Goal: Transaction & Acquisition: Purchase product/service

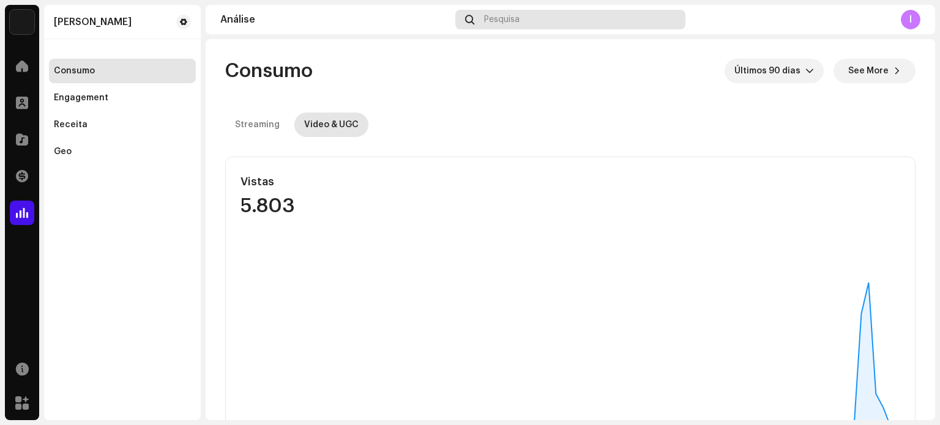
scroll to position [122, 0]
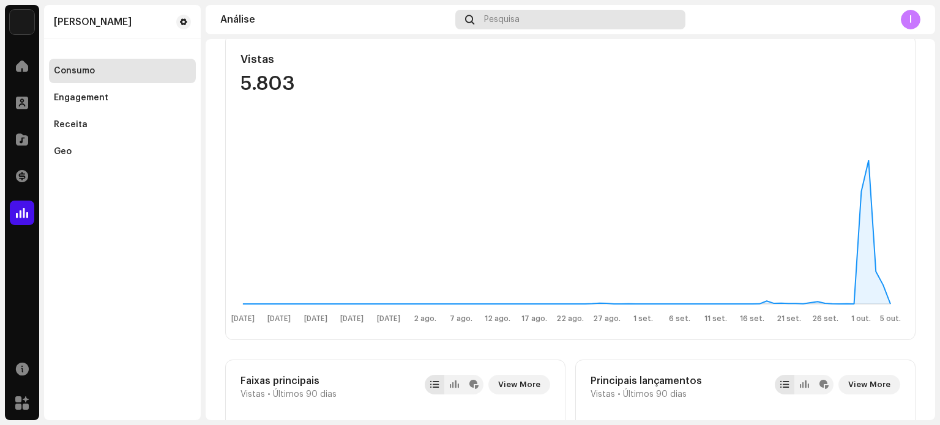
click at [519, 18] on span "Pesquisa" at bounding box center [501, 20] width 35 height 10
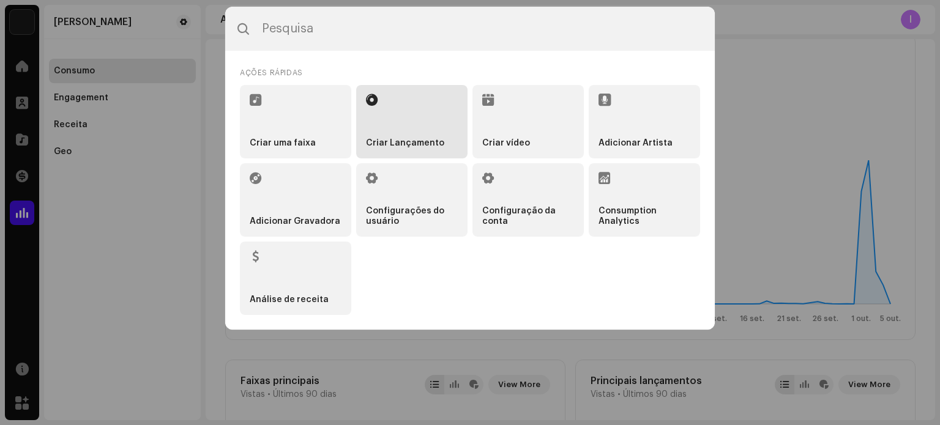
click at [392, 133] on li "Criar Lançamento" at bounding box center [411, 121] width 111 height 73
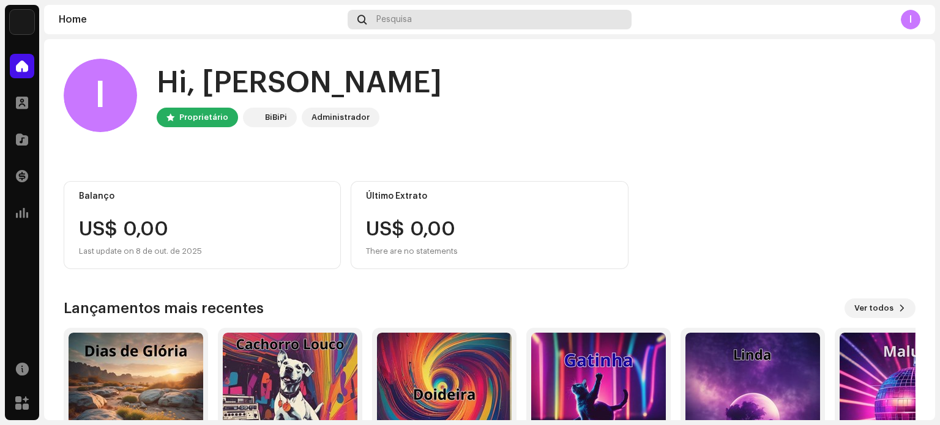
click at [434, 17] on div "Pesquisa" at bounding box center [490, 20] width 284 height 20
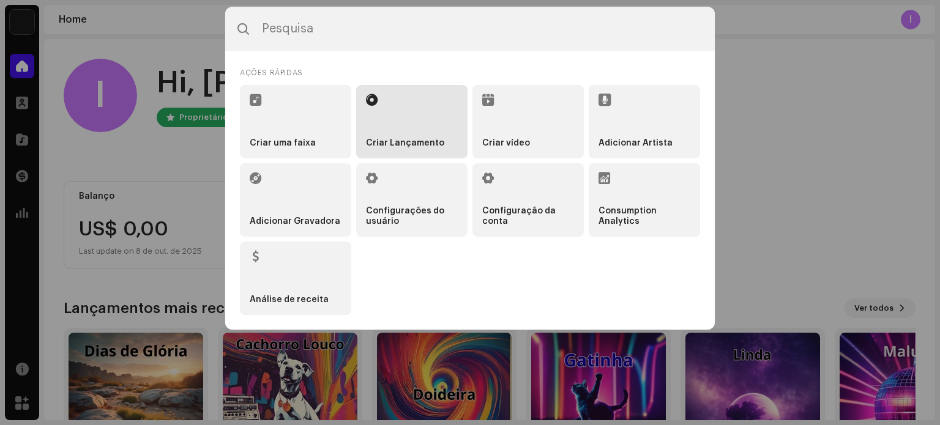
click at [402, 129] on li "Criar Lançamento" at bounding box center [411, 121] width 111 height 73
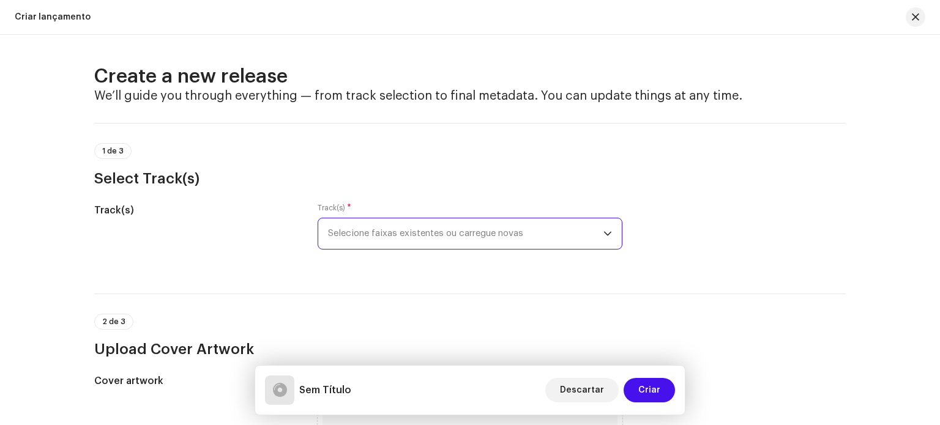
click at [465, 230] on span "Selecione faixas existentes ou carregue novas" at bounding box center [465, 233] width 275 height 31
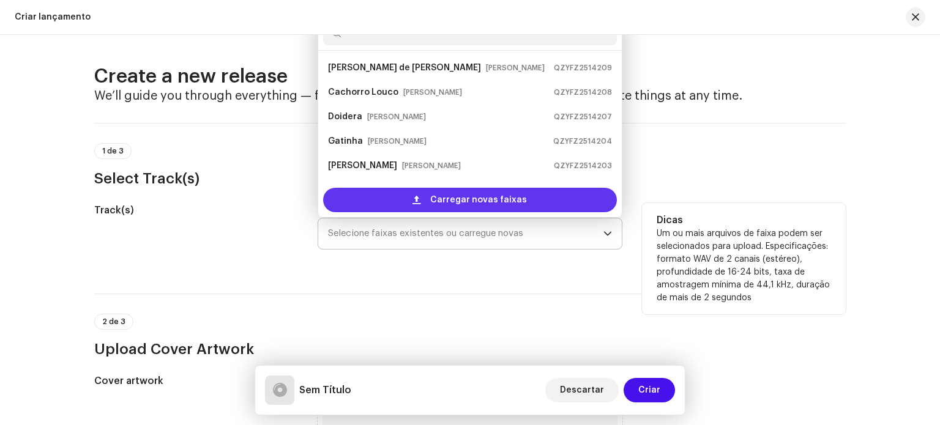
click at [470, 205] on span "Carregar novas faixas" at bounding box center [478, 200] width 97 height 24
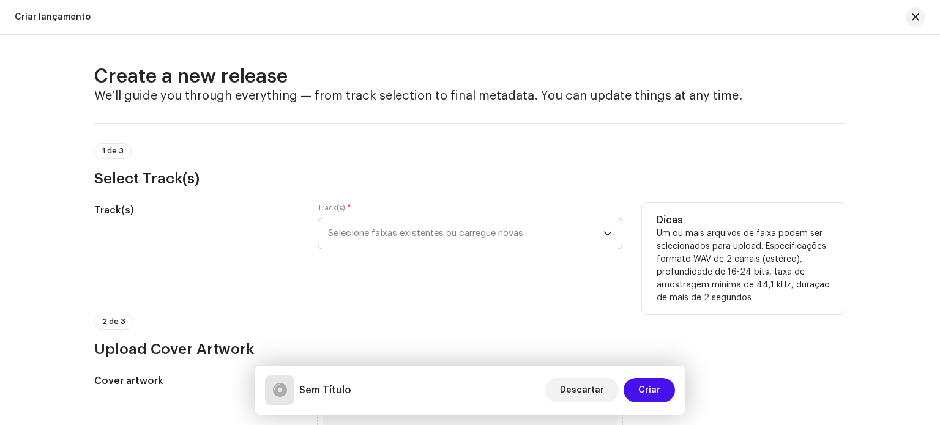
click at [603, 229] on icon "dropdown trigger" at bounding box center [607, 233] width 9 height 9
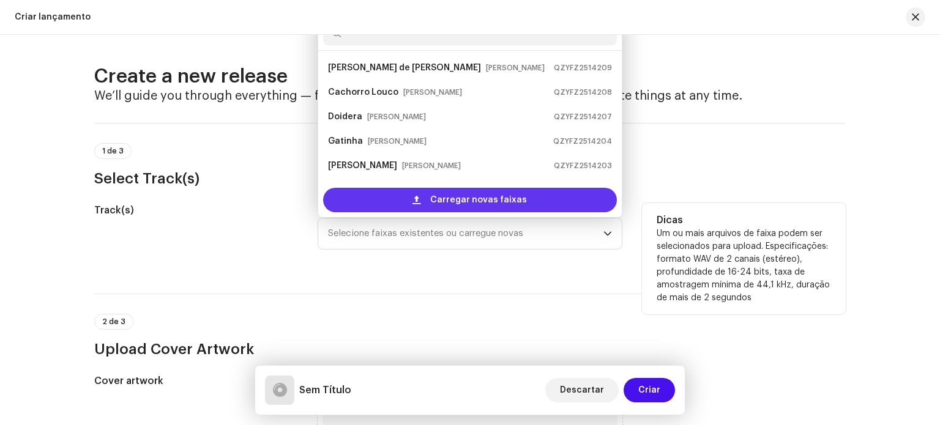
click at [427, 201] on div "Carregar novas faixas" at bounding box center [470, 200] width 294 height 24
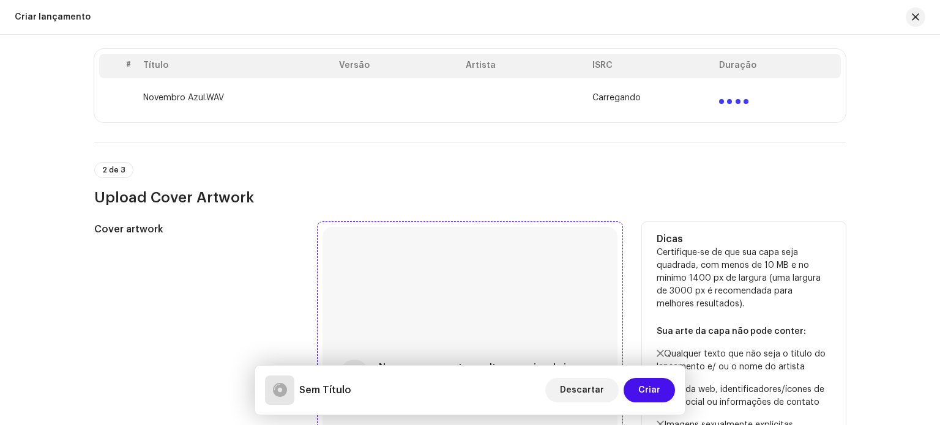
scroll to position [367, 0]
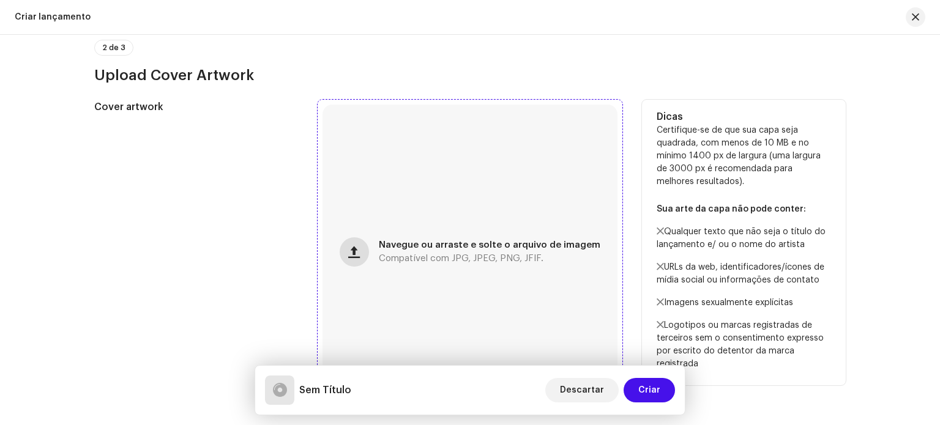
click at [368, 255] on button "button" at bounding box center [354, 251] width 29 height 29
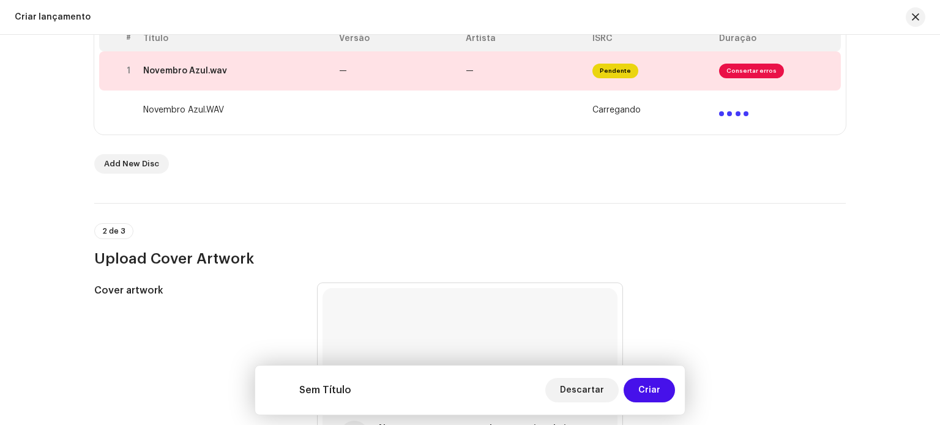
scroll to position [27, 0]
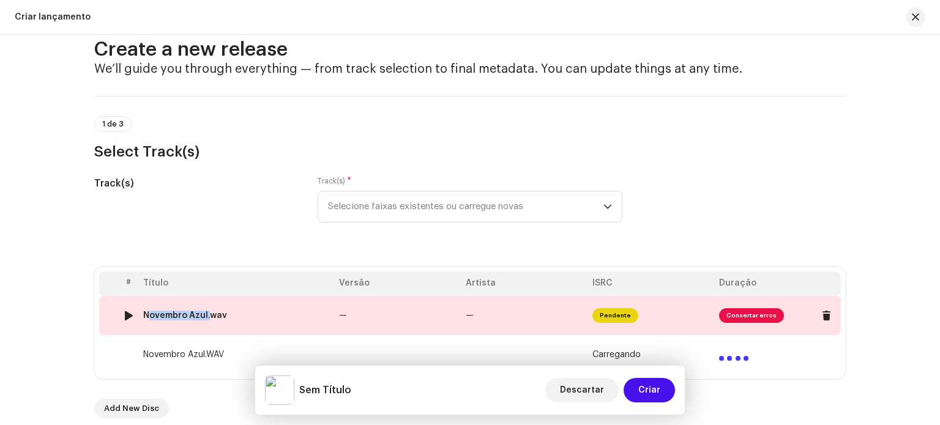
drag, startPoint x: 204, startPoint y: 316, endPoint x: 139, endPoint y: 315, distance: 64.9
click at [139, 315] on td "Novembro Azul.wav" at bounding box center [236, 315] width 196 height 39
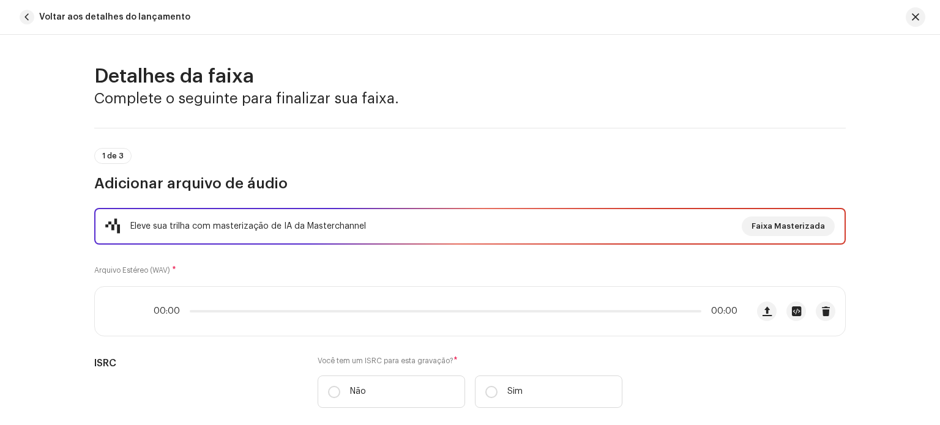
scroll to position [559, 0]
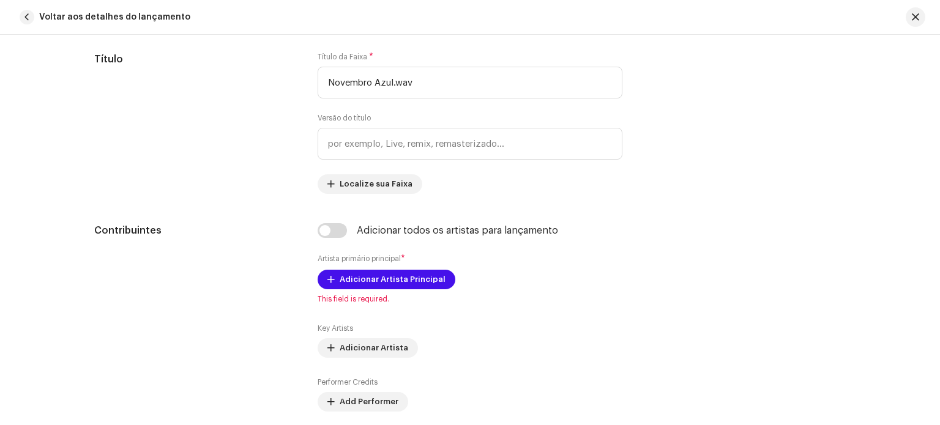
click at [29, 19] on span "button" at bounding box center [27, 17] width 15 height 15
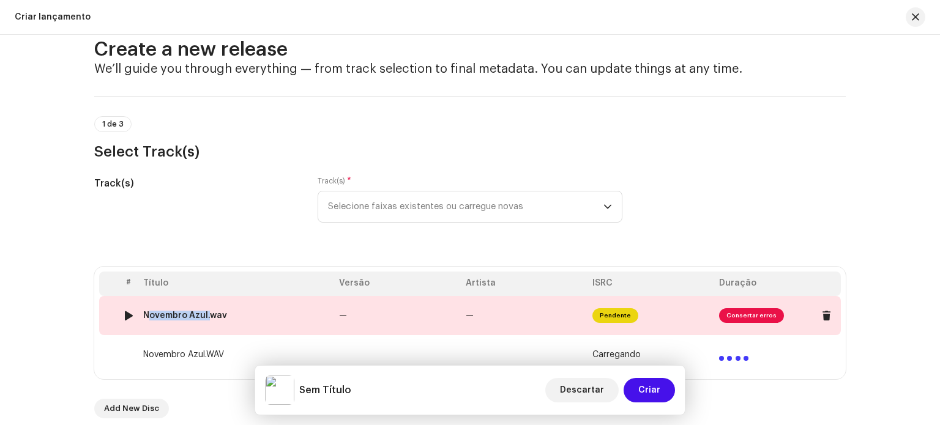
copy div "Novembro Azul"
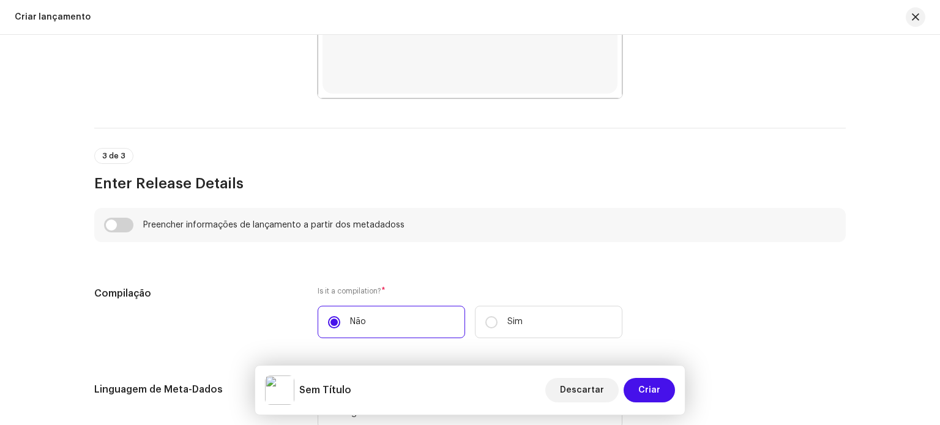
scroll to position [1006, 0]
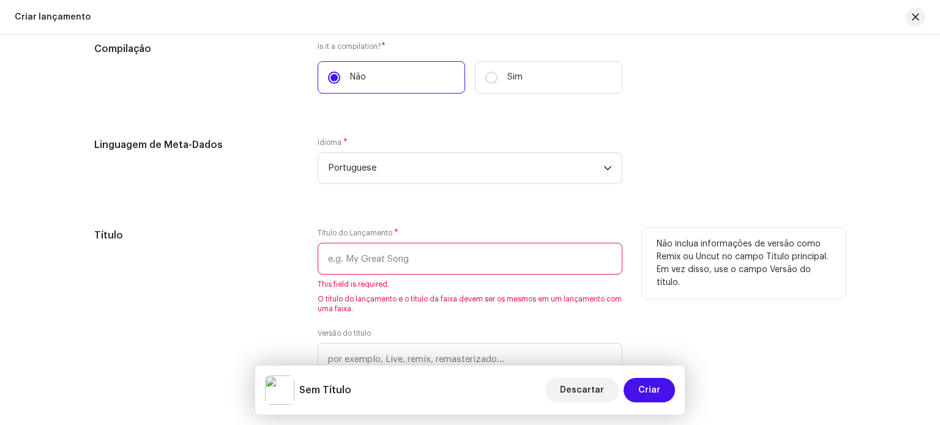
paste input "Novembro Azul"
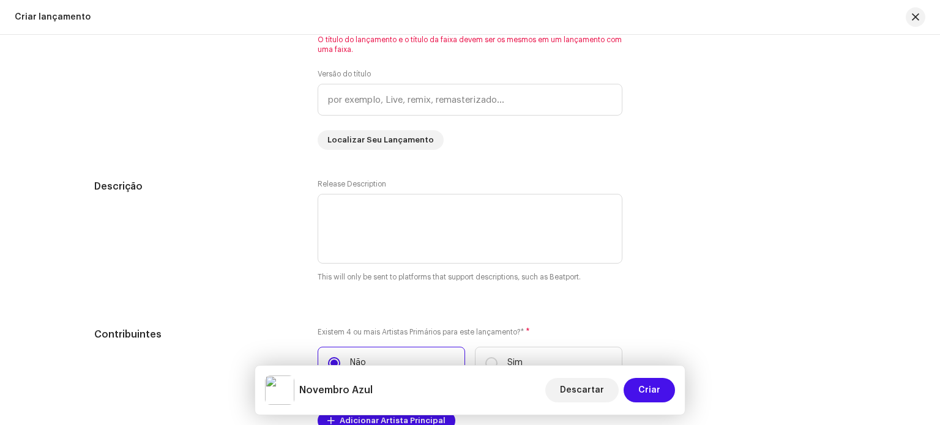
scroll to position [1435, 0]
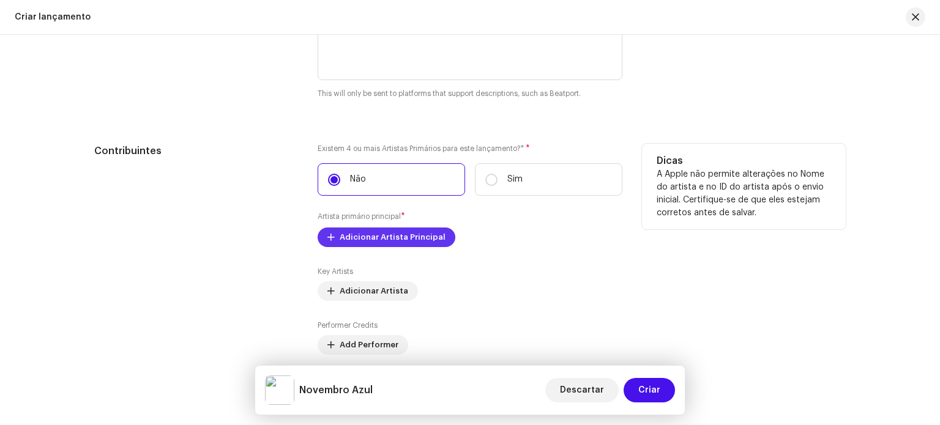
type input "Novembro Azul"
click at [371, 236] on span "Adicionar Artista Principal" at bounding box center [393, 237] width 106 height 24
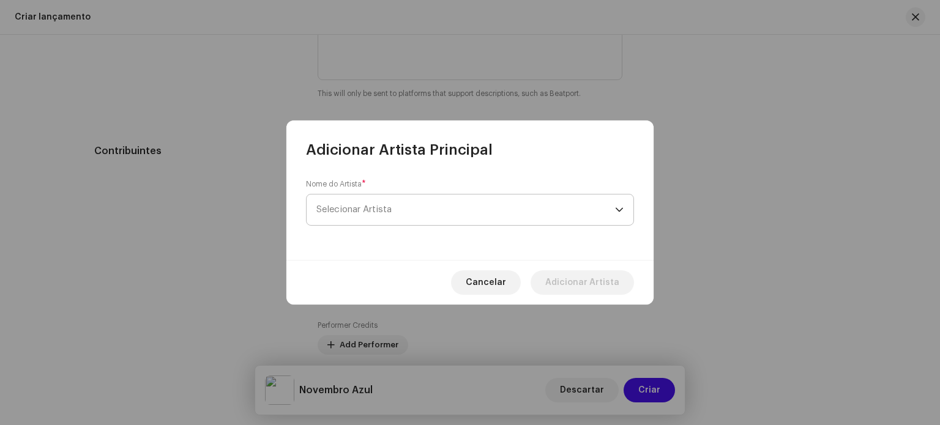
click at [387, 203] on span "Selecionar Artista" at bounding box center [465, 210] width 299 height 31
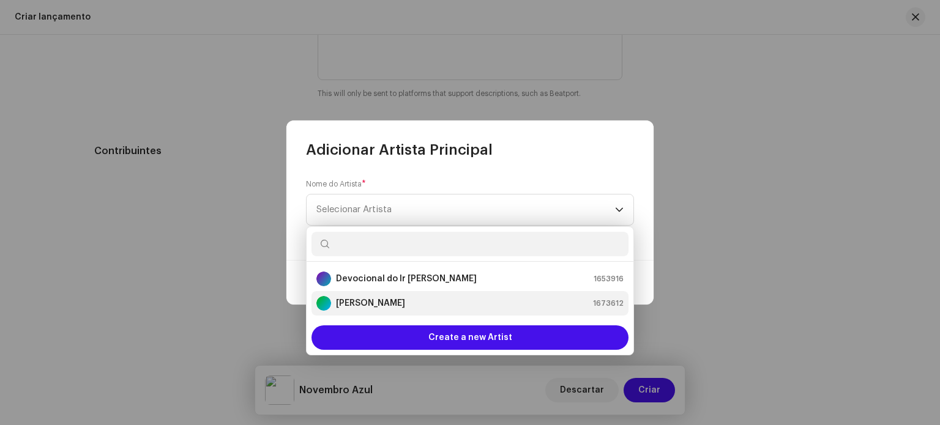
click at [362, 307] on strong "[PERSON_NAME]" at bounding box center [370, 303] width 69 height 12
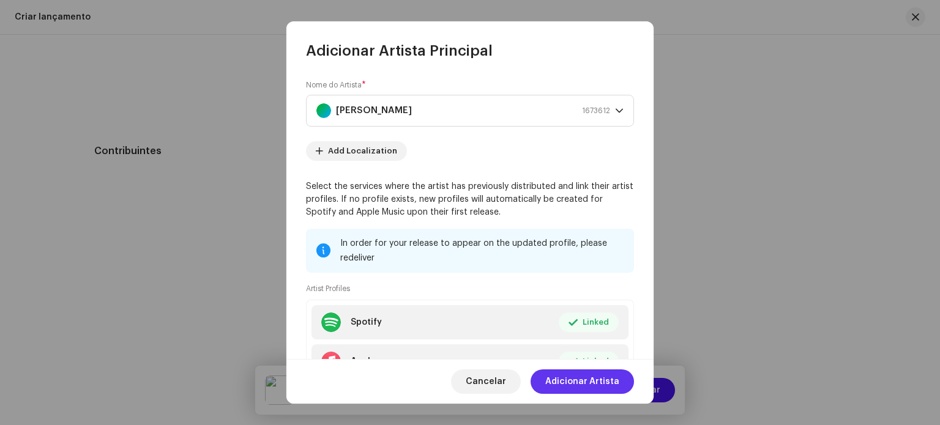
click at [605, 385] on span "Adicionar Artista" at bounding box center [582, 382] width 74 height 24
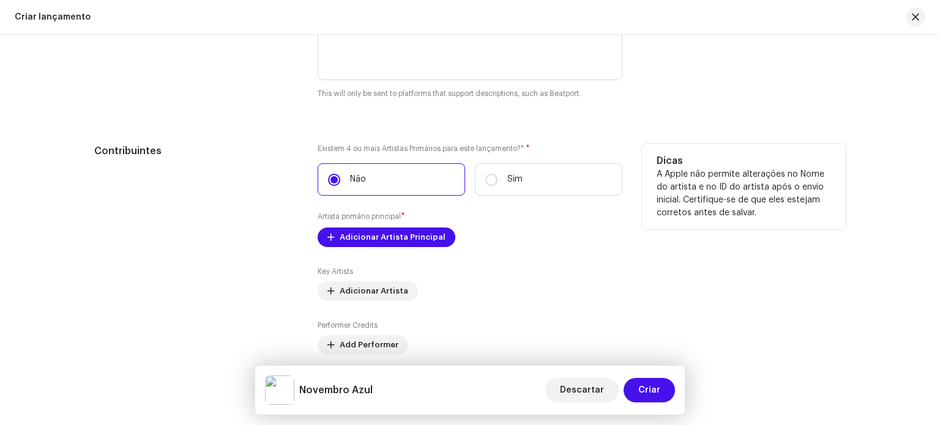
scroll to position [1557, 0]
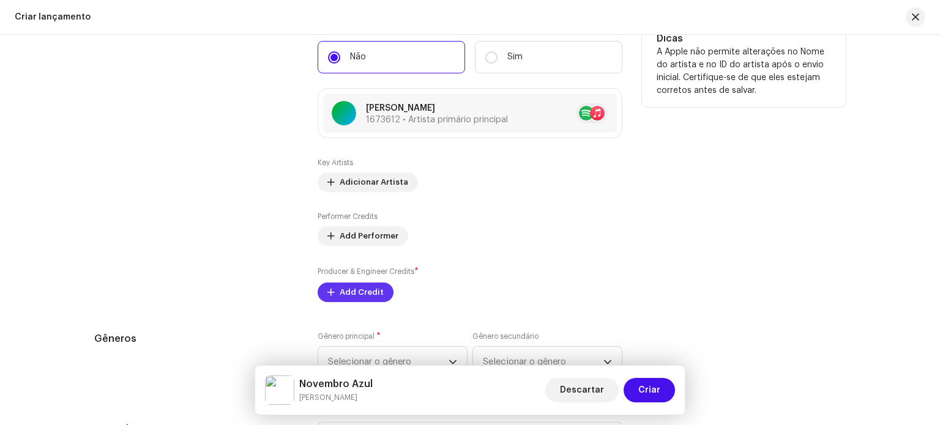
click at [341, 298] on span "Add Credit" at bounding box center [362, 292] width 44 height 24
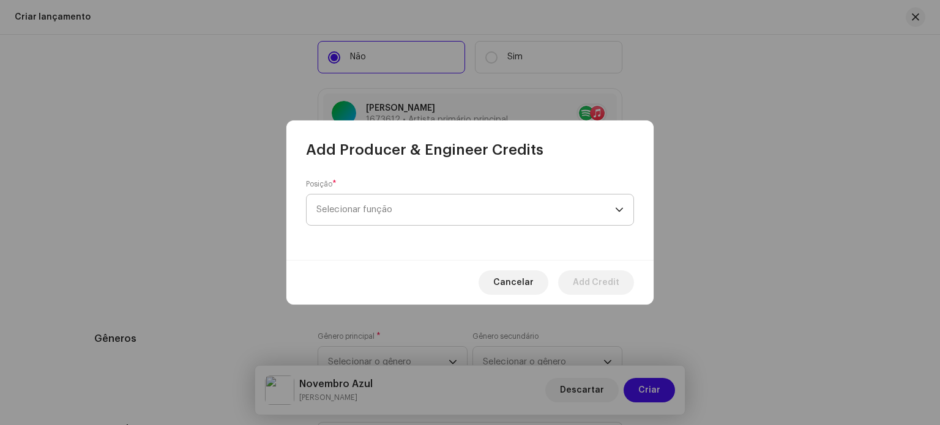
click at [460, 220] on span "Selecionar função" at bounding box center [465, 210] width 299 height 31
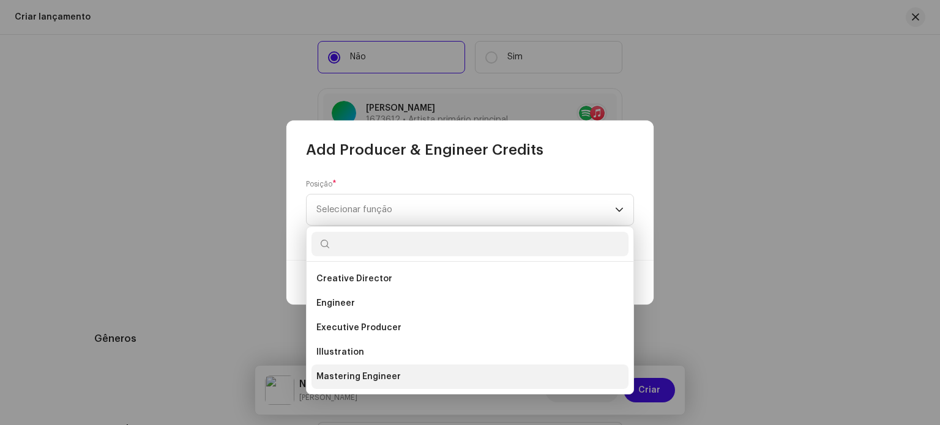
scroll to position [428, 0]
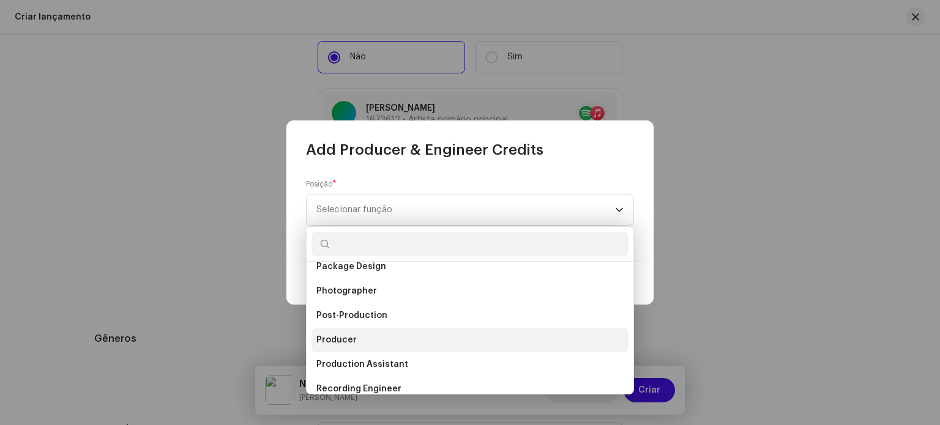
click at [335, 342] on span "Producer" at bounding box center [336, 340] width 40 height 12
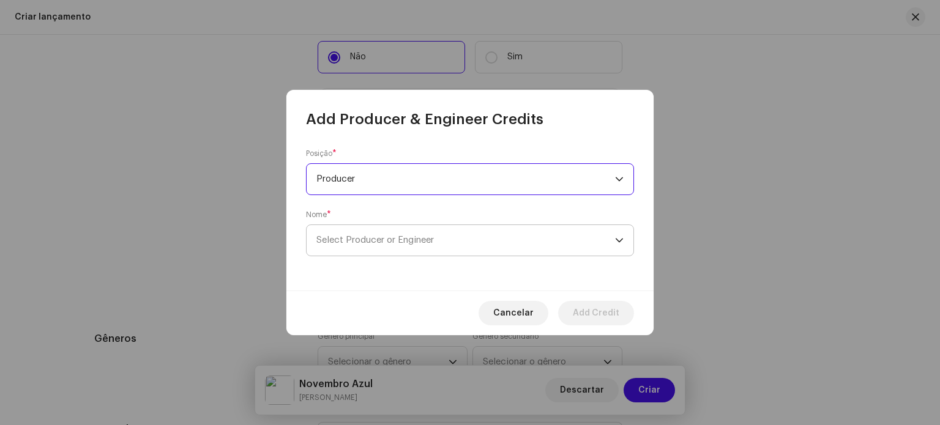
click at [417, 240] on span "Select Producer or Engineer" at bounding box center [375, 240] width 118 height 9
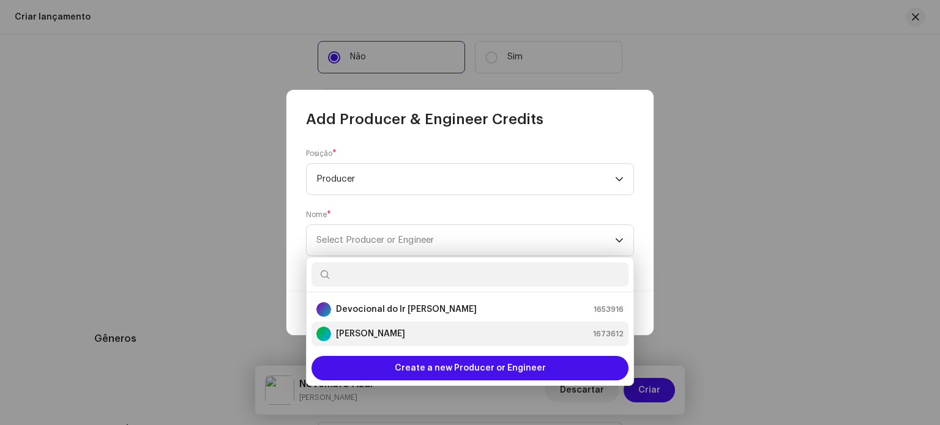
drag, startPoint x: 357, startPoint y: 332, endPoint x: 364, endPoint y: 324, distance: 10.8
click at [357, 330] on strong "[PERSON_NAME]" at bounding box center [370, 334] width 69 height 12
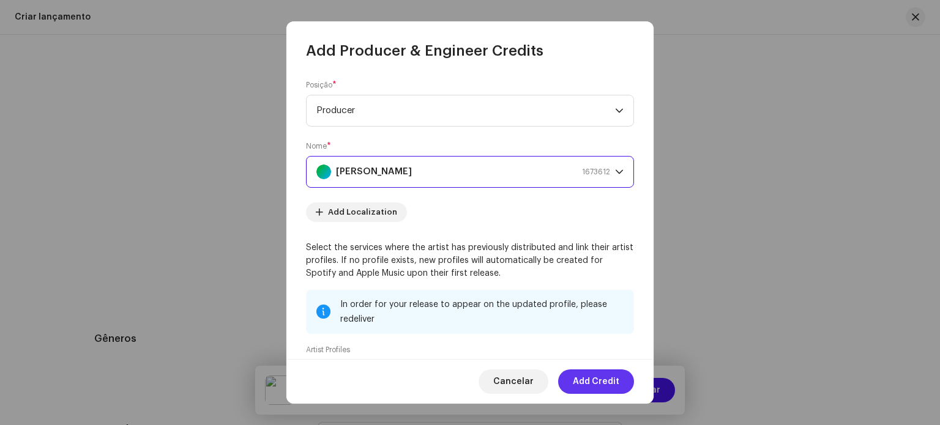
click at [601, 369] on div "Cancelar Add Credit" at bounding box center [469, 381] width 367 height 45
click at [596, 376] on span "Add Credit" at bounding box center [596, 382] width 47 height 24
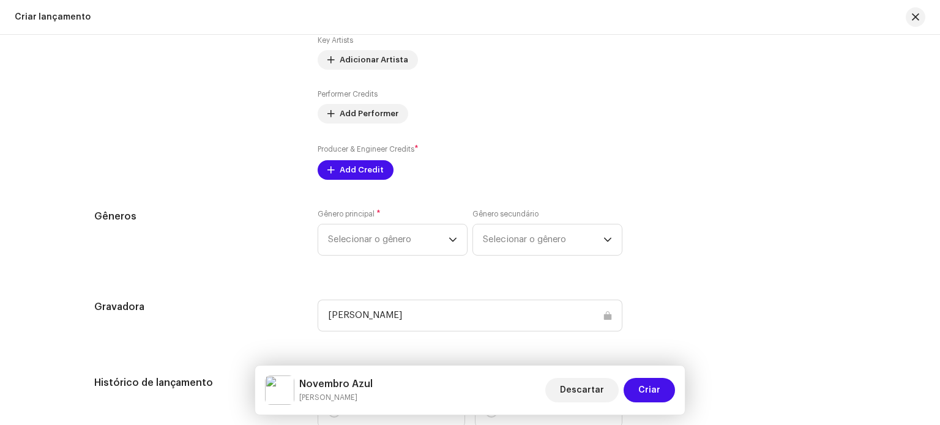
scroll to position [1740, 0]
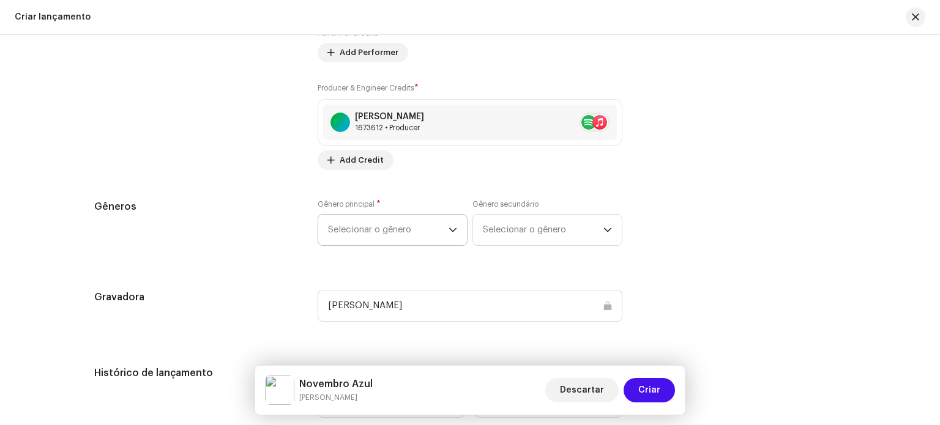
click at [409, 237] on span "Selecionar o gênero" at bounding box center [388, 230] width 121 height 31
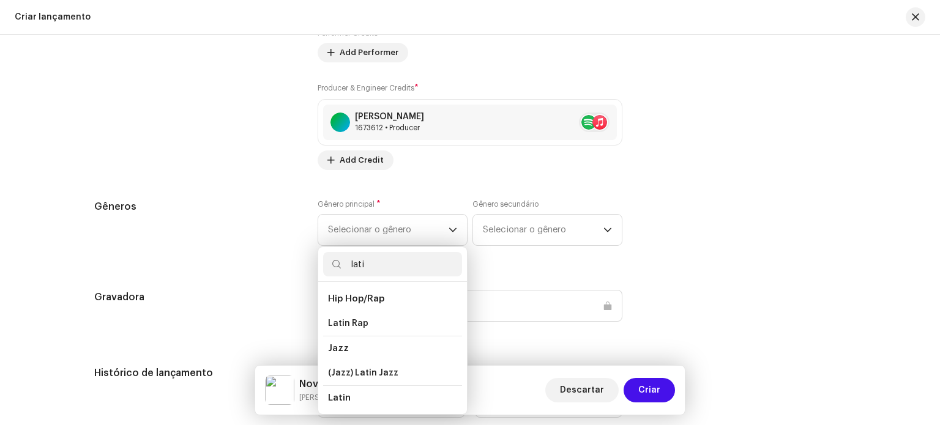
type input "latin"
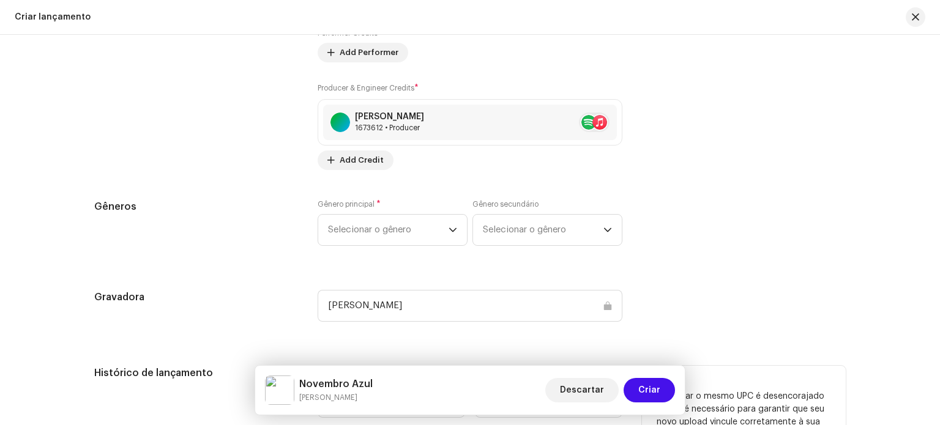
scroll to position [1802, 0]
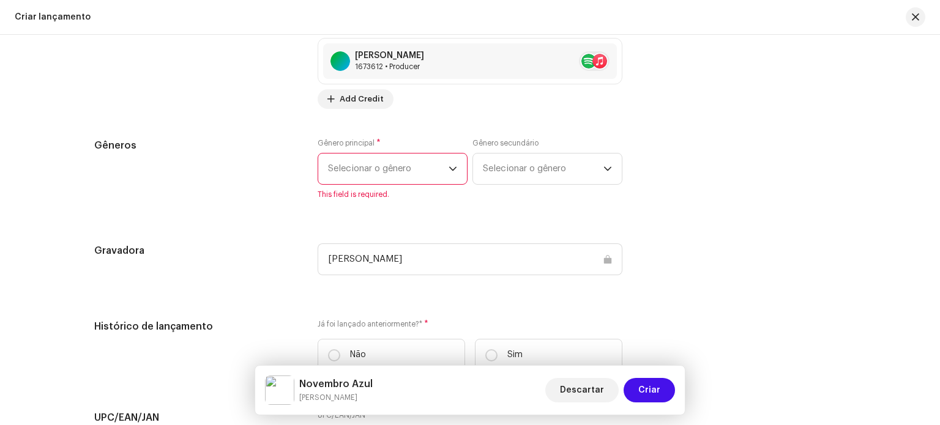
click at [390, 176] on span "Selecionar o gênero" at bounding box center [388, 169] width 121 height 31
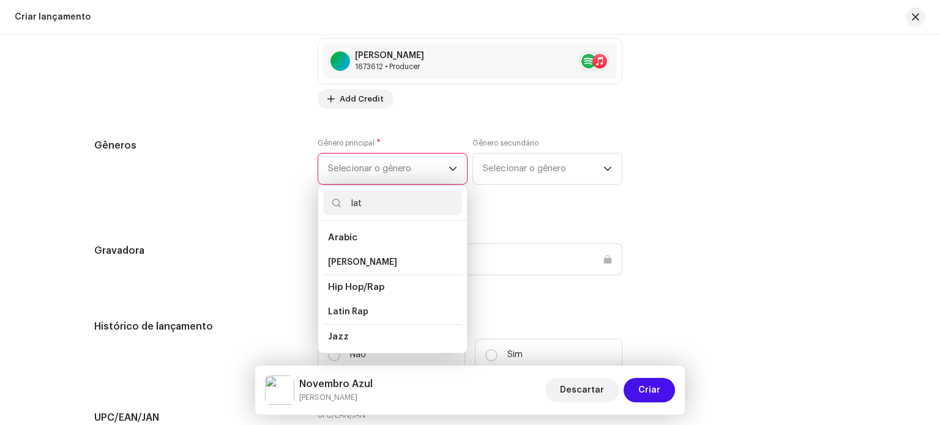
scroll to position [122, 0]
type input "lat"
click at [357, 284] on li "Latin" at bounding box center [392, 289] width 139 height 24
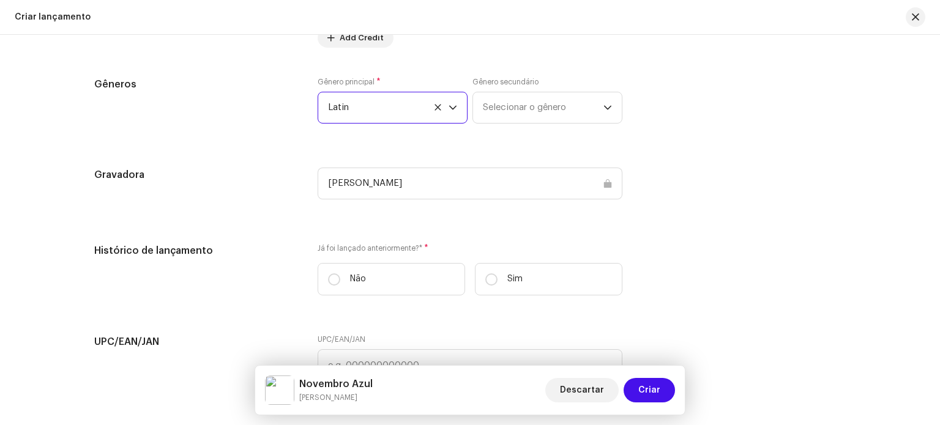
scroll to position [1924, 0]
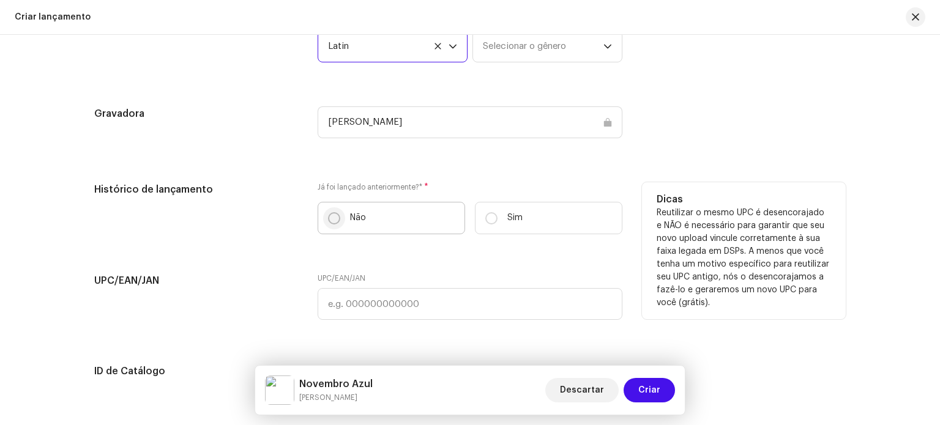
click at [328, 217] on input "Não" at bounding box center [334, 218] width 12 height 12
radio input "true"
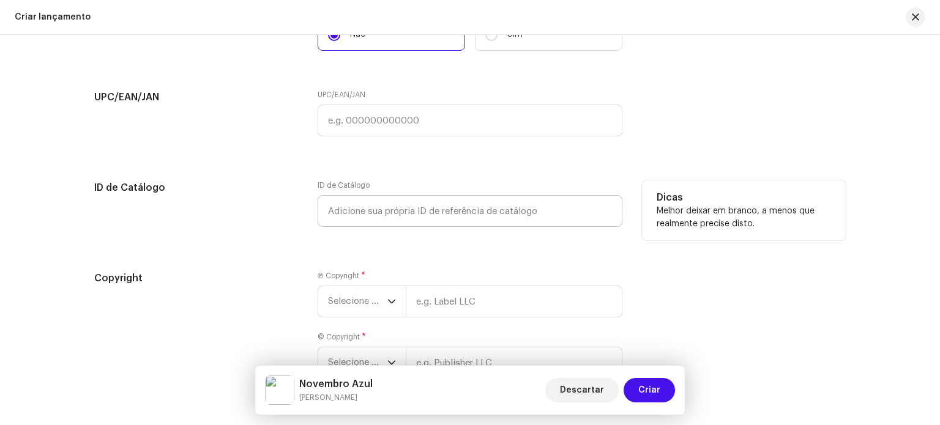
scroll to position [2169, 0]
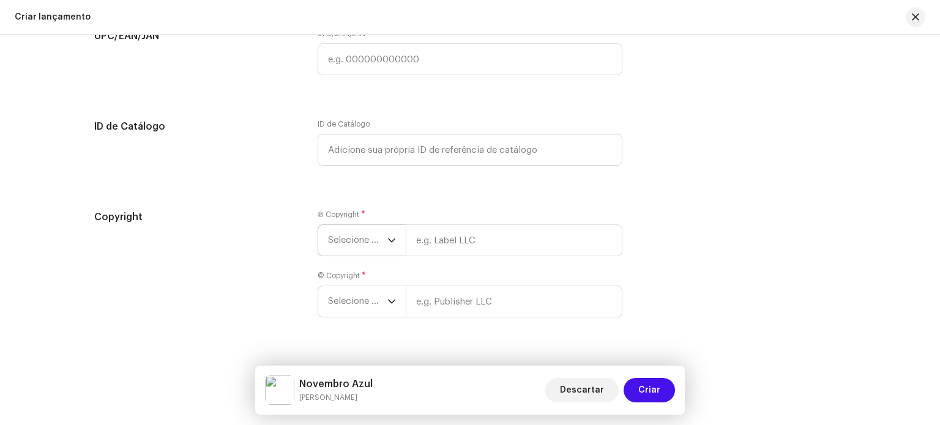
click at [367, 246] on span "Selecione o ano" at bounding box center [357, 240] width 59 height 31
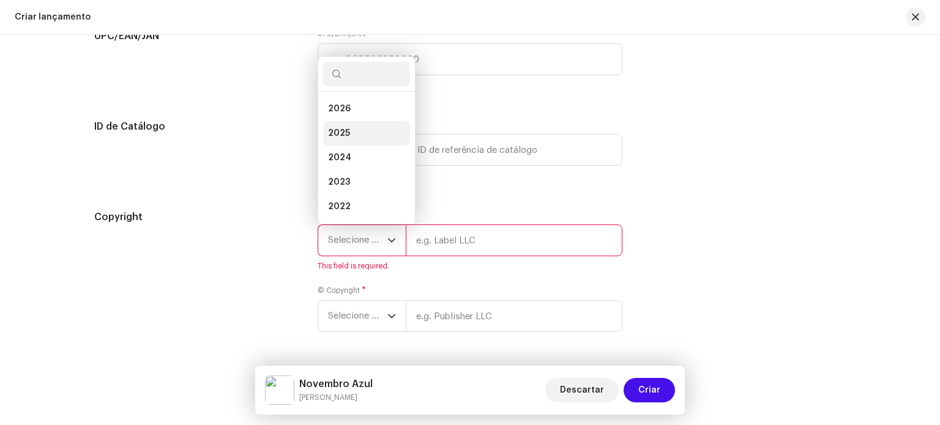
scroll to position [20, 0]
click at [351, 117] on li "2025" at bounding box center [366, 114] width 87 height 24
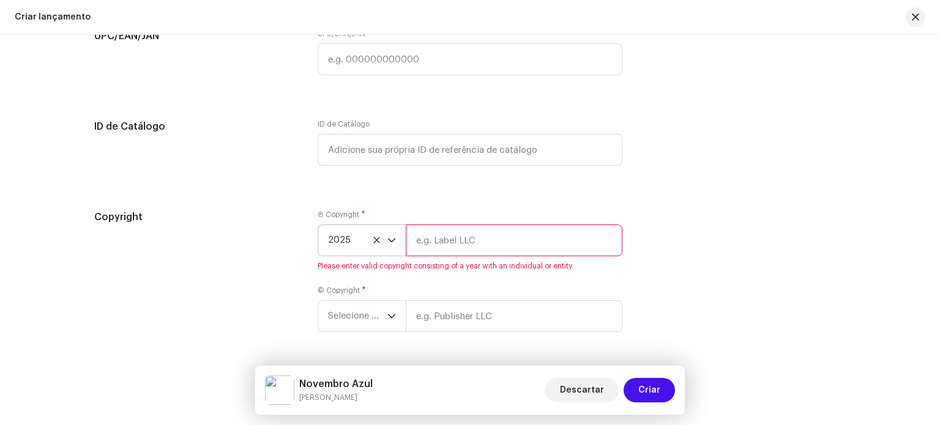
click at [436, 244] on input "text" at bounding box center [514, 241] width 217 height 32
type input "[PERSON_NAME]"
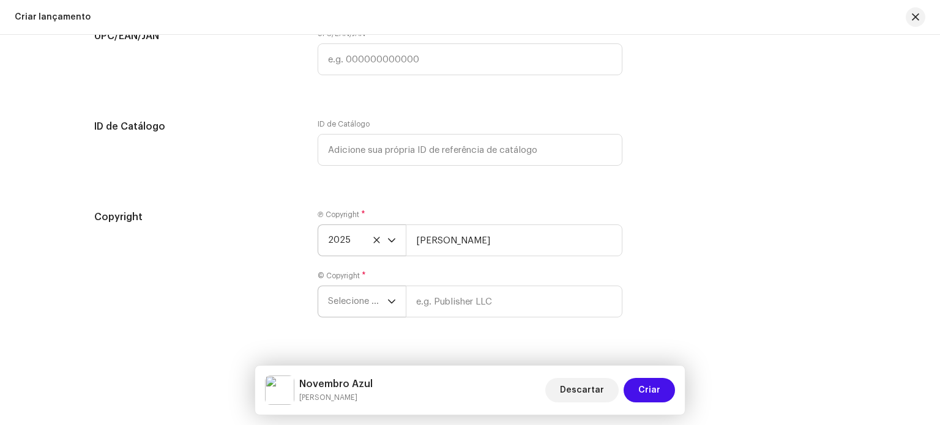
click at [345, 313] on span "Selecione o ano" at bounding box center [357, 301] width 59 height 31
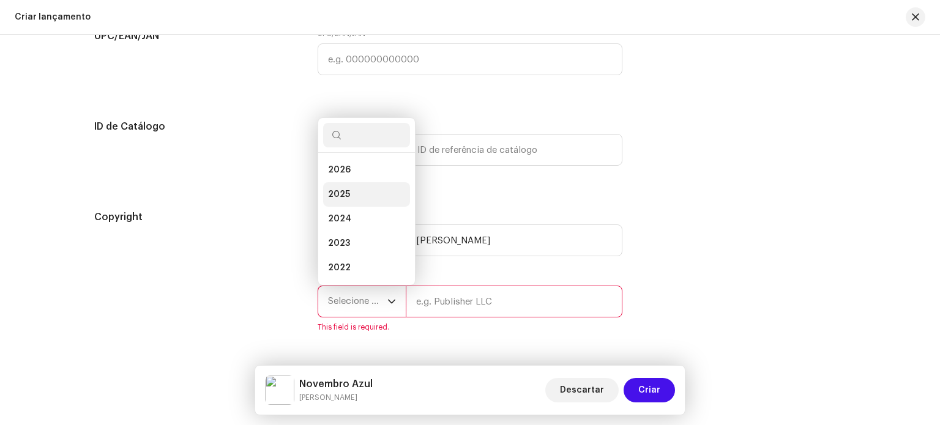
click at [341, 195] on span "2025" at bounding box center [339, 194] width 22 height 12
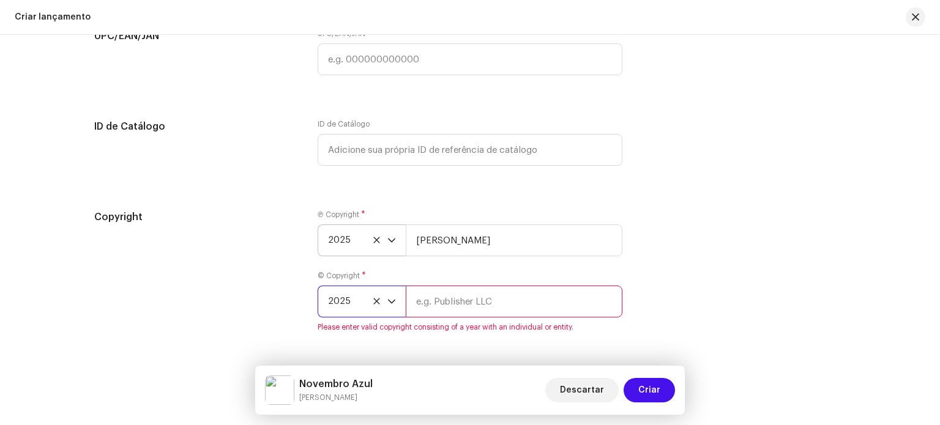
click at [452, 305] on input "text" at bounding box center [514, 302] width 217 height 32
type input "[PERSON_NAME]"
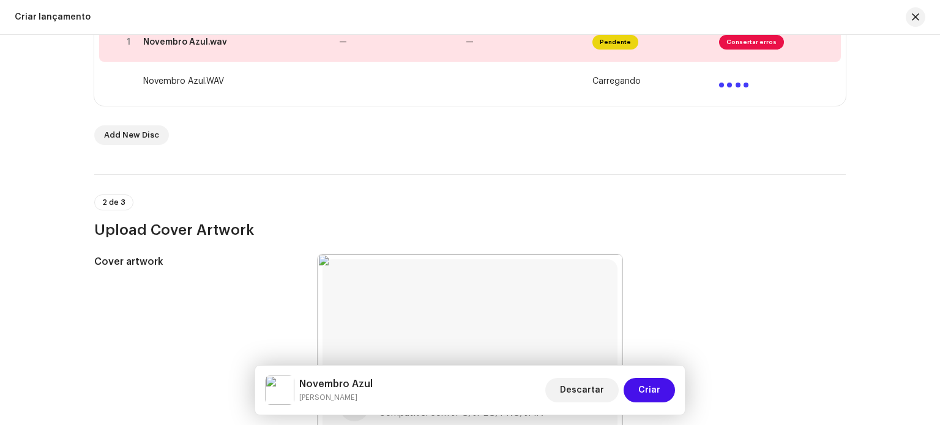
scroll to position [117, 0]
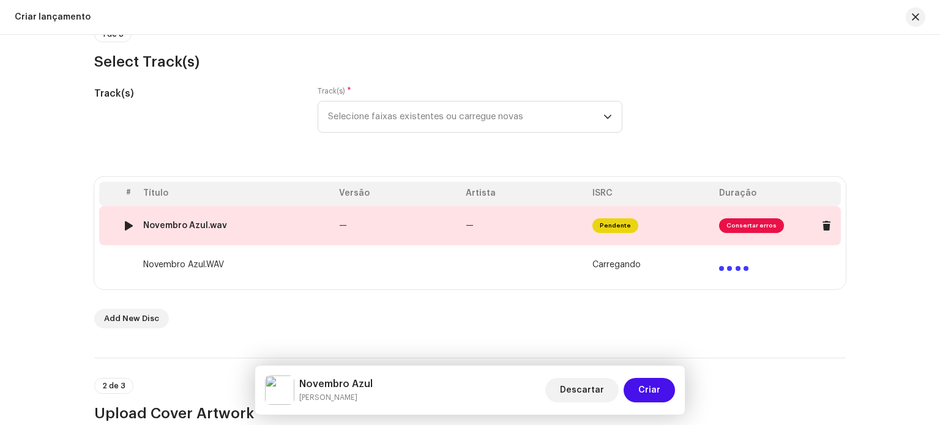
click at [752, 224] on span "Consertar erros" at bounding box center [751, 225] width 65 height 15
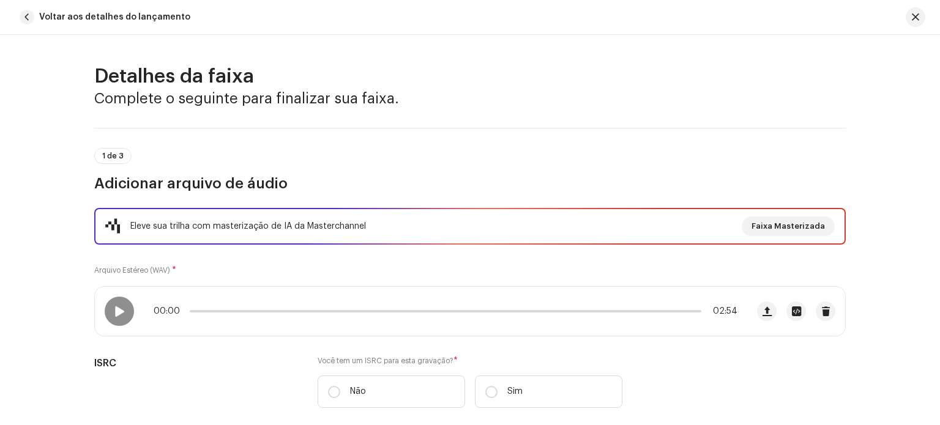
scroll to position [245, 0]
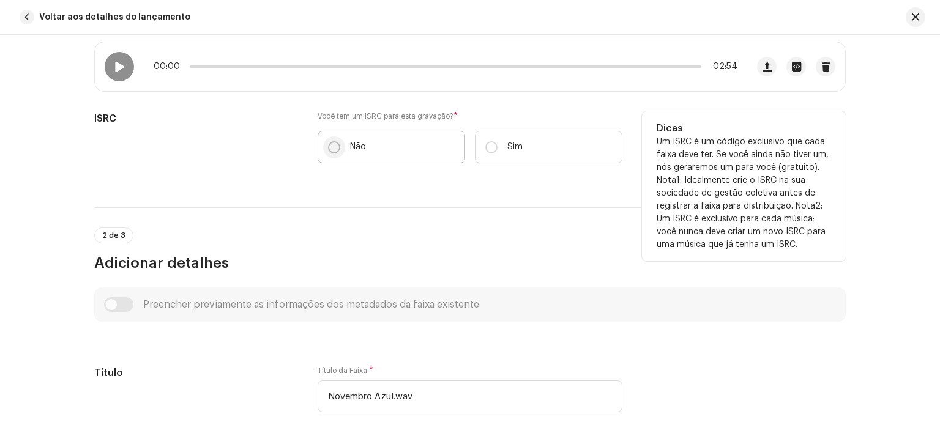
click at [329, 146] on input "Não" at bounding box center [334, 147] width 12 height 12
radio input "true"
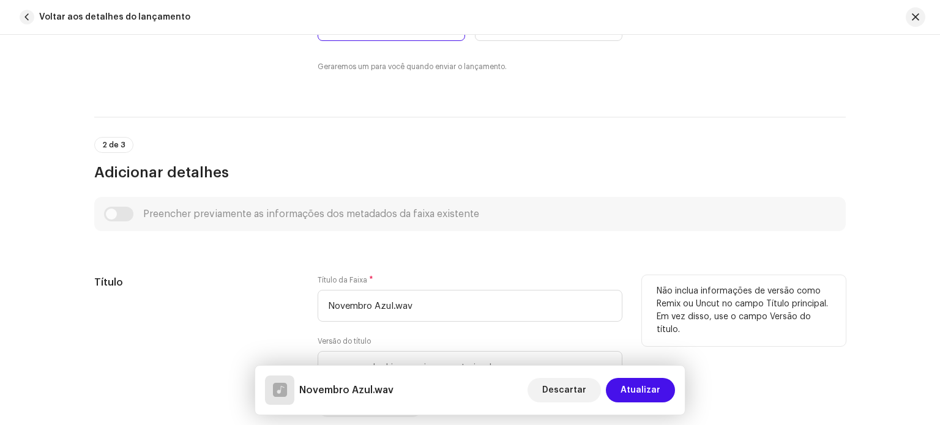
scroll to position [490, 0]
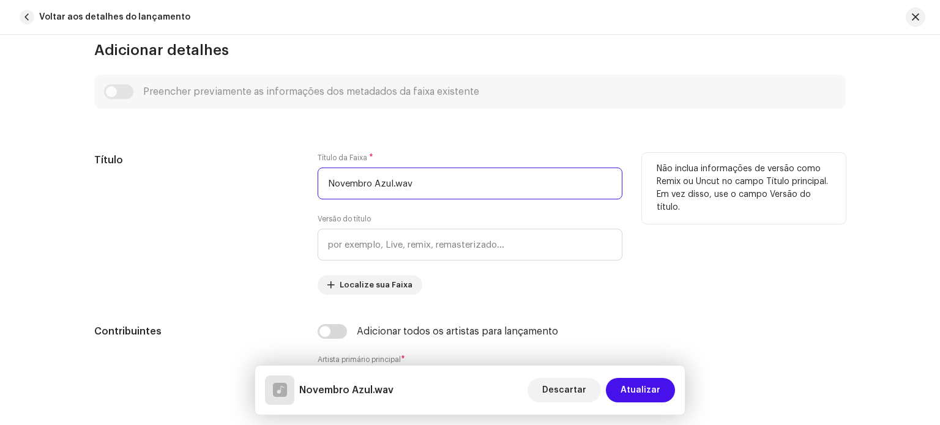
drag, startPoint x: 433, startPoint y: 181, endPoint x: 392, endPoint y: 187, distance: 42.2
click at [392, 187] on input "Novembro Azul.wav" at bounding box center [470, 184] width 305 height 32
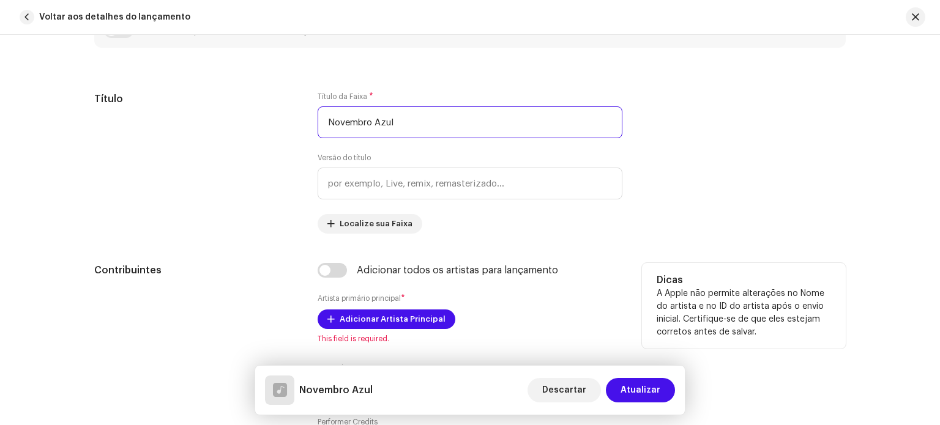
scroll to position [612, 0]
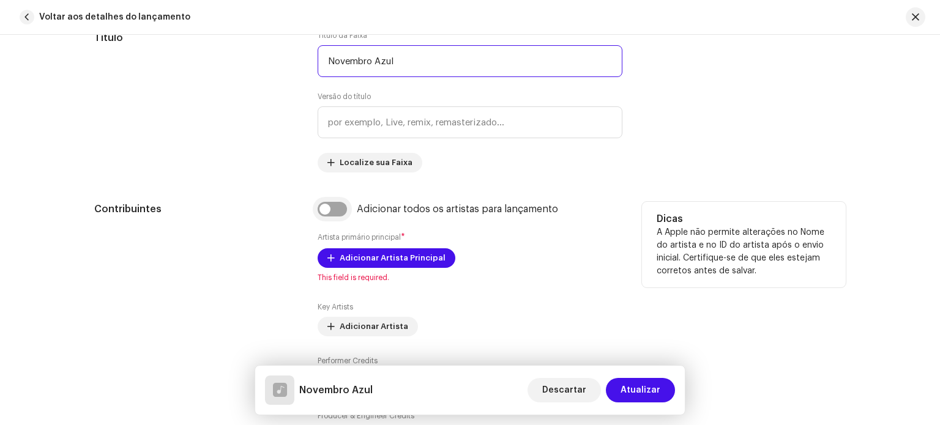
type input "Novembro Azul"
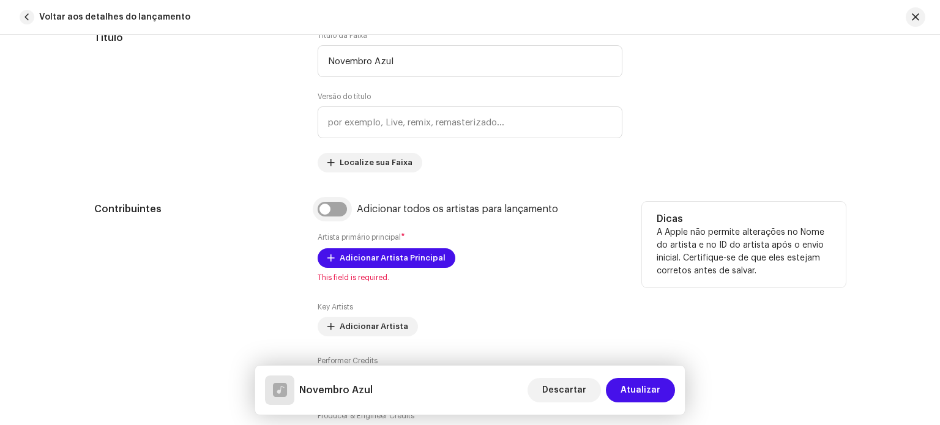
click at [335, 206] on input "checkbox" at bounding box center [332, 209] width 29 height 15
checkbox input "true"
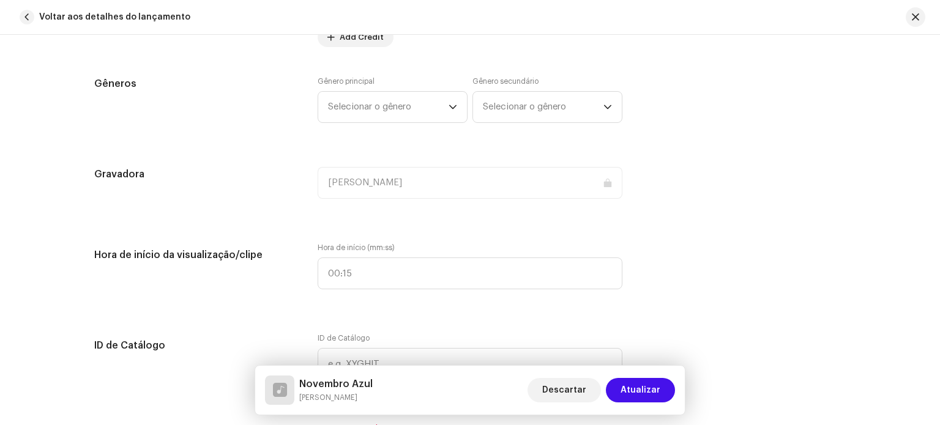
scroll to position [1040, 0]
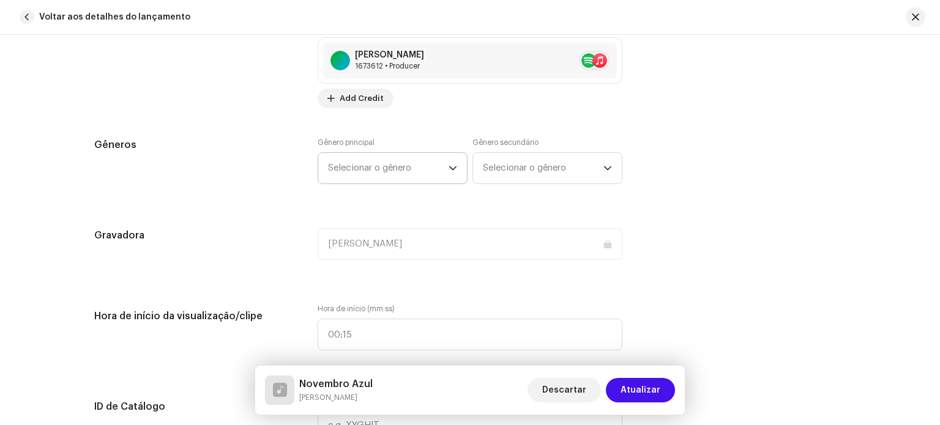
click at [385, 171] on span "Selecionar o gênero" at bounding box center [388, 168] width 121 height 31
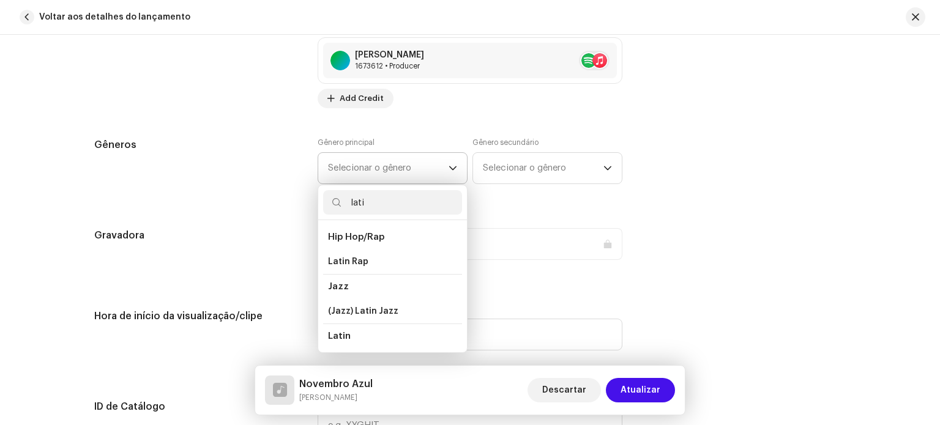
scroll to position [99, 0]
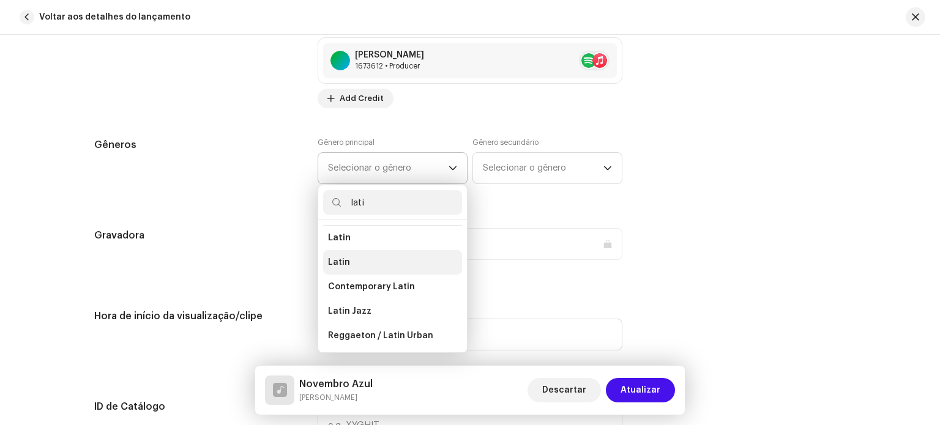
type input "lati"
click at [354, 259] on li "Latin" at bounding box center [392, 262] width 139 height 24
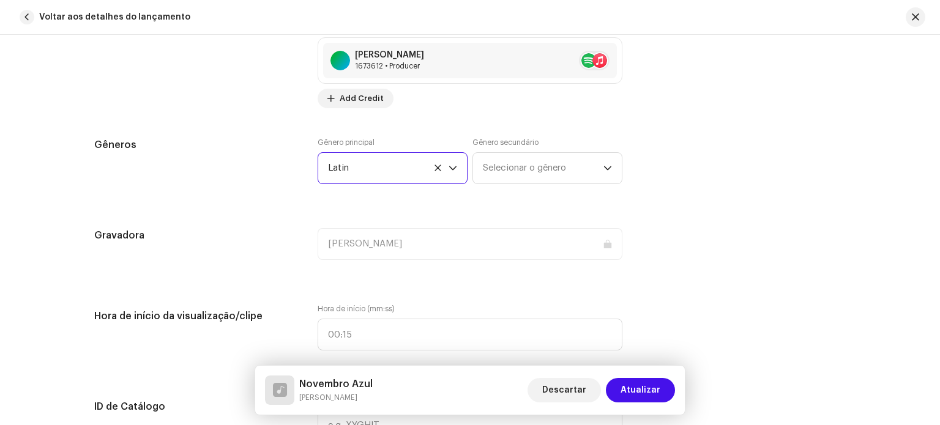
scroll to position [1163, 0]
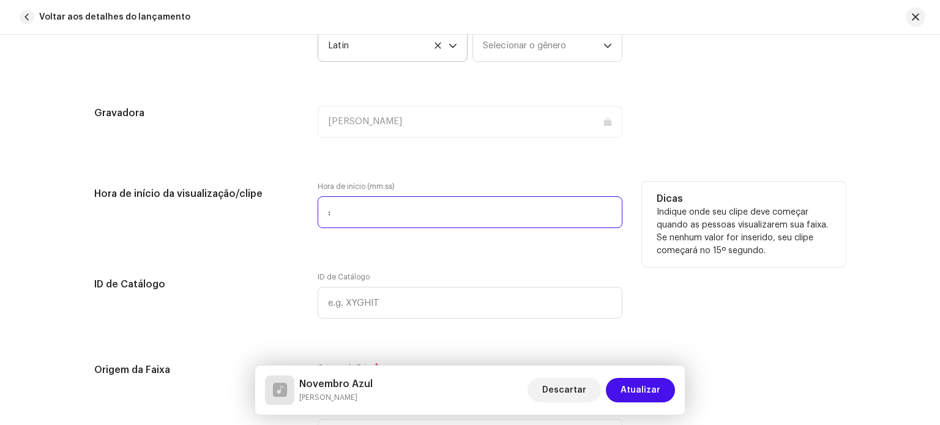
click at [373, 209] on input ":" at bounding box center [470, 212] width 305 height 32
type input "00:00"
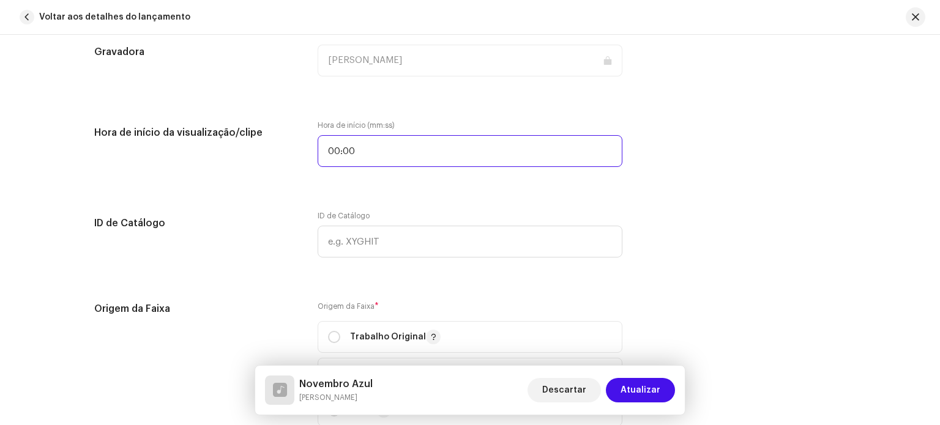
scroll to position [1346, 0]
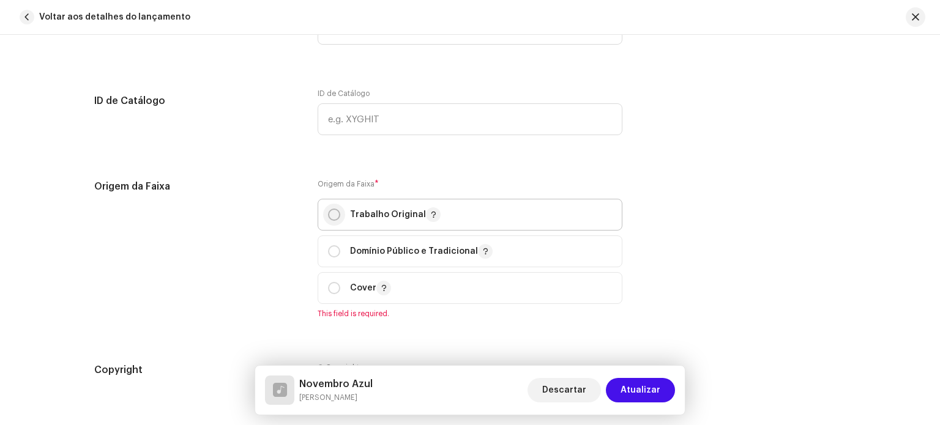
click at [332, 215] on input "radio" at bounding box center [334, 215] width 12 height 12
radio input "true"
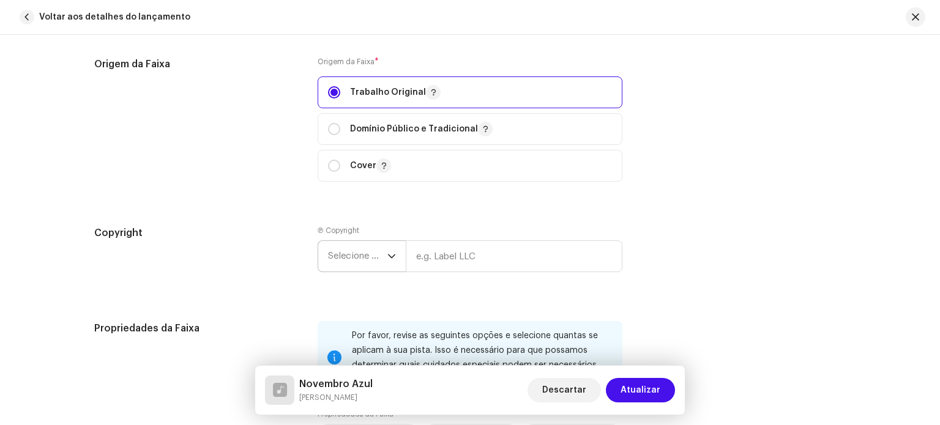
scroll to position [1530, 0]
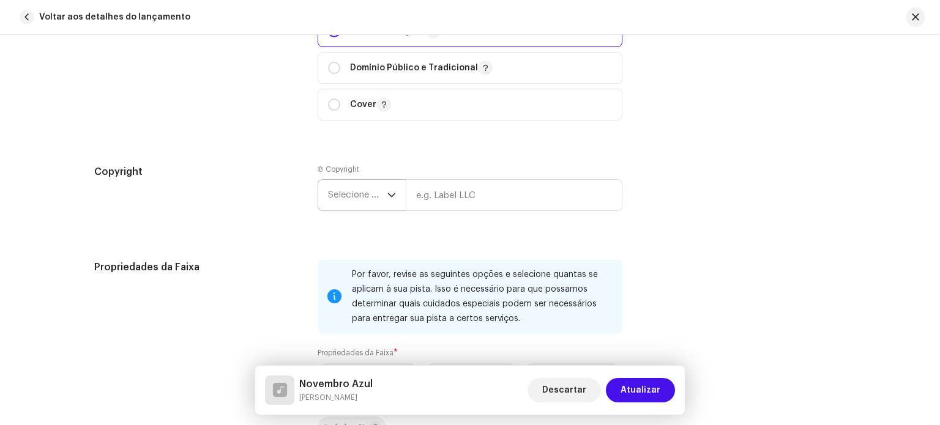
click at [368, 190] on span "Selecione o ano" at bounding box center [357, 195] width 59 height 31
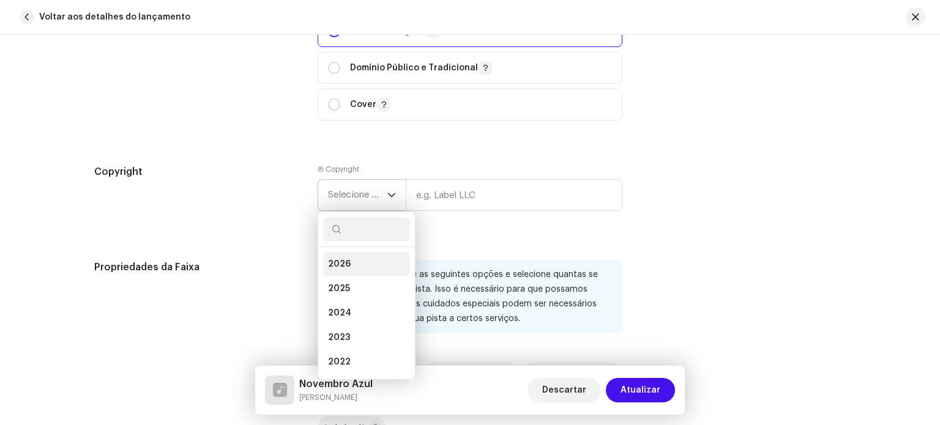
click at [338, 288] on span "2025" at bounding box center [339, 289] width 22 height 12
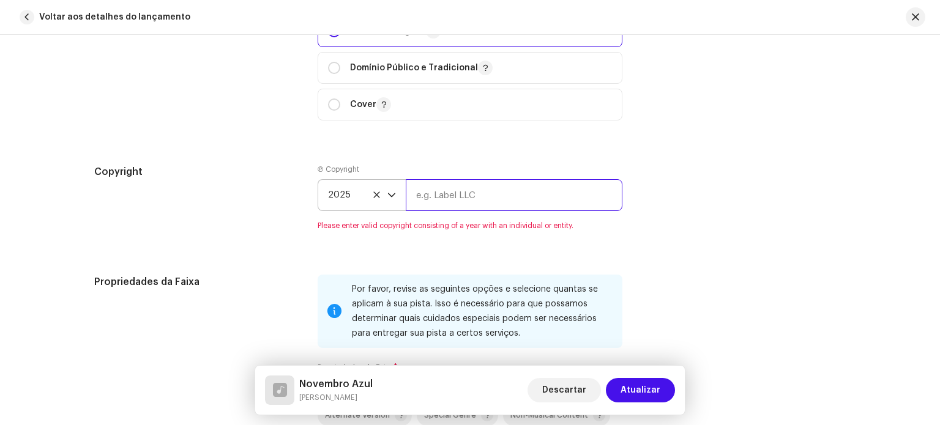
click at [453, 185] on input "text" at bounding box center [514, 195] width 217 height 32
type input "[PERSON_NAME]"
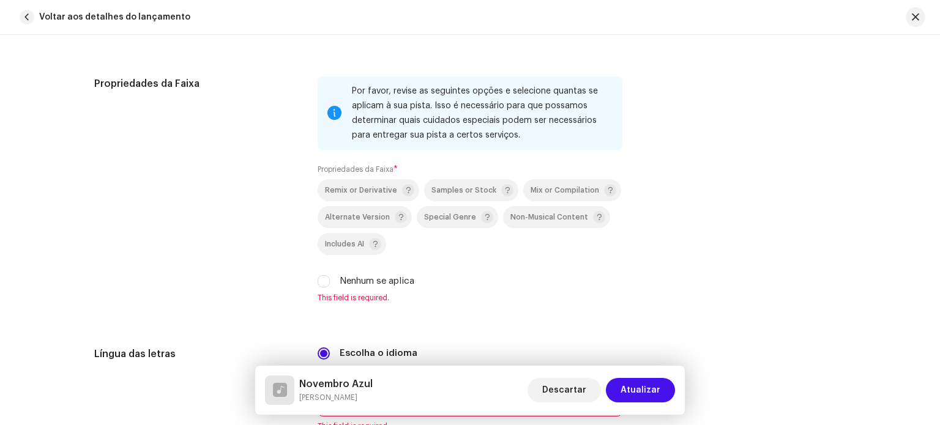
scroll to position [1775, 0]
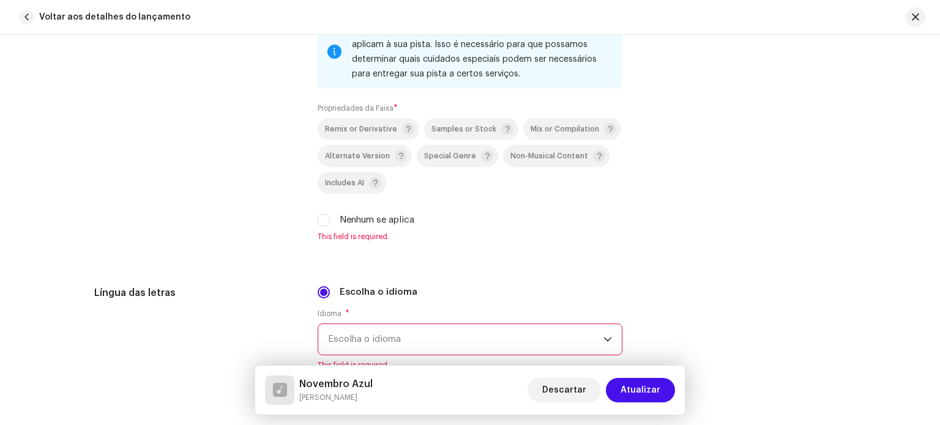
click at [354, 229] on div "Por favor, revise as seguintes opções e selecione quantas se aplicam à sua pist…" at bounding box center [470, 128] width 305 height 226
click at [318, 226] on input "Nenhum se aplica" at bounding box center [324, 220] width 12 height 12
checkbox input "true"
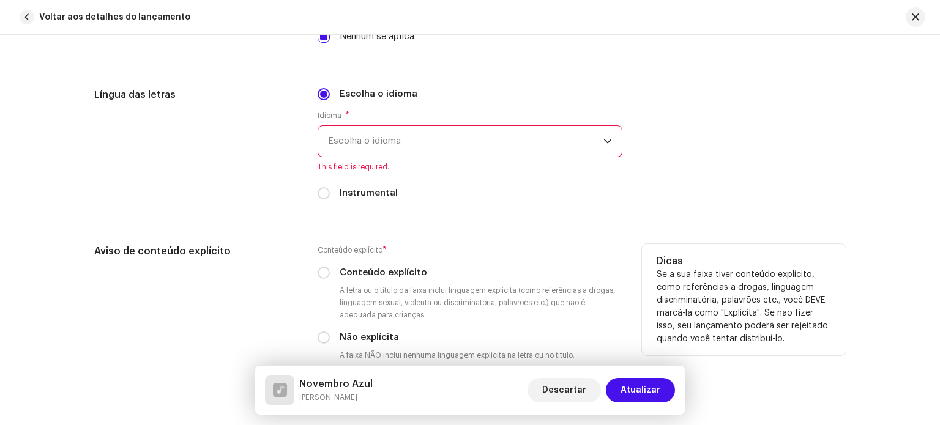
scroll to position [2081, 0]
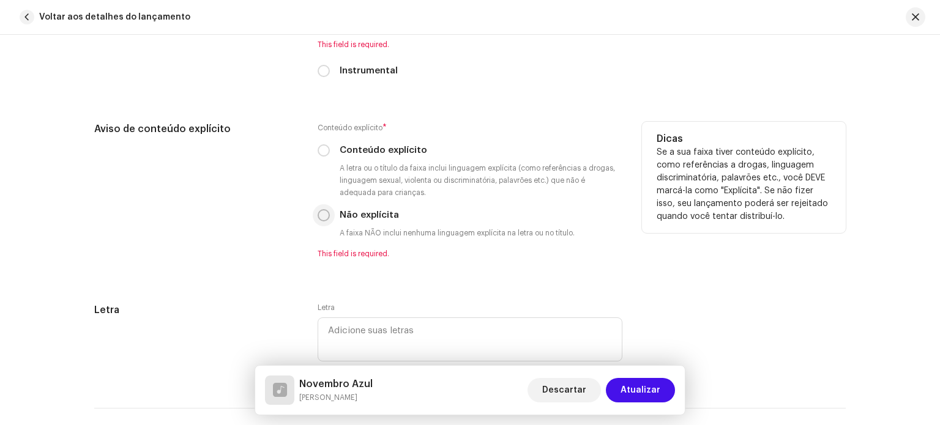
click at [320, 217] on input "Não explícita" at bounding box center [324, 215] width 12 height 12
radio input "true"
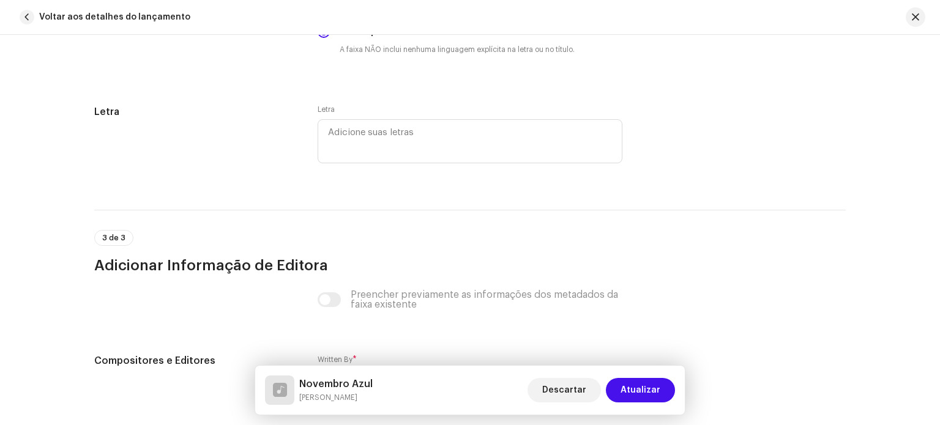
scroll to position [2387, 0]
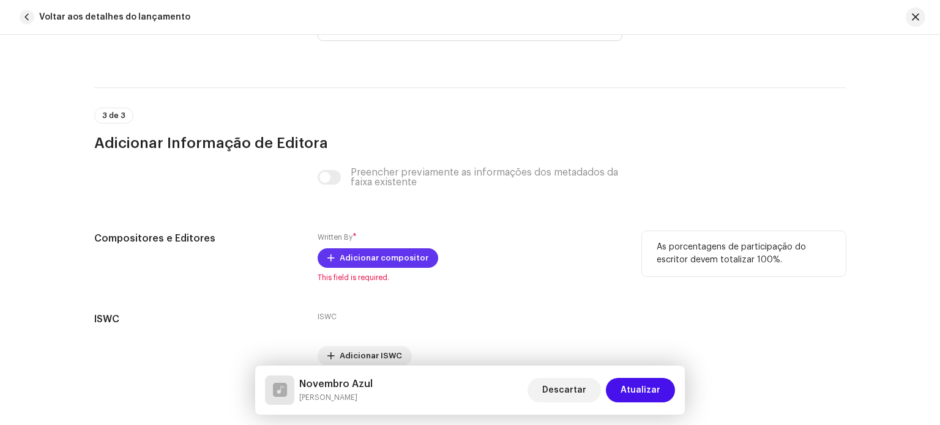
click at [341, 254] on span "Adicionar compositor" at bounding box center [384, 258] width 89 height 24
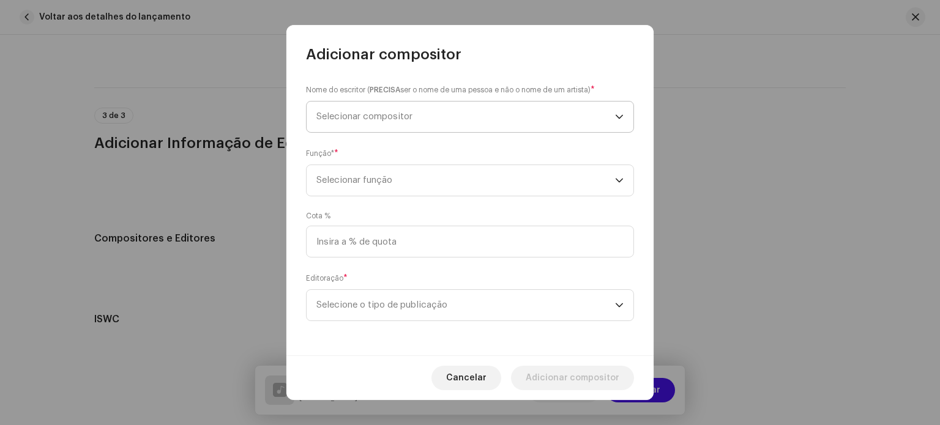
click at [408, 114] on span "Selecionar compositor" at bounding box center [364, 116] width 96 height 9
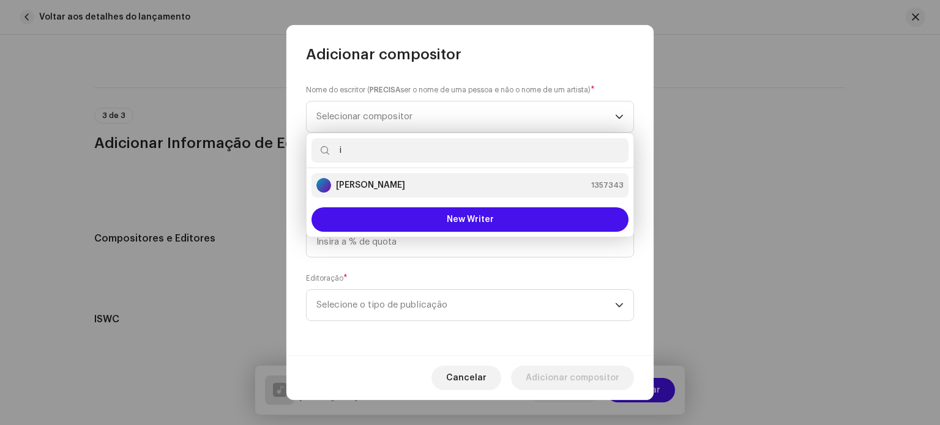
type input "i"
click at [397, 185] on strong "Ivan Alves da Silva" at bounding box center [370, 185] width 69 height 12
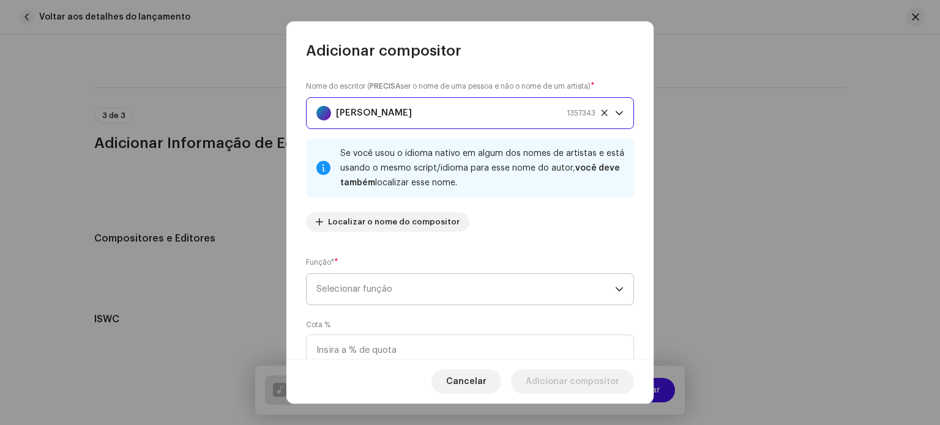
click at [367, 288] on span "Selecionar função" at bounding box center [465, 289] width 299 height 31
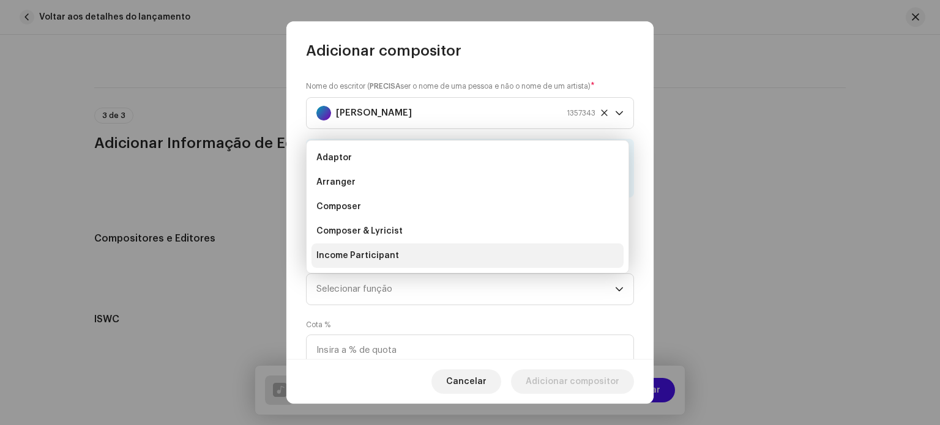
scroll to position [20, 0]
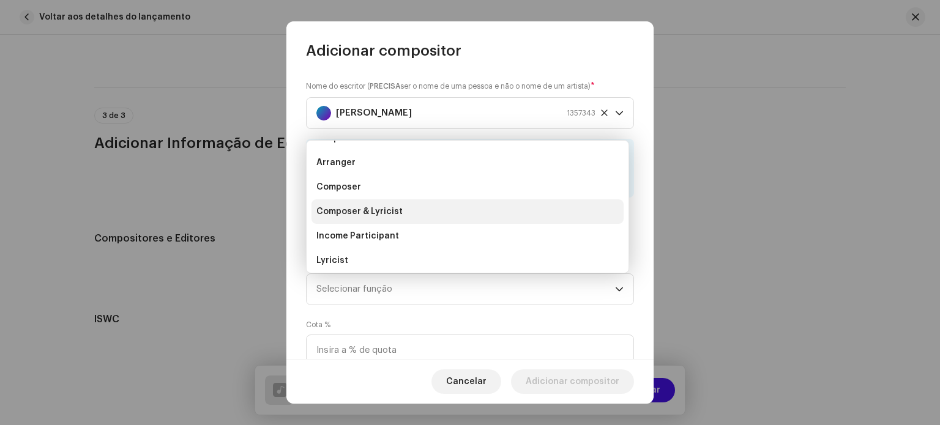
click at [351, 210] on span "Composer & Lyricist" at bounding box center [359, 212] width 86 height 12
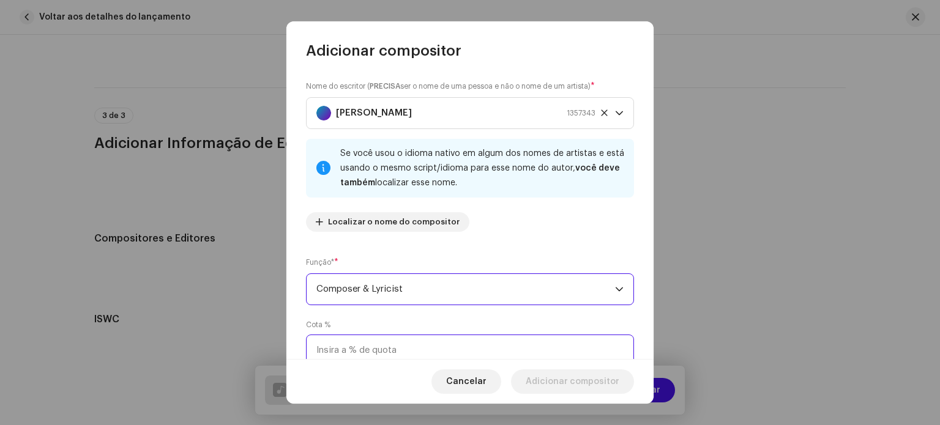
click at [346, 344] on input at bounding box center [470, 351] width 328 height 32
type input "100,00"
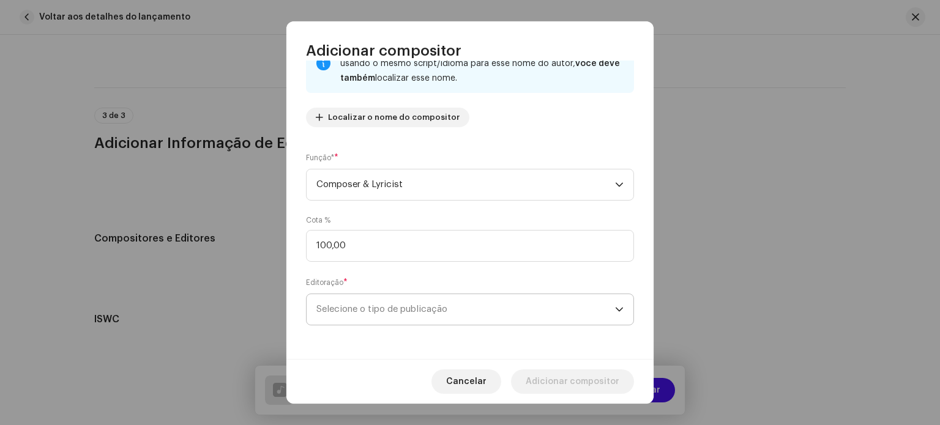
click at [367, 312] on span "Selecione o tipo de publicação" at bounding box center [465, 309] width 299 height 31
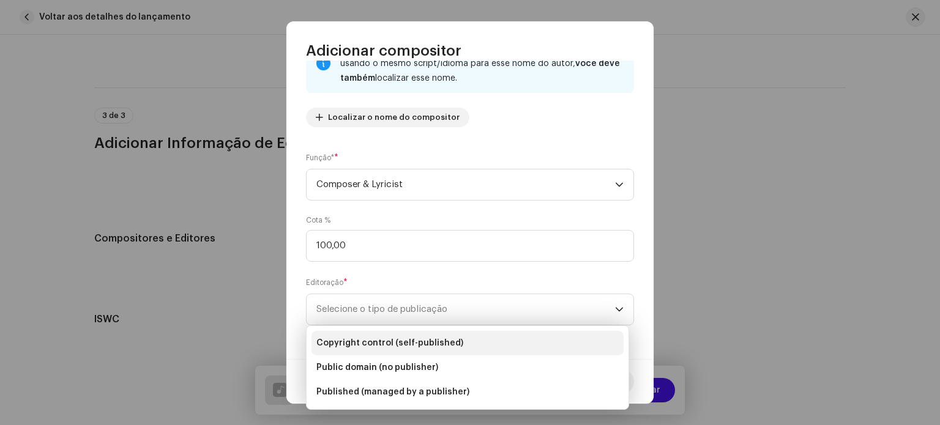
click at [357, 346] on span "Copyright control (self-published)" at bounding box center [389, 343] width 147 height 12
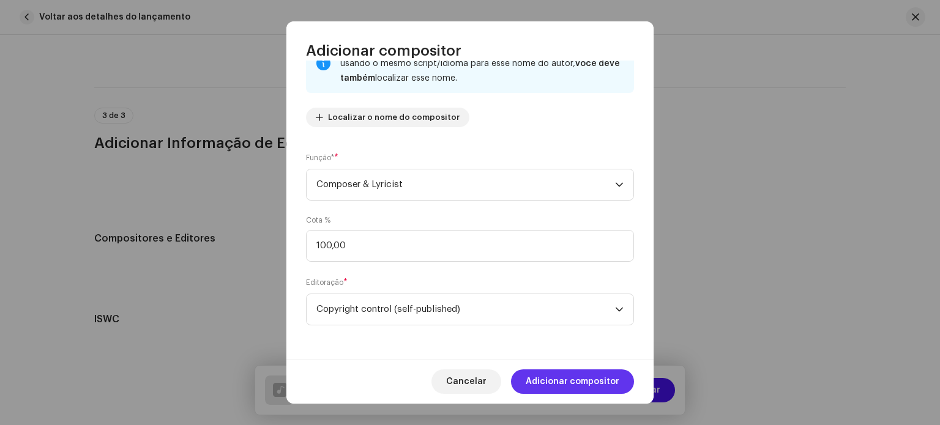
click at [562, 381] on span "Adicionar compositor" at bounding box center [573, 382] width 94 height 24
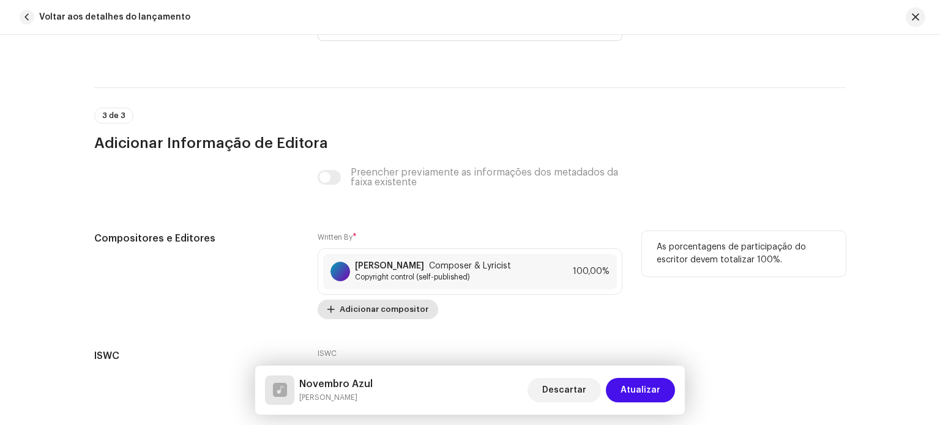
scroll to position [2483, 0]
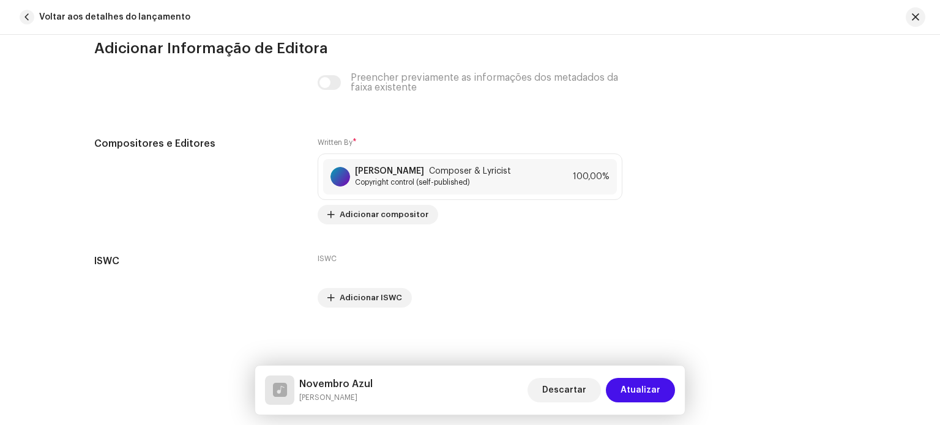
click at [643, 391] on span "Atualizar" at bounding box center [641, 390] width 40 height 24
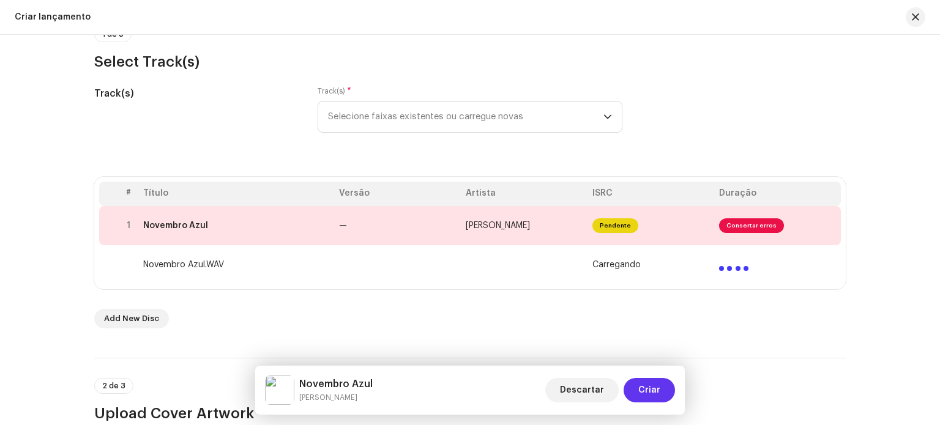
click at [653, 385] on span "Criar" at bounding box center [649, 390] width 22 height 24
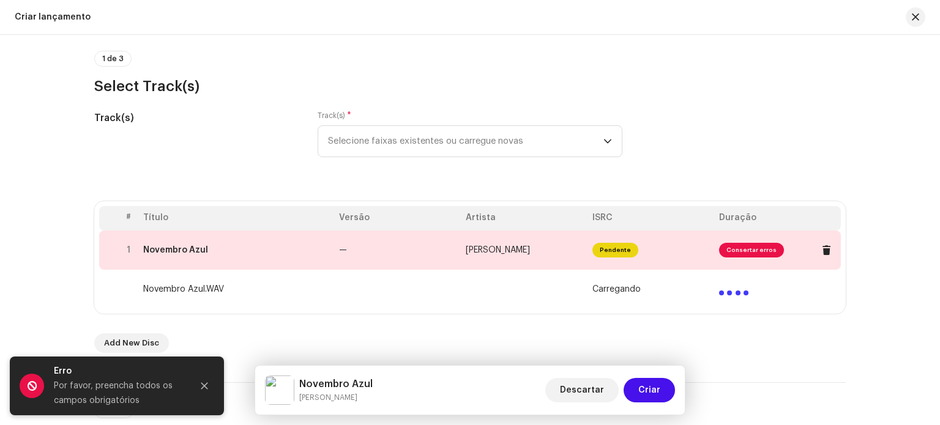
scroll to position [31, 0]
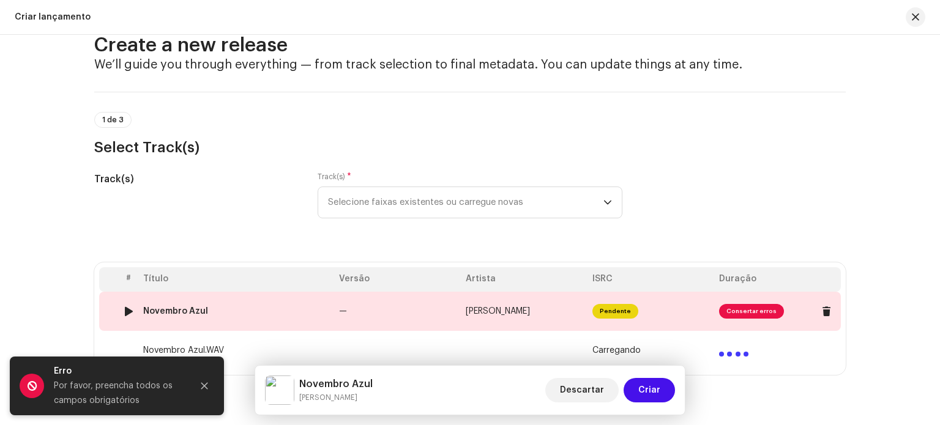
click at [756, 315] on span "Consertar erros" at bounding box center [751, 311] width 65 height 15
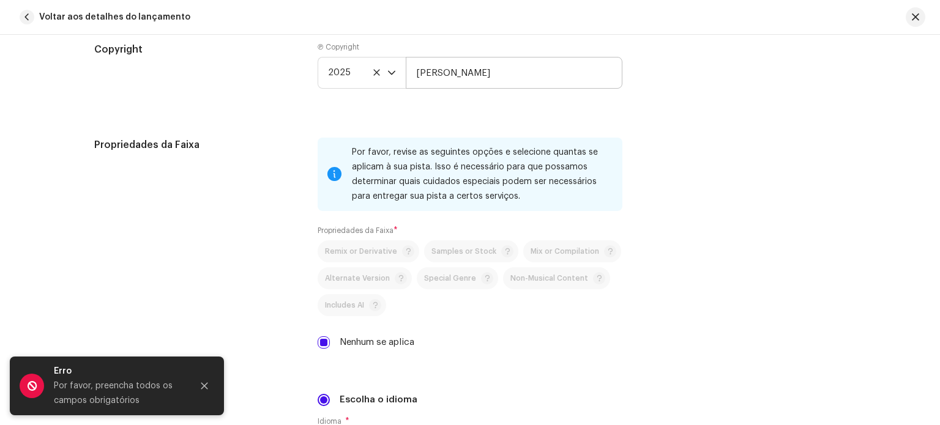
scroll to position [1775, 0]
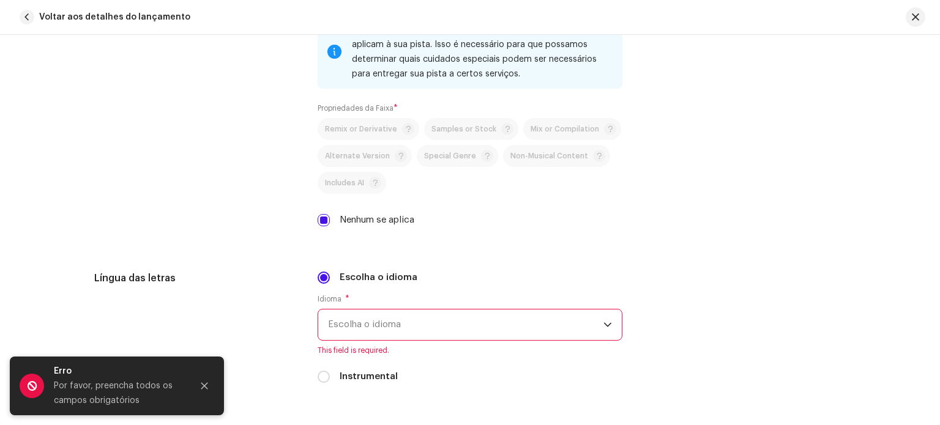
click at [416, 328] on span "Escolha o idioma" at bounding box center [465, 325] width 275 height 31
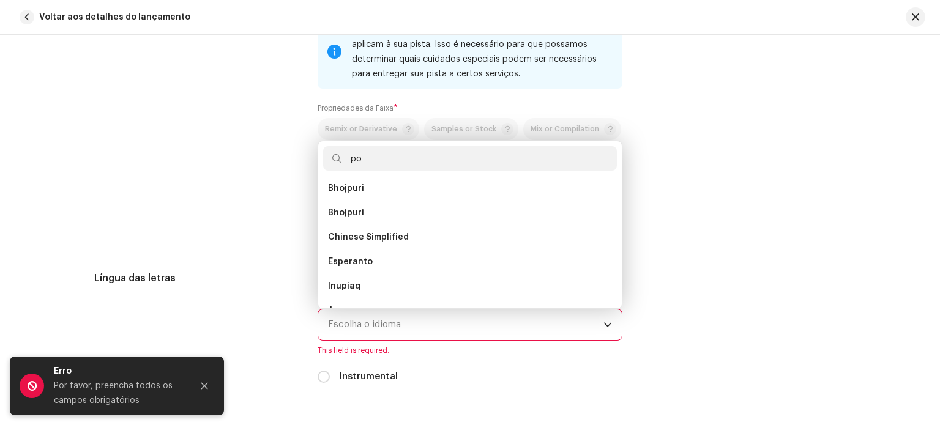
scroll to position [0, 0]
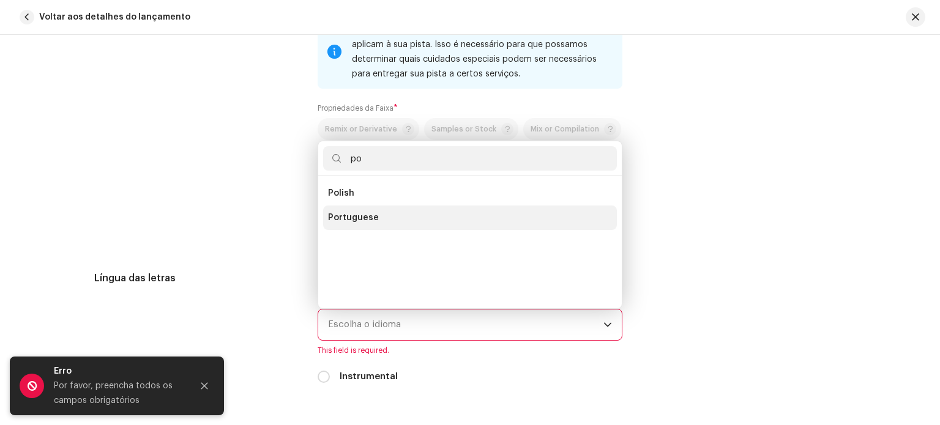
type input "po"
click at [353, 224] on span "Portuguese" at bounding box center [353, 218] width 51 height 12
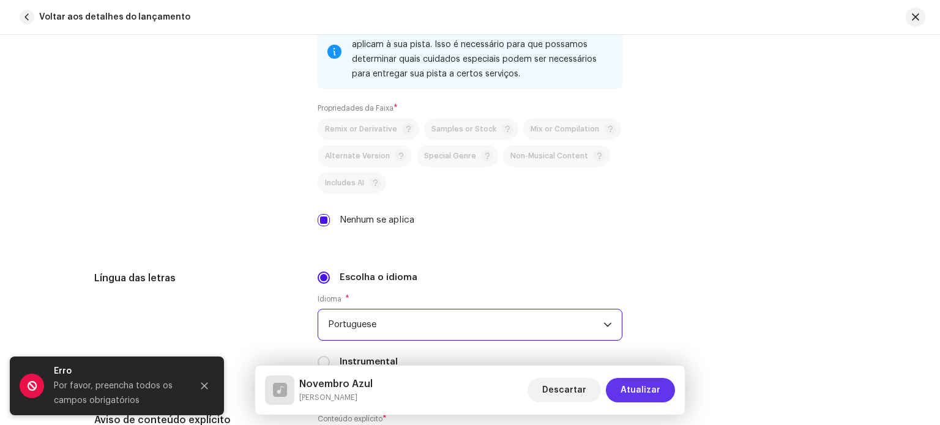
click at [631, 389] on span "Atualizar" at bounding box center [641, 390] width 40 height 24
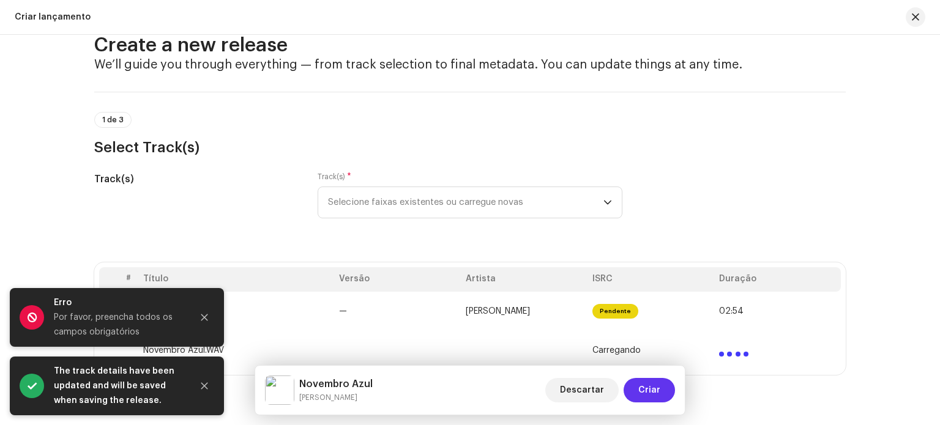
click at [640, 385] on button "Criar" at bounding box center [649, 390] width 51 height 24
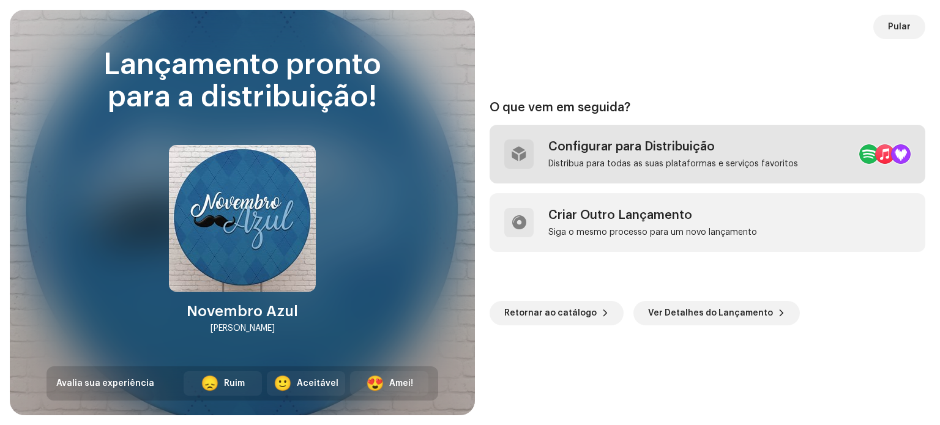
click at [754, 154] on div "Configurar para Distribuição" at bounding box center [673, 147] width 250 height 15
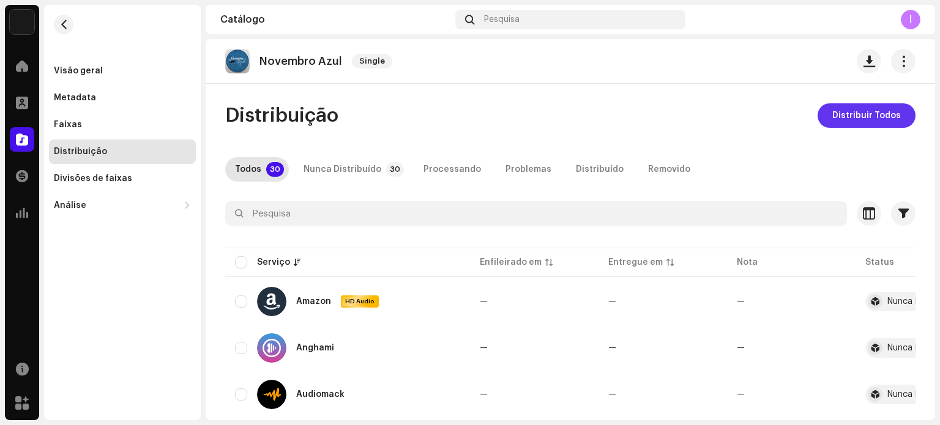
click at [857, 112] on span "Distribuir Todos" at bounding box center [866, 115] width 69 height 24
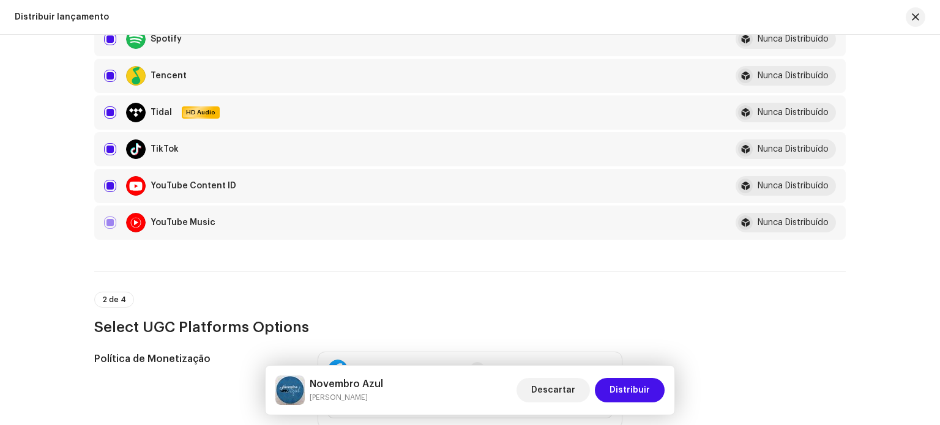
scroll to position [1408, 0]
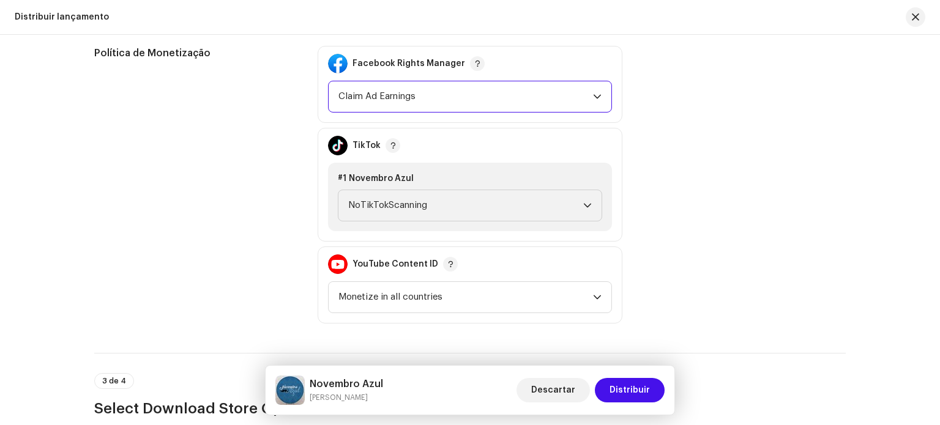
click at [433, 91] on span "Claim Ad Earnings" at bounding box center [465, 96] width 255 height 31
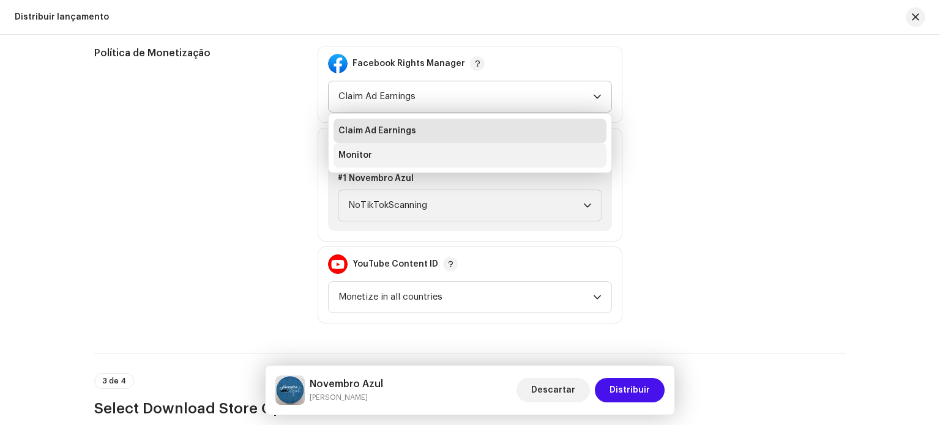
click at [409, 157] on li "Monitor" at bounding box center [470, 155] width 273 height 24
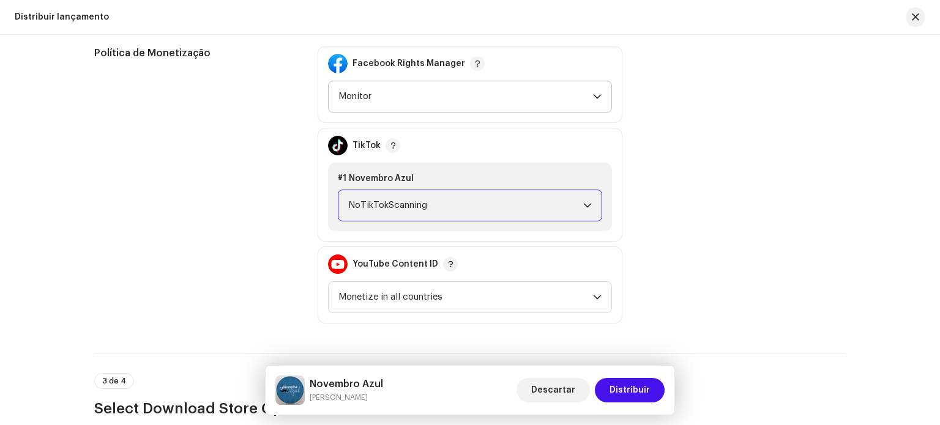
click at [419, 206] on span "NoTikTokScanning" at bounding box center [465, 205] width 235 height 31
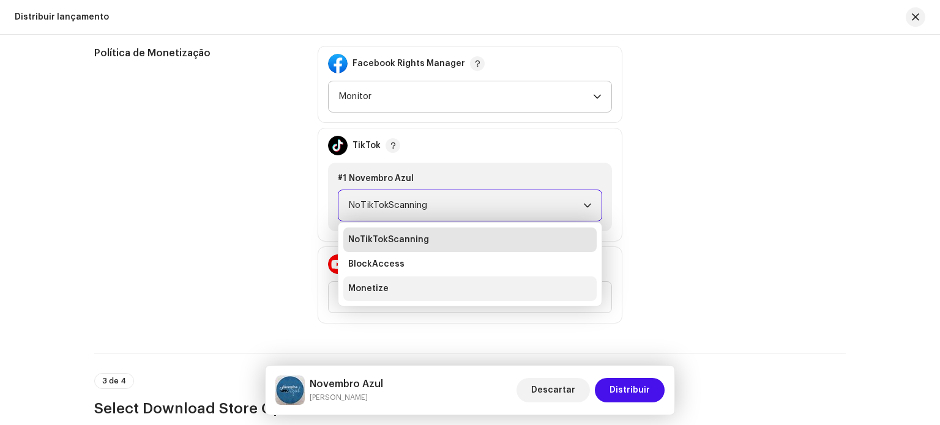
click at [406, 288] on li "Monetize" at bounding box center [469, 289] width 253 height 24
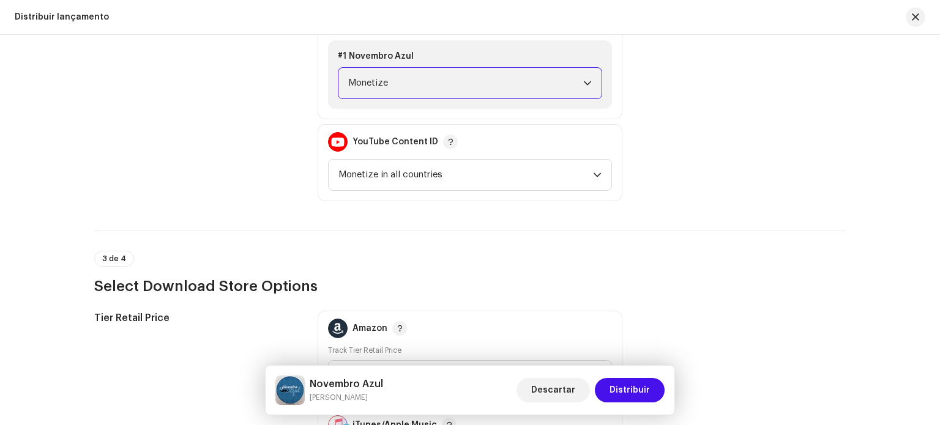
scroll to position [1469, 0]
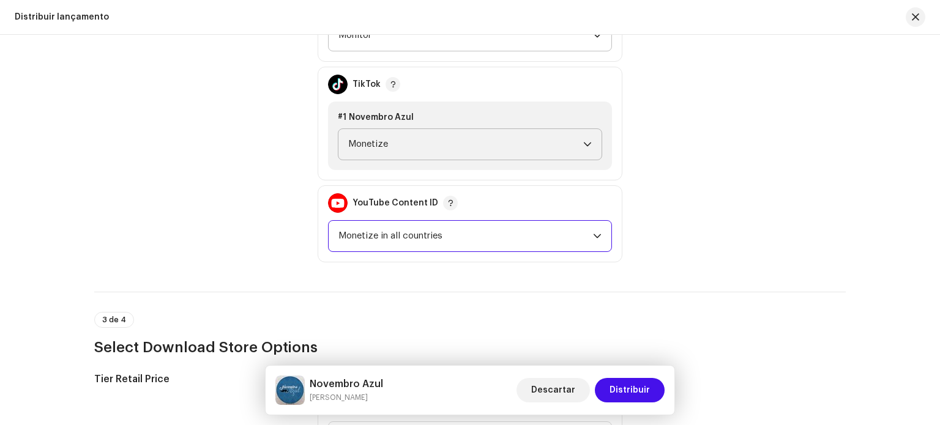
click at [396, 236] on span "Monetize in all countries" at bounding box center [465, 236] width 255 height 31
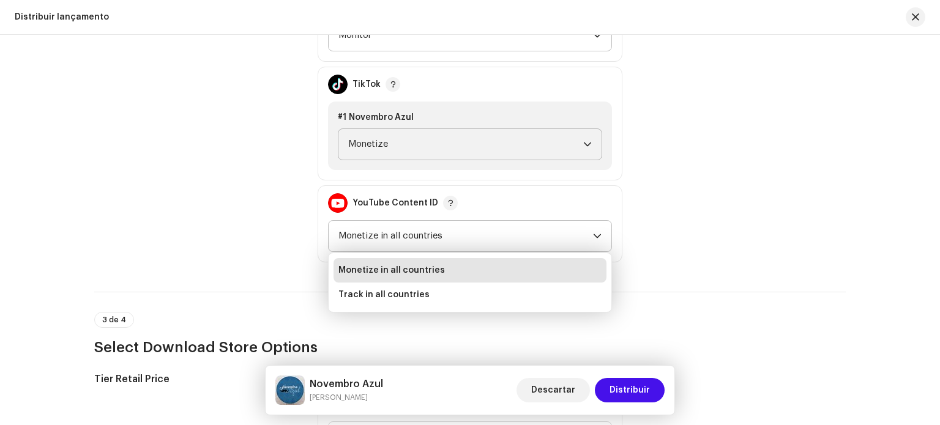
click at [404, 266] on span "Monetize in all countries" at bounding box center [391, 270] width 106 height 12
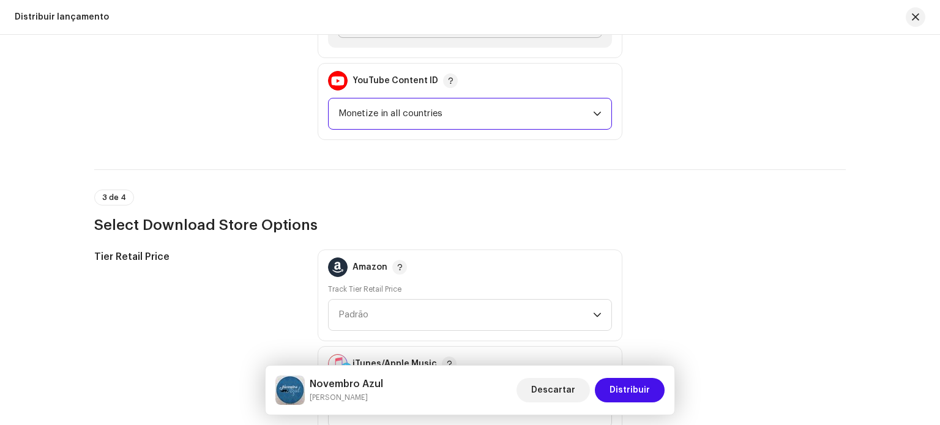
scroll to position [1652, 0]
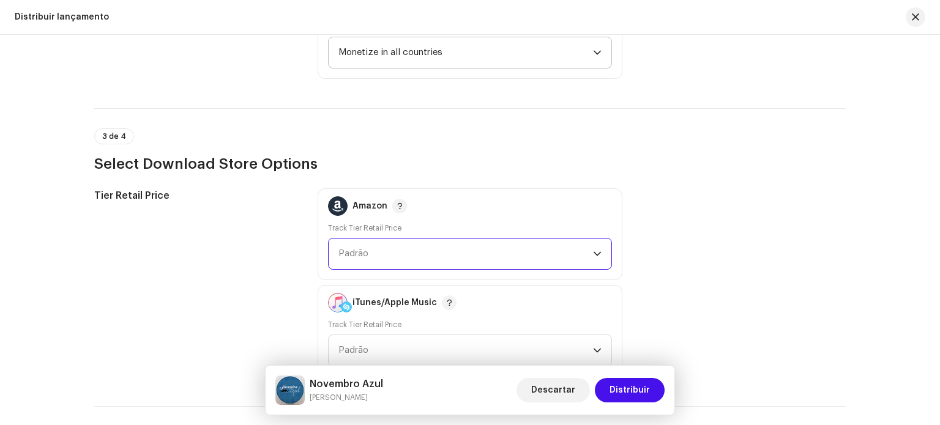
click at [397, 259] on span "Padrão" at bounding box center [465, 254] width 255 height 31
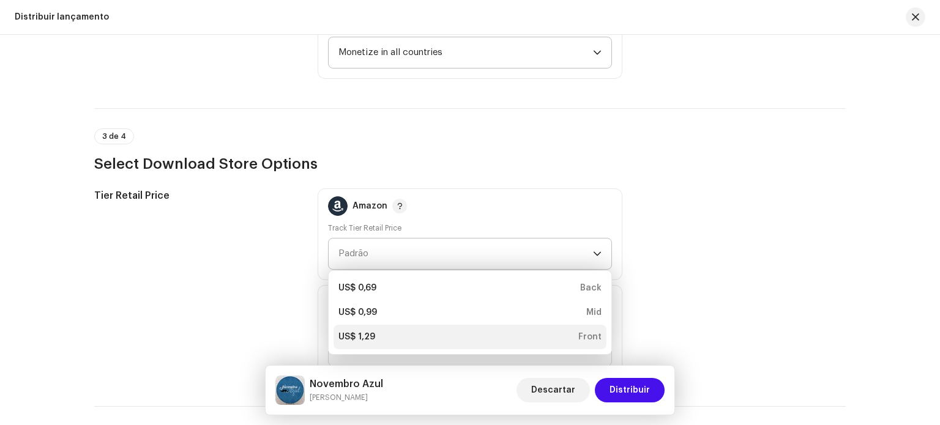
click at [377, 333] on div "US$ 1,29 Front" at bounding box center [469, 337] width 263 height 12
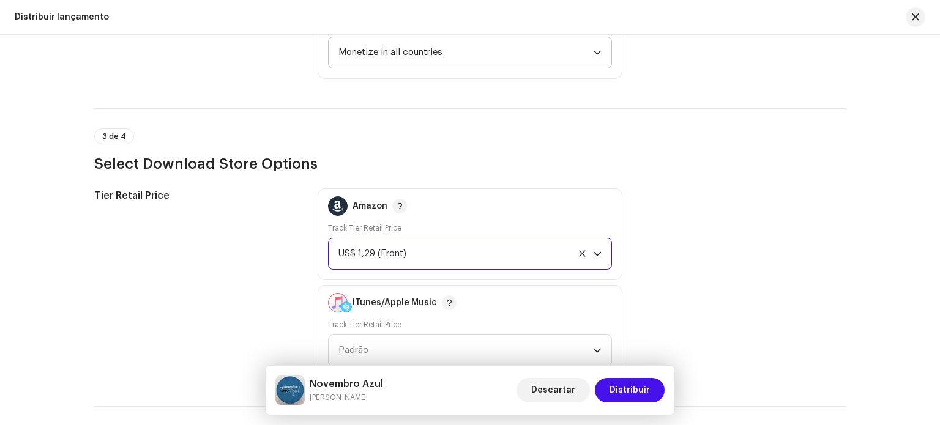
scroll to position [1836, 0]
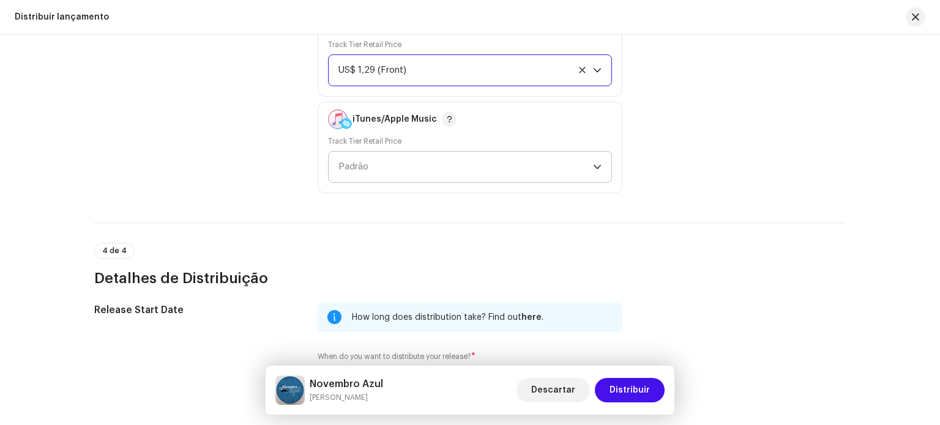
click at [401, 159] on span "Padrão" at bounding box center [465, 167] width 255 height 31
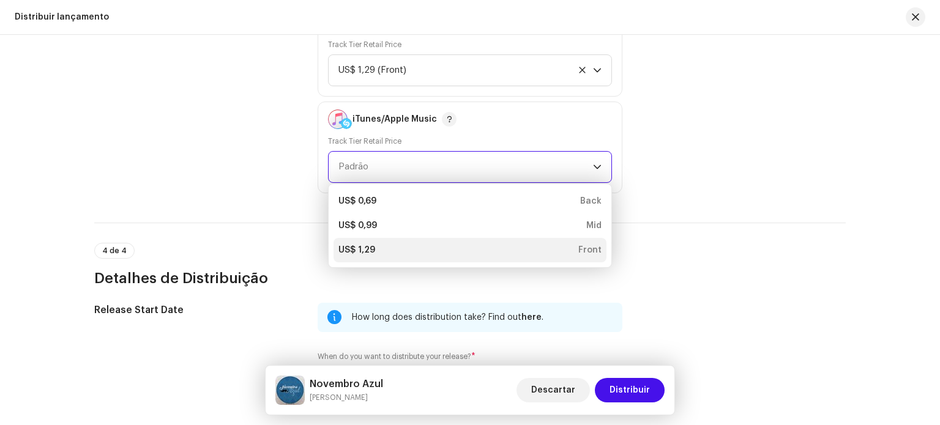
click at [389, 249] on div "US$ 1,29 Front" at bounding box center [469, 250] width 263 height 12
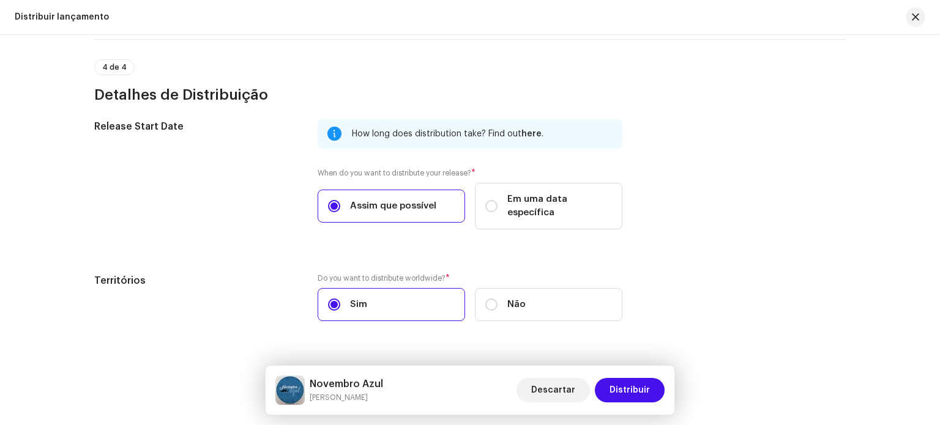
scroll to position [2033, 0]
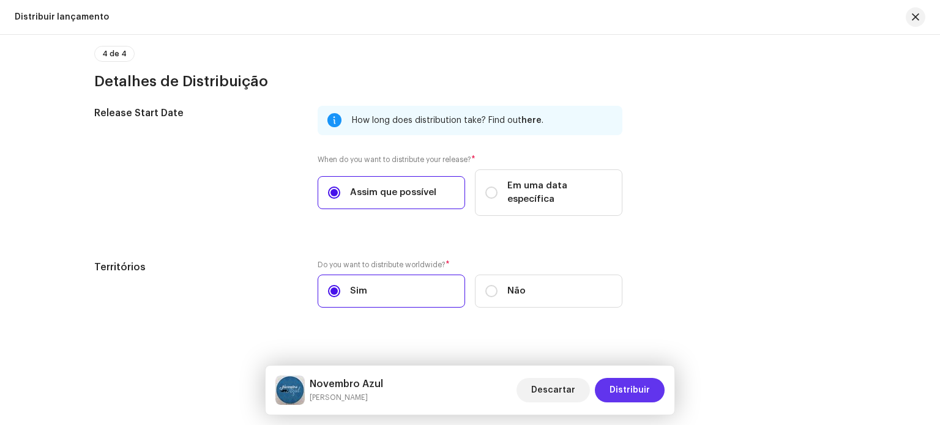
click at [636, 386] on span "Distribuir" at bounding box center [630, 390] width 40 height 24
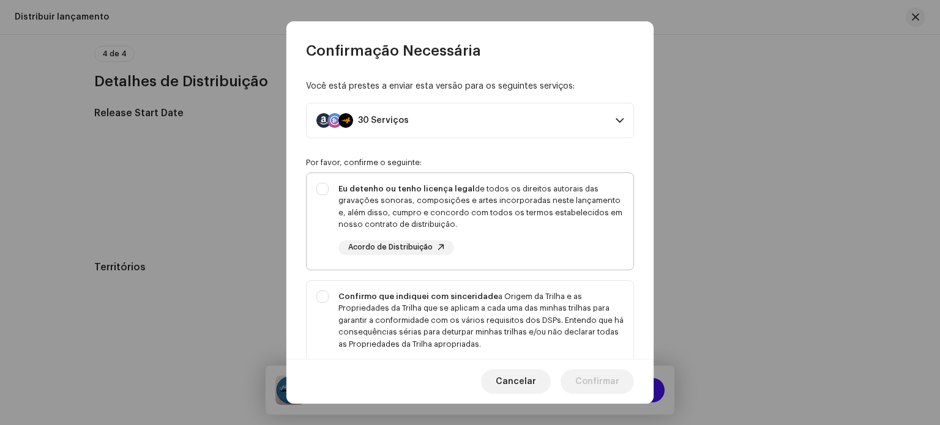
click at [337, 203] on div "Eu detenho ou tenho licença legal de todos os direitos autorais das gravações s…" at bounding box center [470, 219] width 327 height 92
checkbox input "true"
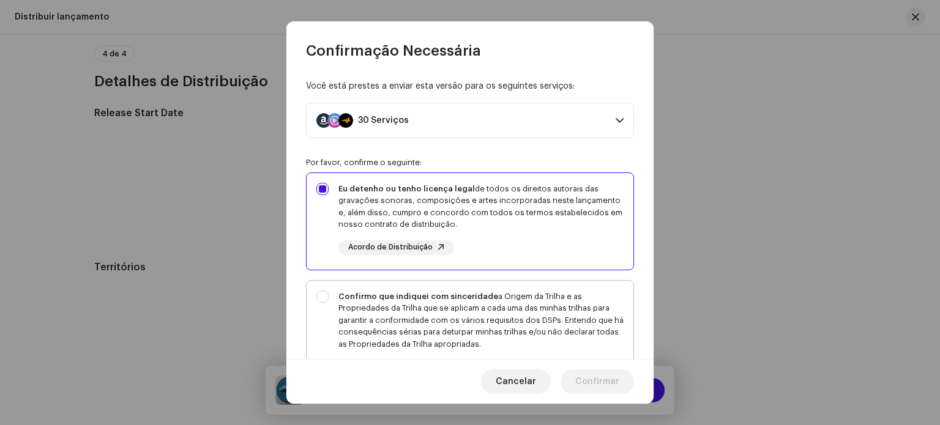
click at [341, 295] on strong "Confirmo que indiquei com sinceridade" at bounding box center [418, 297] width 160 height 8
checkbox input "true"
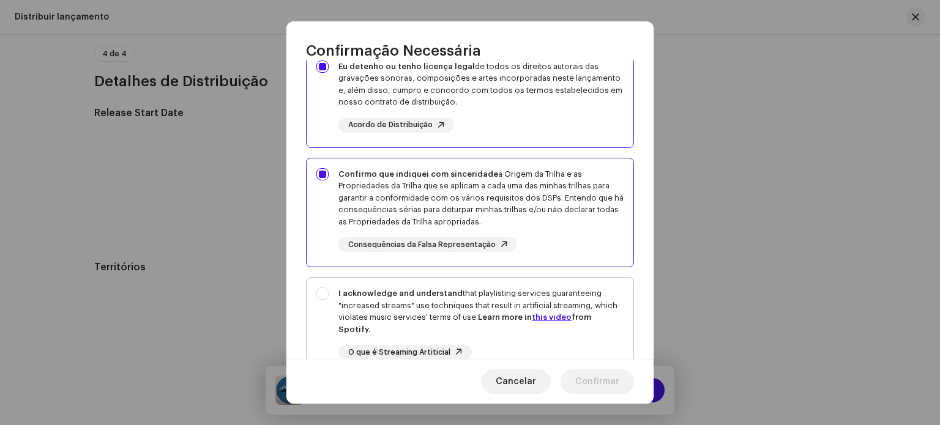
click at [349, 291] on strong "I acknowledge and understand" at bounding box center [400, 293] width 124 height 8
checkbox input "true"
click at [612, 380] on span "Confirmar" at bounding box center [597, 382] width 44 height 24
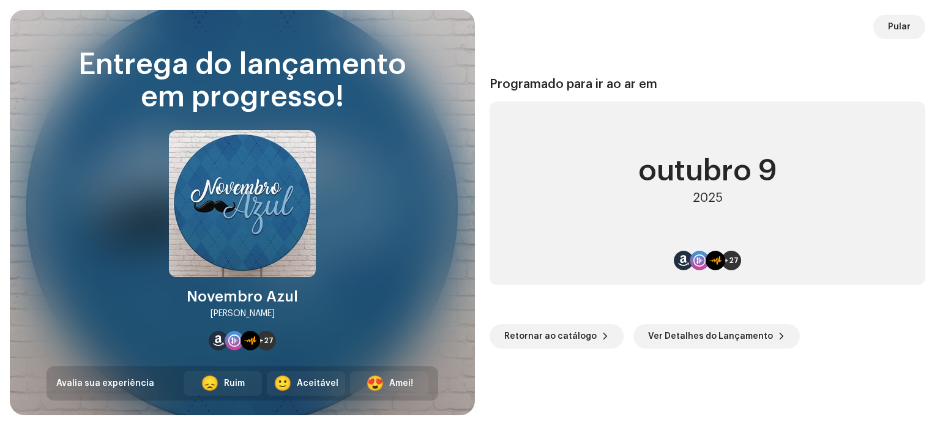
click at [908, 28] on span "Pular" at bounding box center [899, 27] width 23 height 24
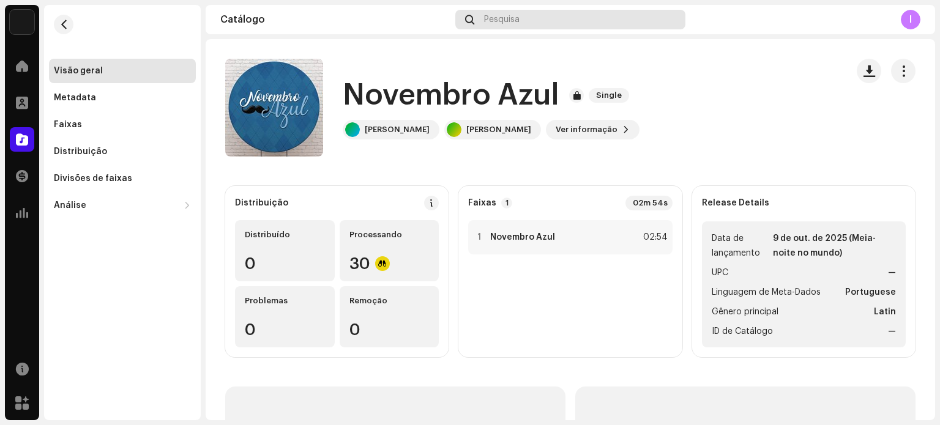
click at [501, 20] on span "Pesquisa" at bounding box center [501, 20] width 35 height 10
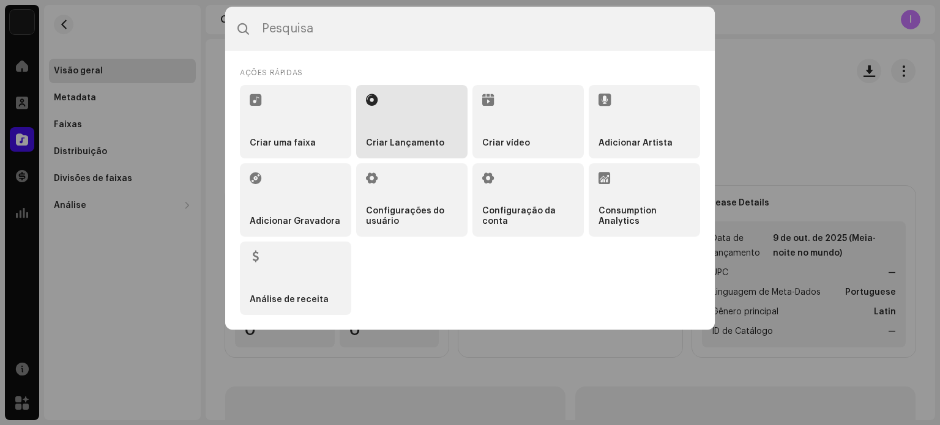
click at [415, 130] on li "Criar Lançamento" at bounding box center [411, 121] width 111 height 73
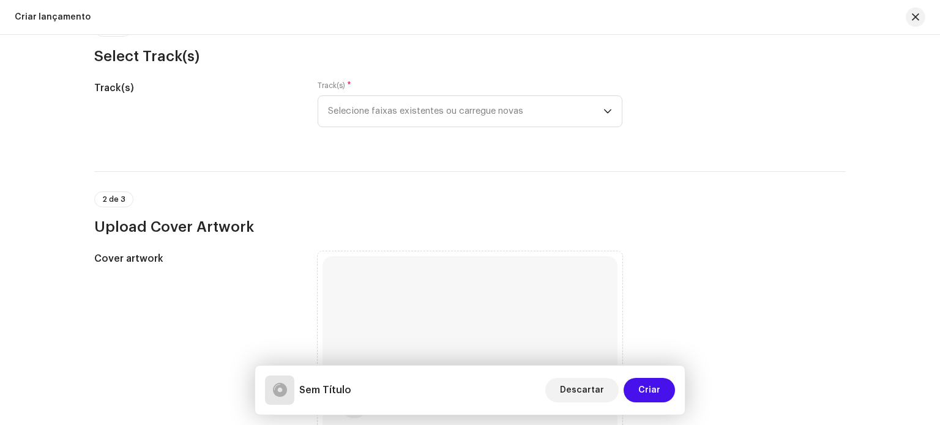
scroll to position [61, 0]
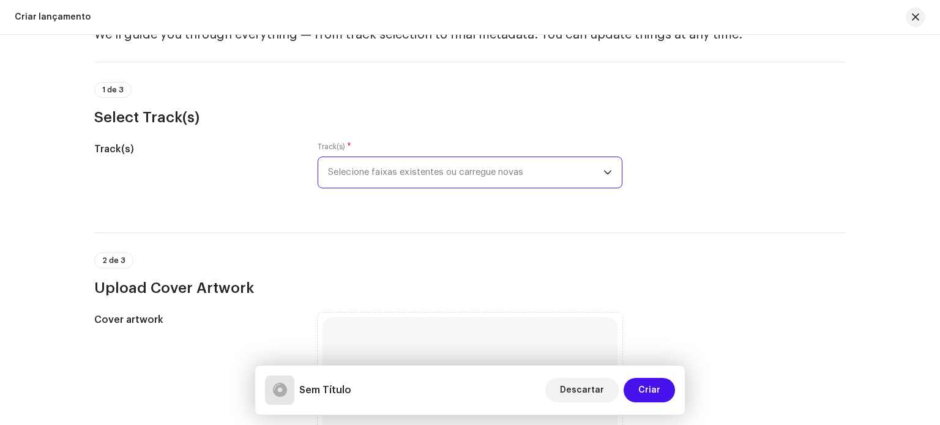
click at [411, 174] on span "Selecione faixas existentes ou carregue novas" at bounding box center [465, 172] width 275 height 31
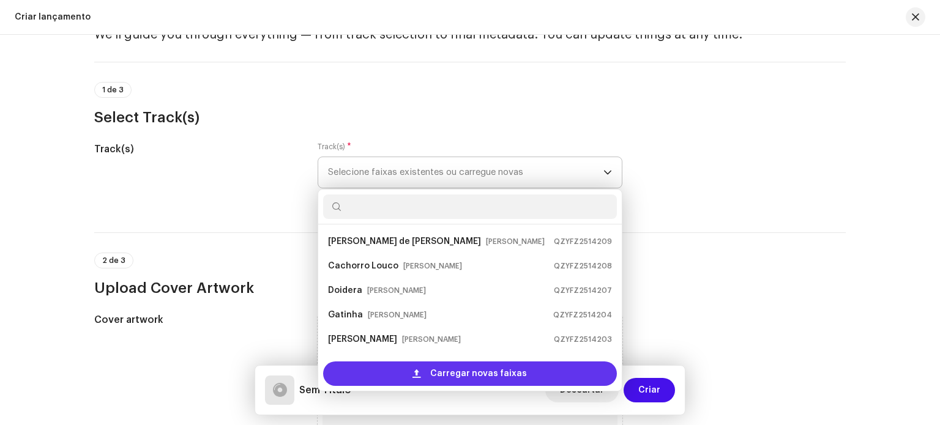
scroll to position [20, 0]
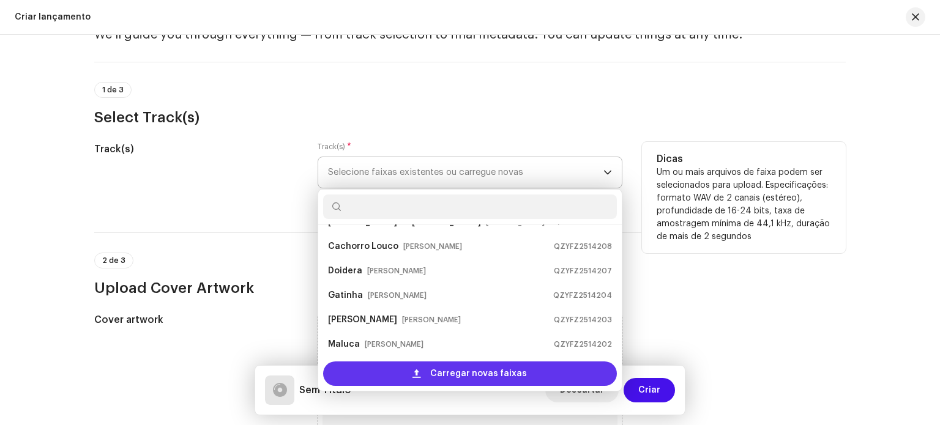
click at [379, 371] on div "Carregar novas faixas" at bounding box center [470, 374] width 294 height 24
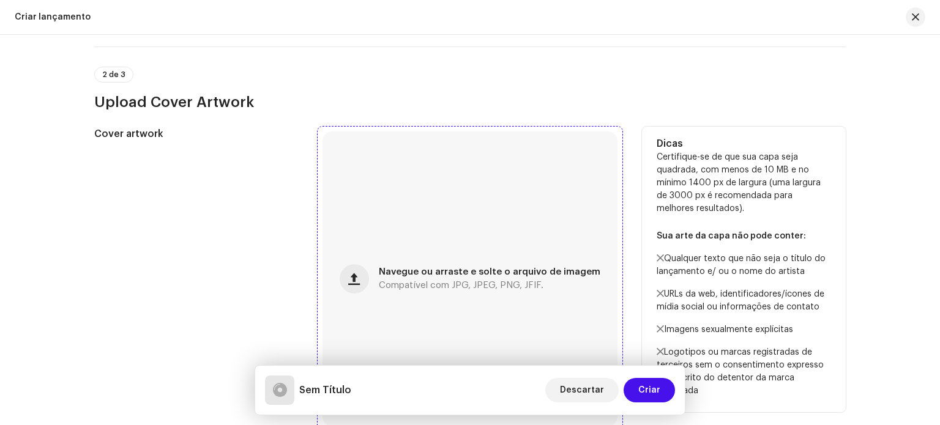
scroll to position [517, 0]
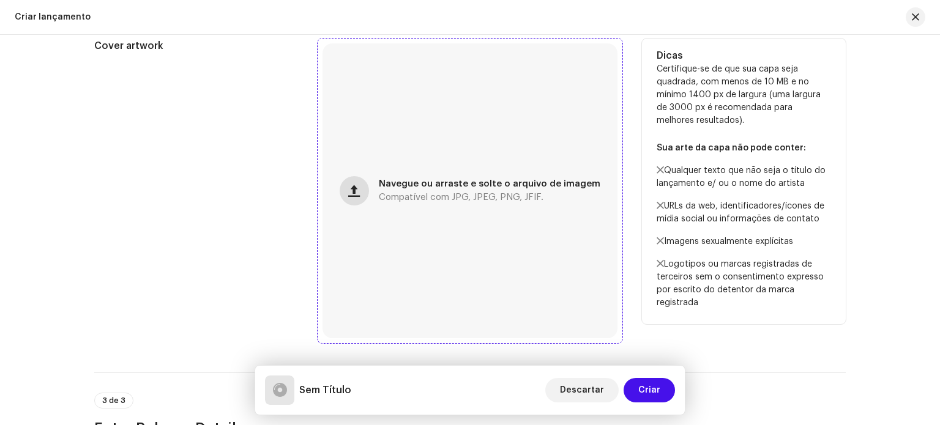
click at [367, 189] on button "button" at bounding box center [354, 190] width 29 height 29
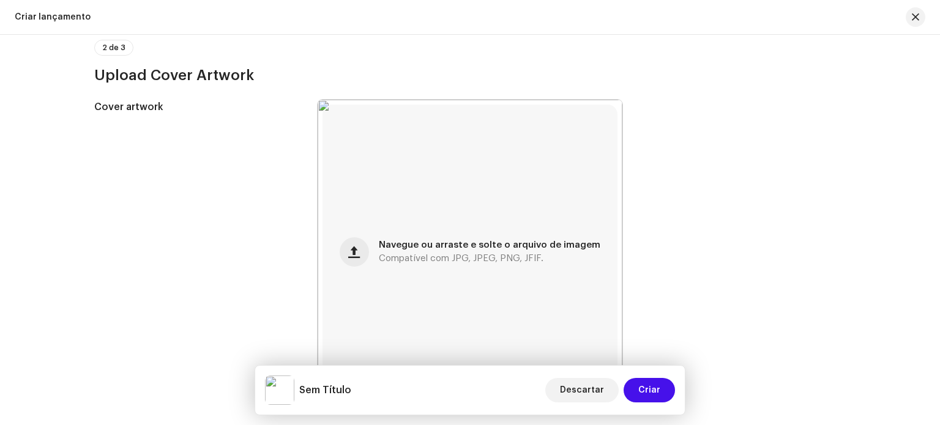
scroll to position [211, 0]
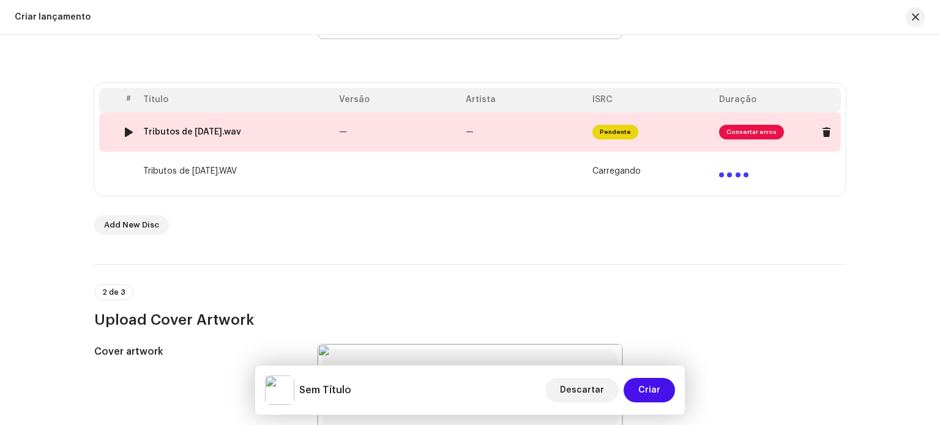
drag, startPoint x: 247, startPoint y: 133, endPoint x: 141, endPoint y: 129, distance: 106.5
click at [143, 129] on div "Tributos de Dia de Finados.wav" at bounding box center [192, 132] width 98 height 10
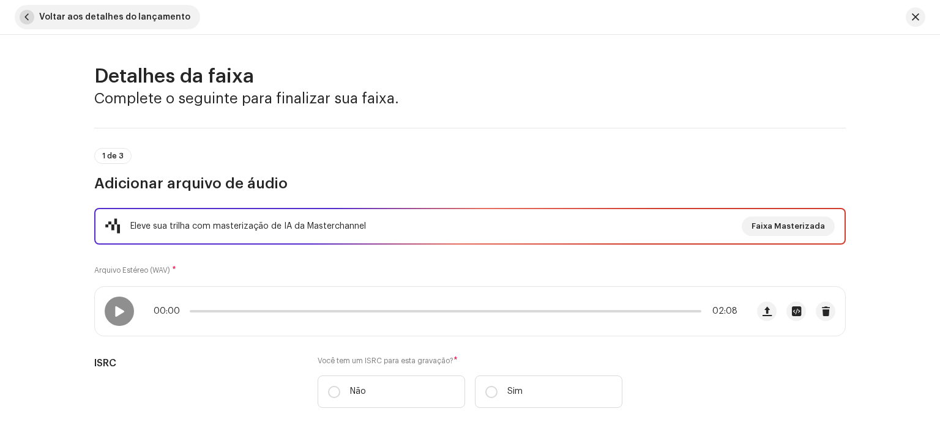
click at [30, 16] on span "button" at bounding box center [27, 17] width 15 height 15
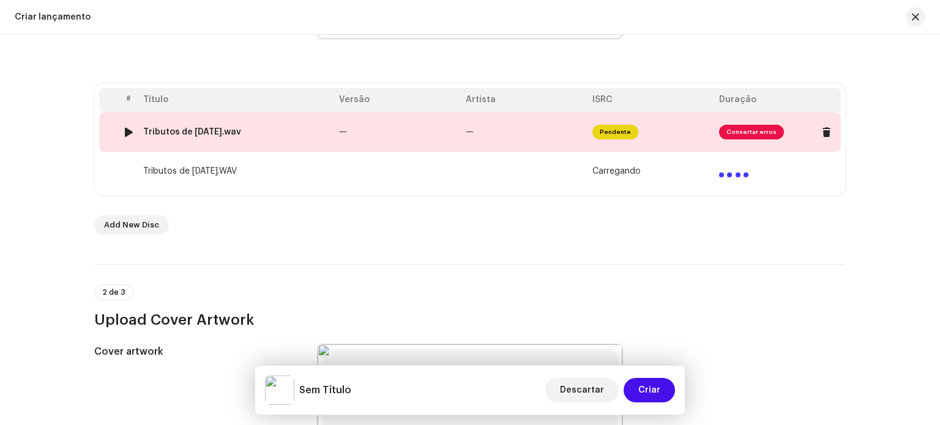
copy div "Tributos de Dia de Finados"
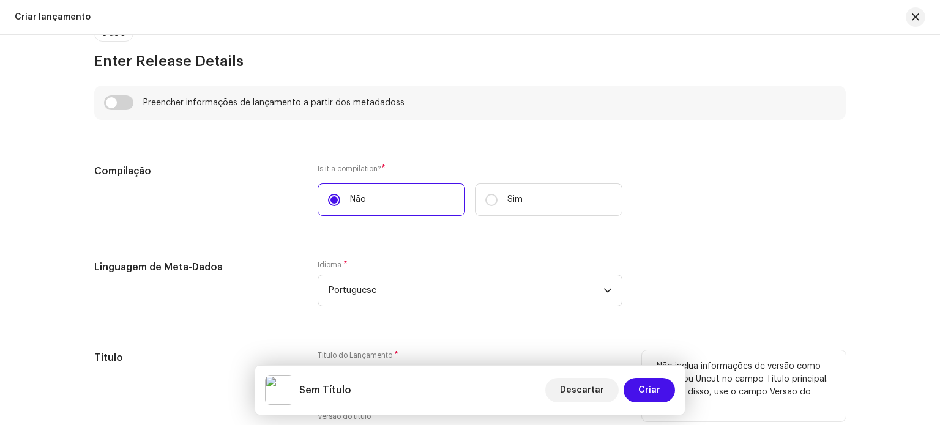
scroll to position [1006, 0]
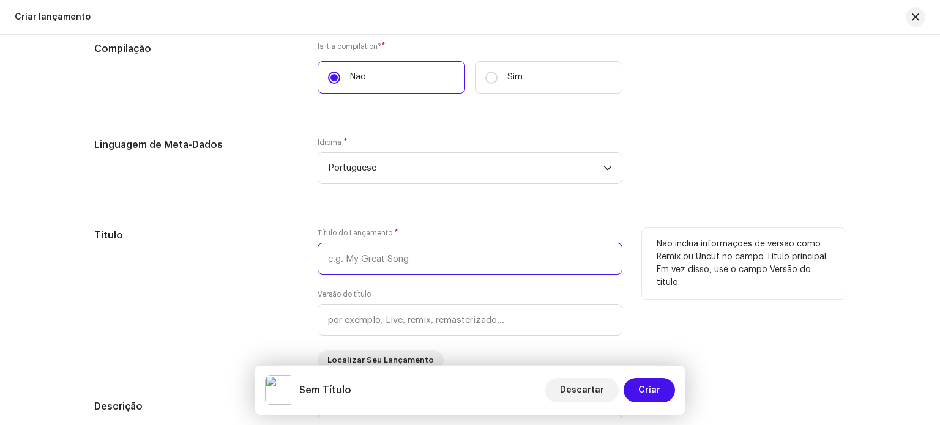
paste input "Tributos de Dia de Finados"
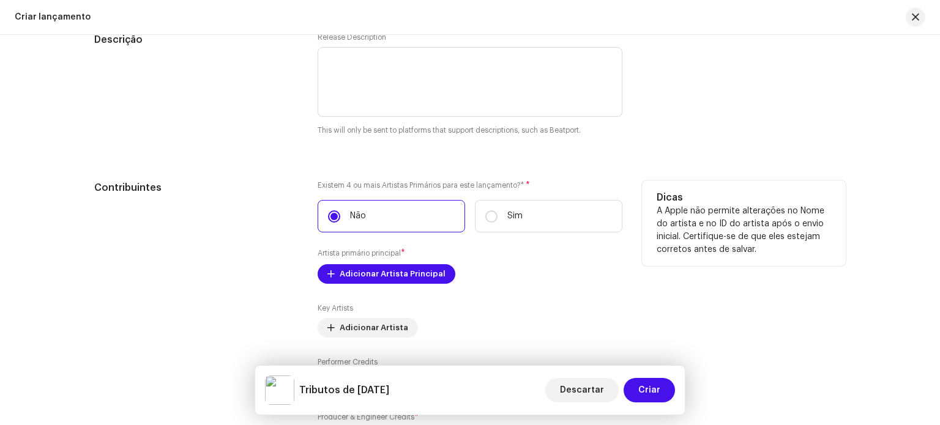
scroll to position [1435, 0]
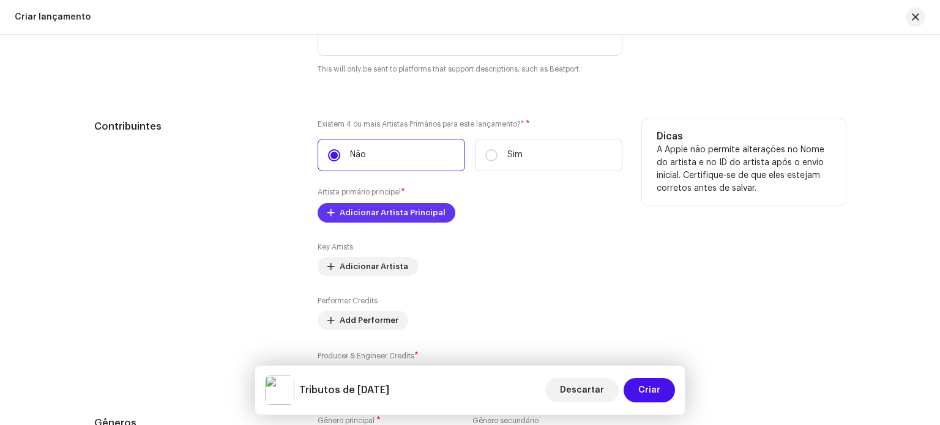
type input "Tributos de Dia de Finados"
click at [378, 215] on span "Adicionar Artista Principal" at bounding box center [393, 213] width 106 height 24
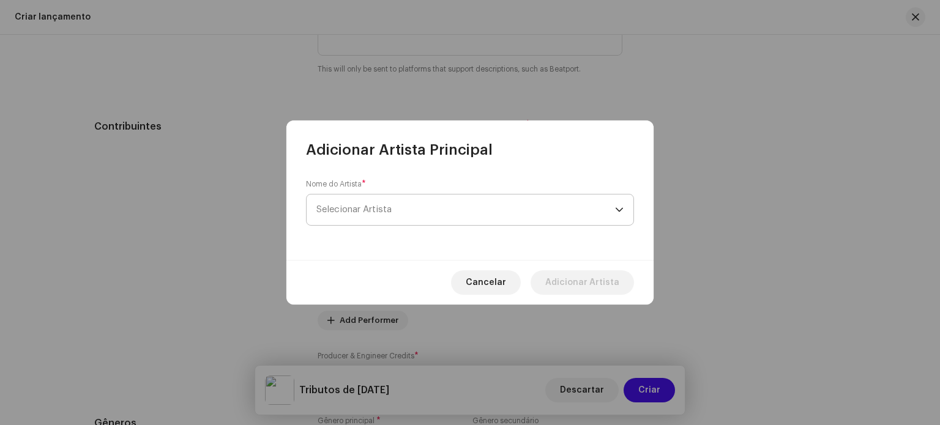
click at [398, 215] on span "Selecionar Artista" at bounding box center [465, 210] width 299 height 31
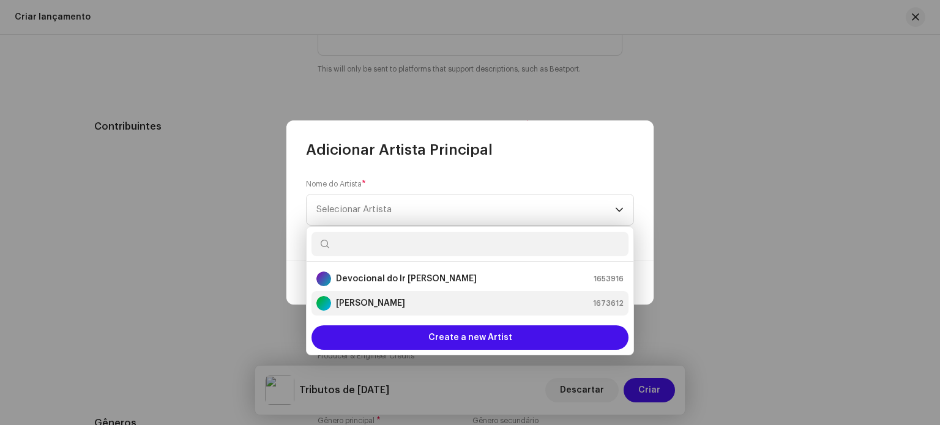
click at [370, 302] on strong "[PERSON_NAME]" at bounding box center [370, 303] width 69 height 12
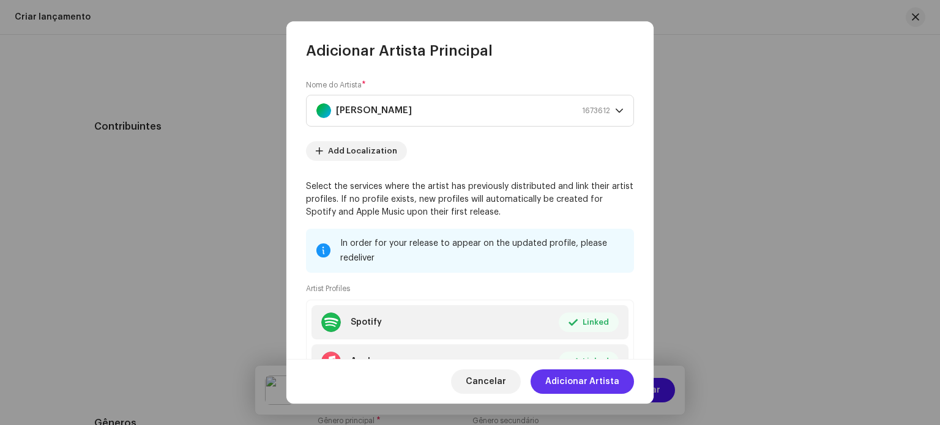
click at [608, 380] on span "Adicionar Artista" at bounding box center [582, 382] width 74 height 24
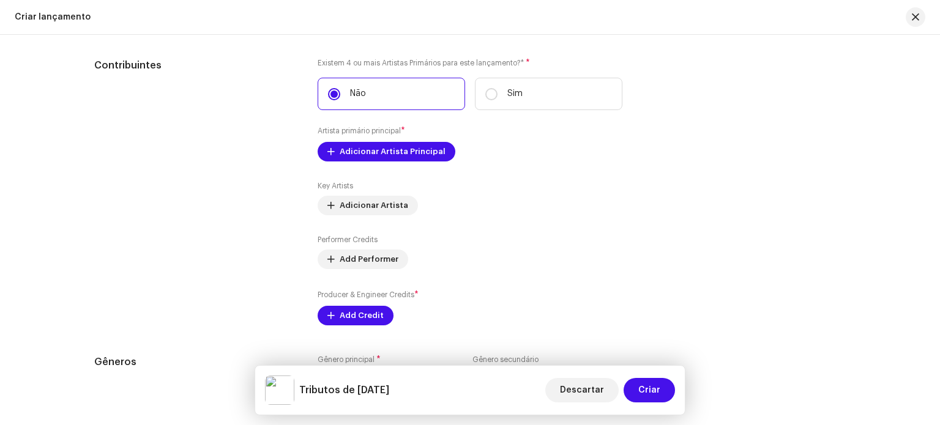
scroll to position [1557, 0]
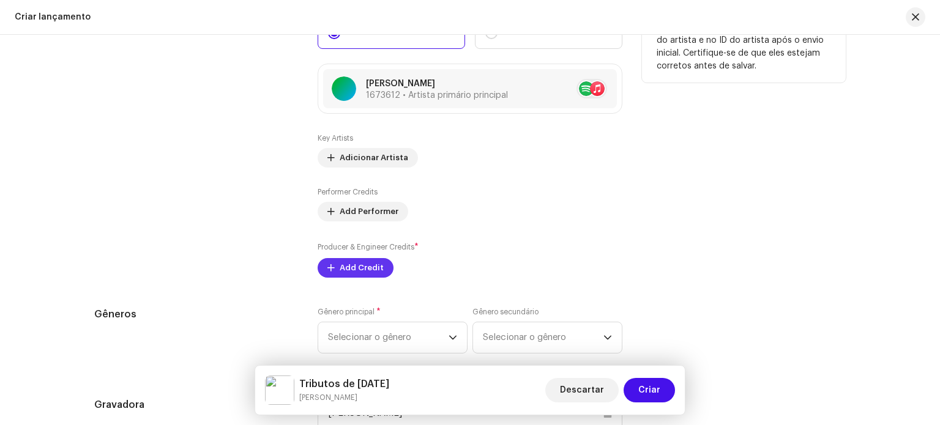
click at [376, 263] on span "Add Credit" at bounding box center [362, 268] width 44 height 24
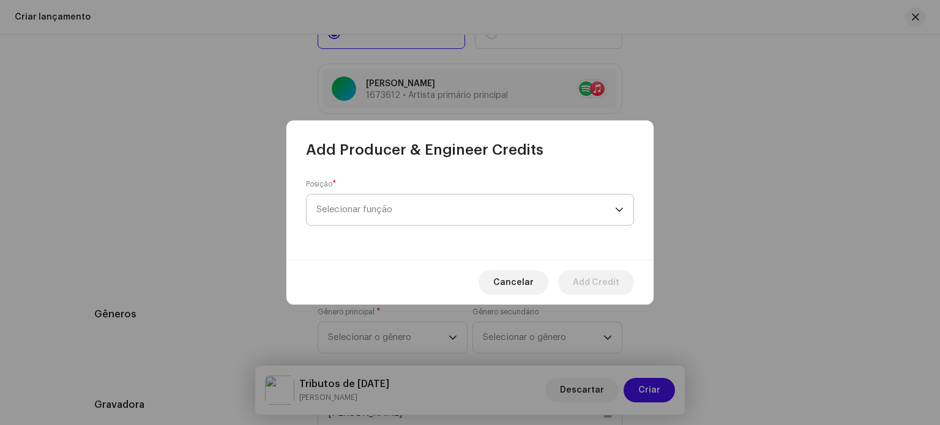
click at [475, 214] on span "Selecionar função" at bounding box center [465, 210] width 299 height 31
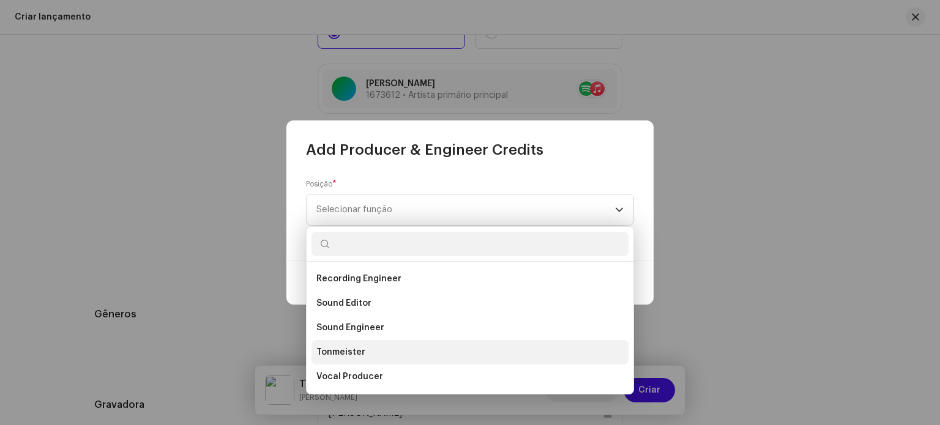
scroll to position [416, 0]
click at [362, 351] on li "Producer" at bounding box center [470, 352] width 317 height 24
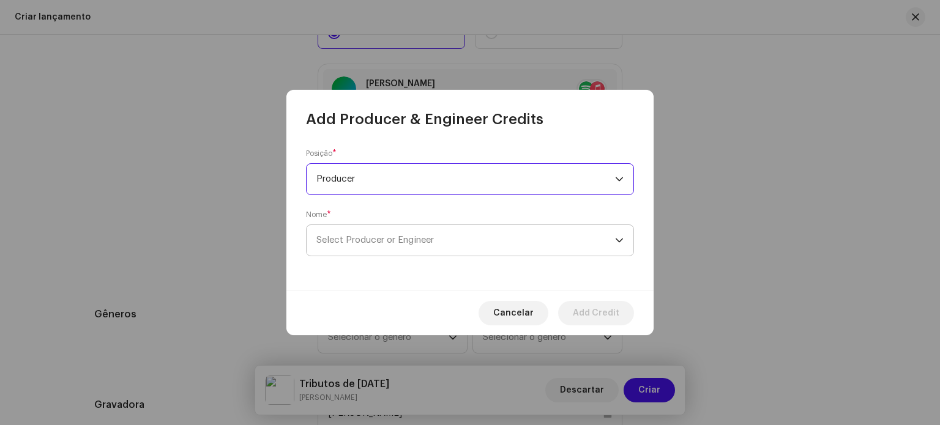
click at [503, 242] on span "Select Producer or Engineer" at bounding box center [465, 240] width 299 height 31
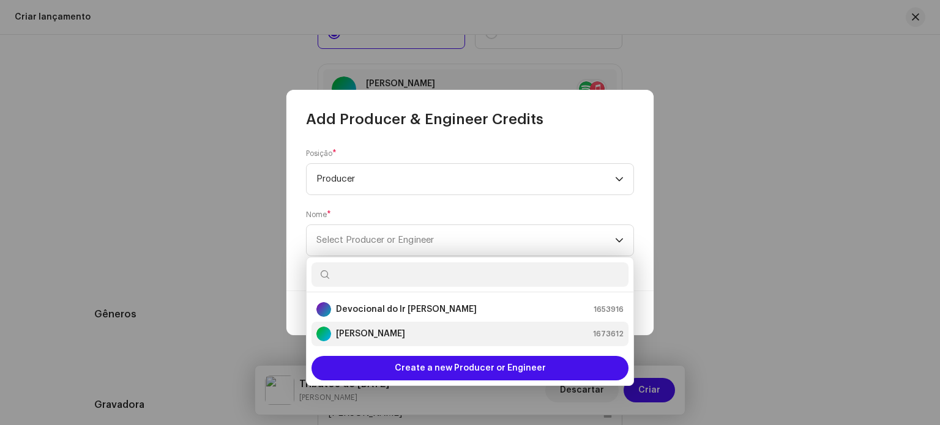
click at [381, 334] on div "Ivan Silva 1673612" at bounding box center [469, 334] width 307 height 15
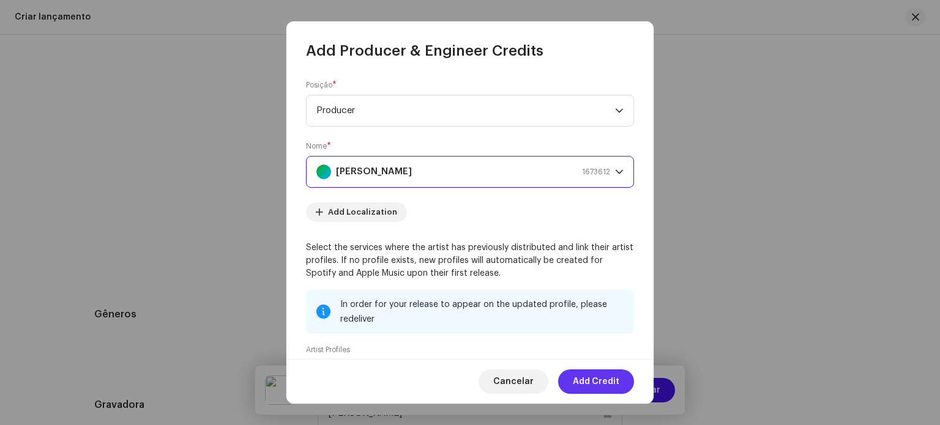
click at [592, 384] on span "Add Credit" at bounding box center [596, 382] width 47 height 24
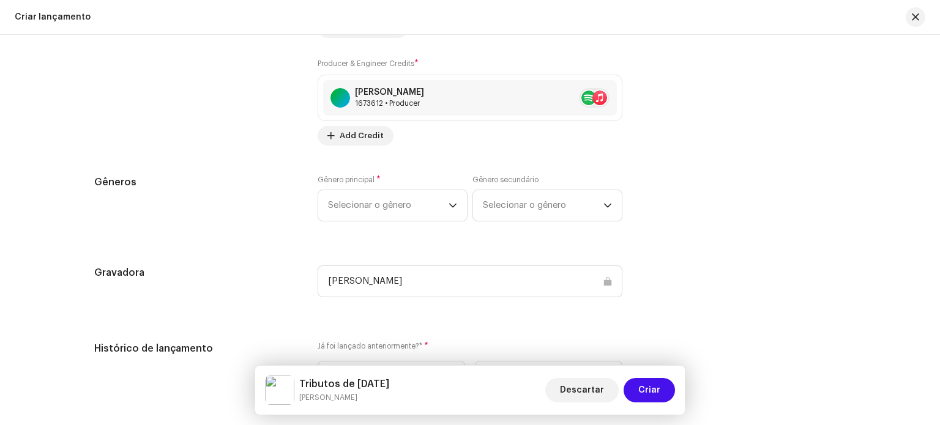
scroll to position [1802, 0]
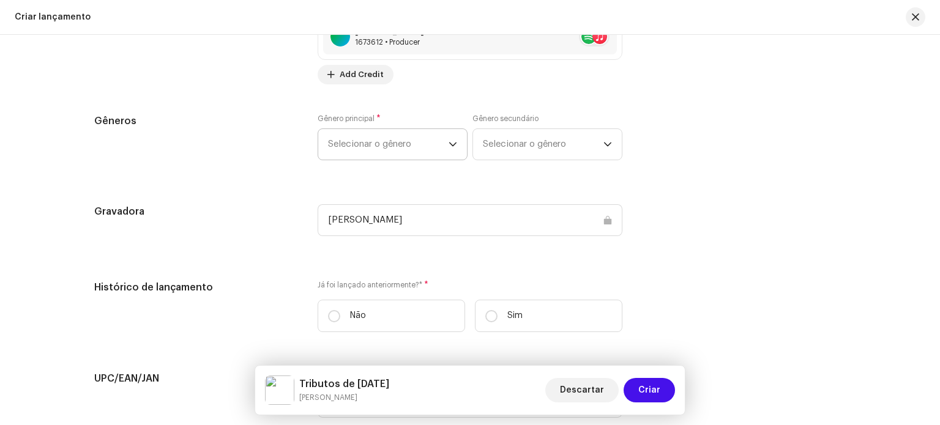
click at [406, 152] on span "Selecionar o gênero" at bounding box center [388, 144] width 121 height 31
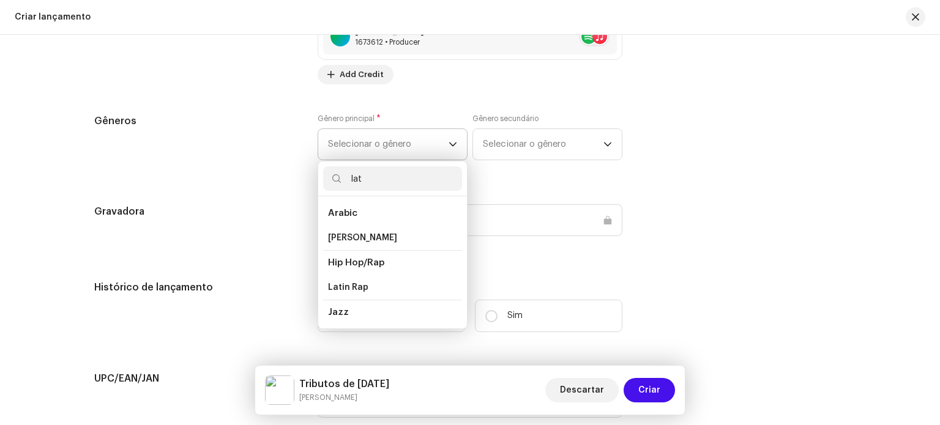
scroll to position [122, 0]
type input "lat"
click at [379, 271] on li "Latin" at bounding box center [392, 264] width 139 height 24
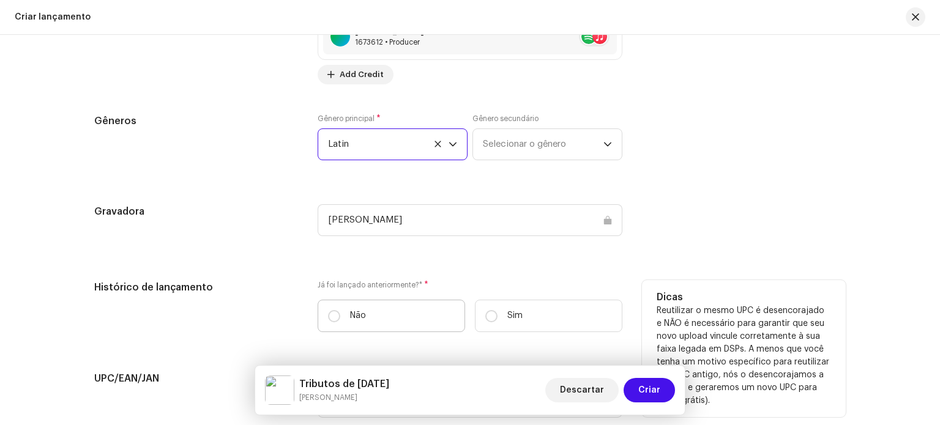
click at [350, 311] on label "Não" at bounding box center [391, 316] width 147 height 32
click at [340, 311] on input "Não" at bounding box center [334, 316] width 12 height 12
radio input "true"
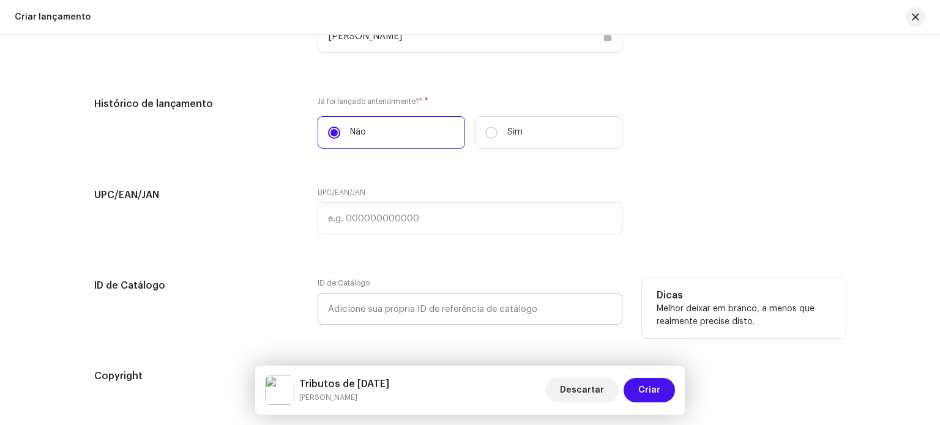
scroll to position [2108, 0]
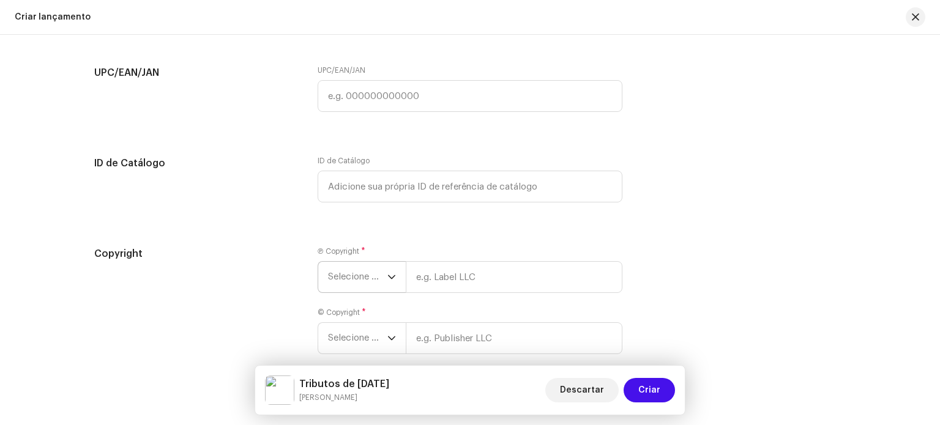
click at [364, 285] on span "Selecione o ano" at bounding box center [357, 277] width 59 height 31
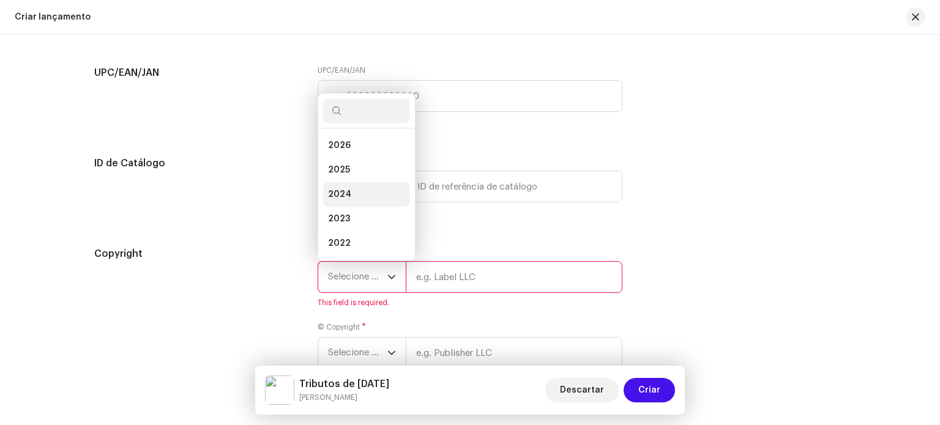
scroll to position [20, 0]
click at [355, 154] on li "2025" at bounding box center [366, 150] width 87 height 24
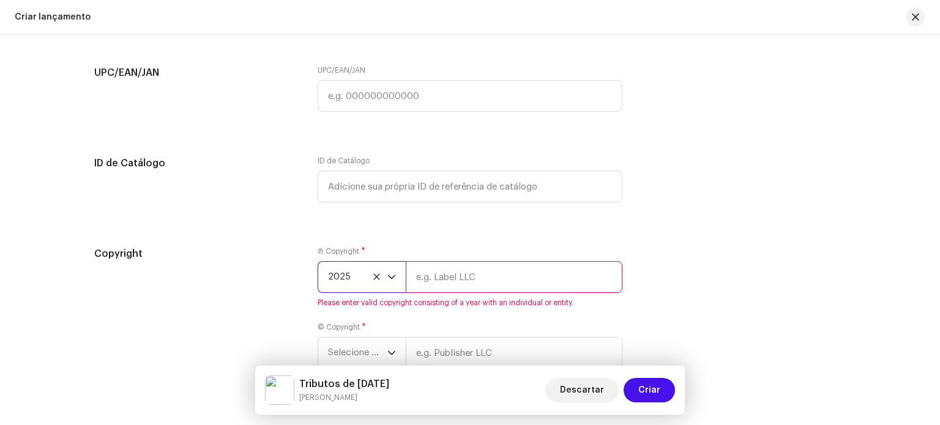
click at [450, 280] on input "text" at bounding box center [514, 277] width 217 height 32
type input "[PERSON_NAME]"
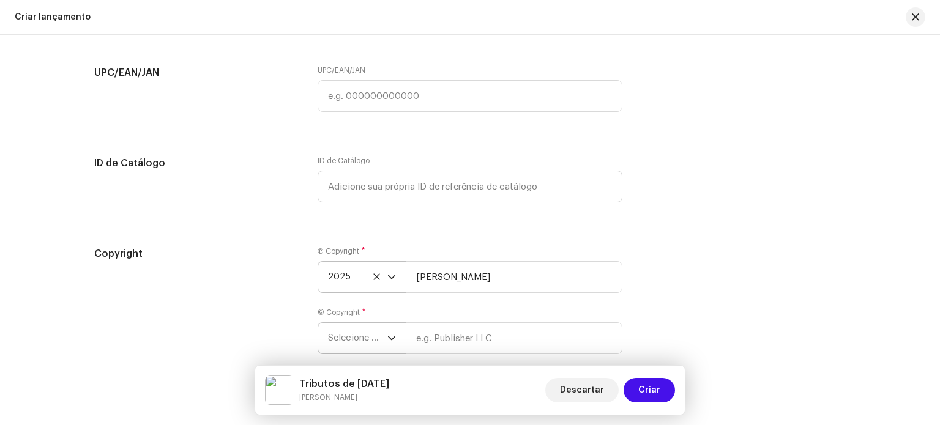
click at [365, 342] on span "Selecione o ano" at bounding box center [357, 338] width 59 height 31
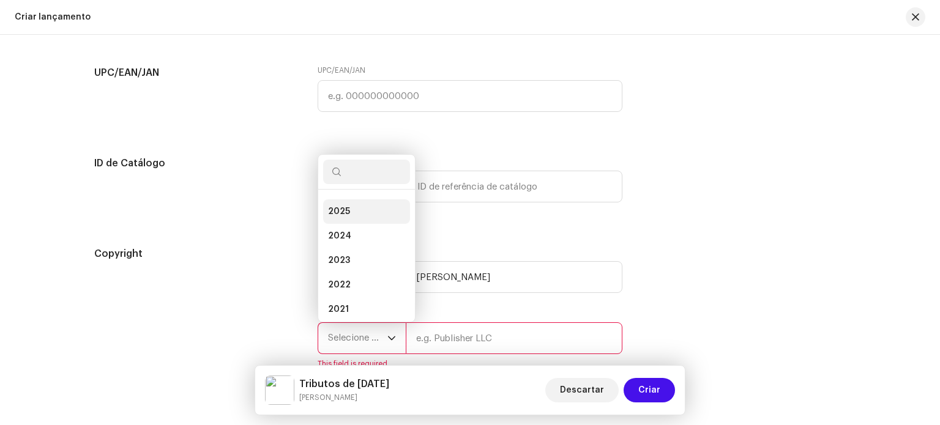
click at [346, 218] on li "2025" at bounding box center [366, 212] width 87 height 24
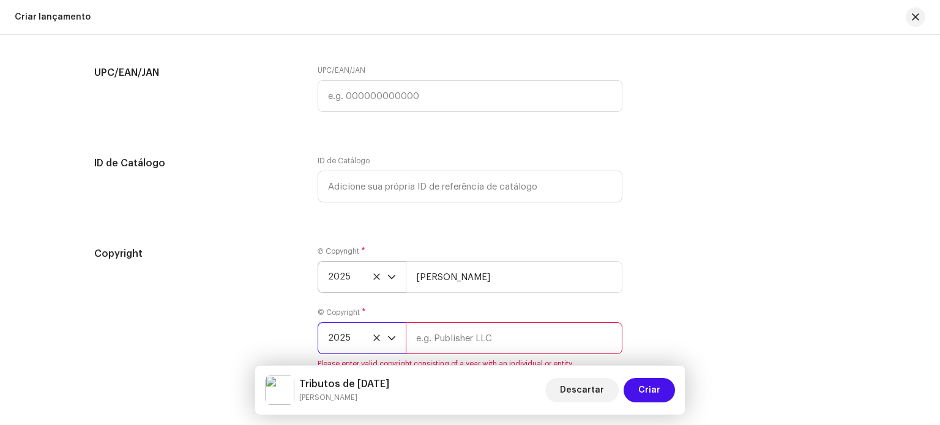
click at [443, 345] on input "text" at bounding box center [514, 339] width 217 height 32
type input "[PERSON_NAME]"
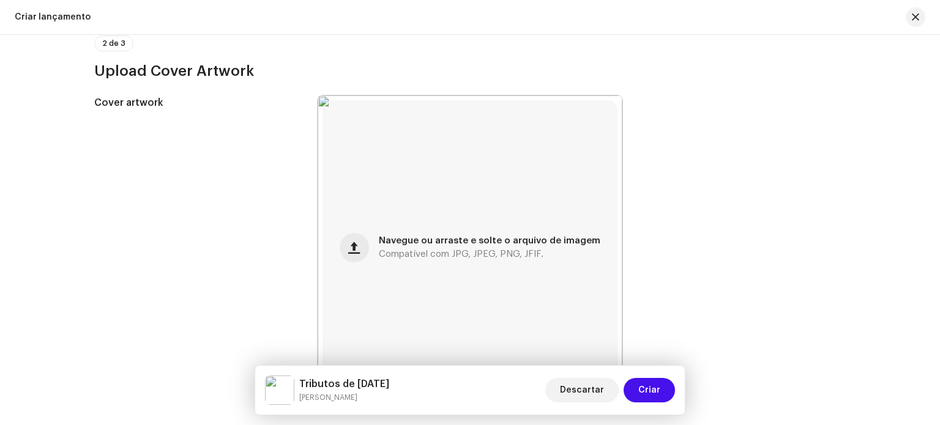
scroll to position [215, 0]
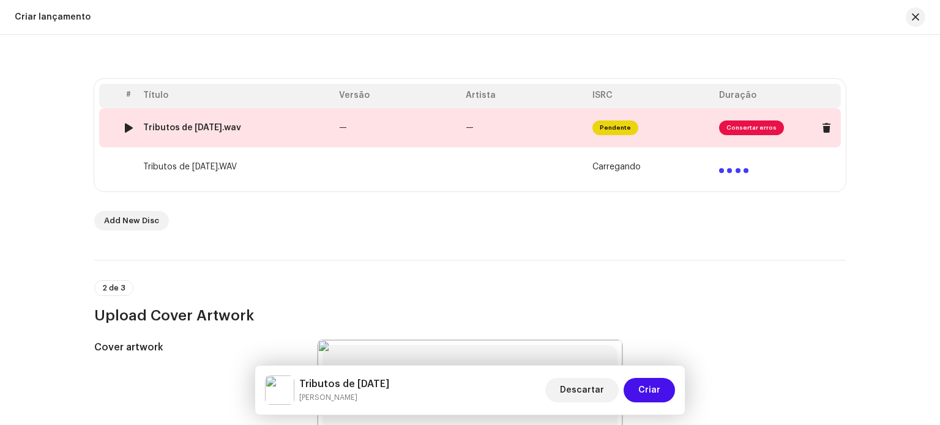
click at [748, 132] on span "Consertar erros" at bounding box center [751, 128] width 65 height 15
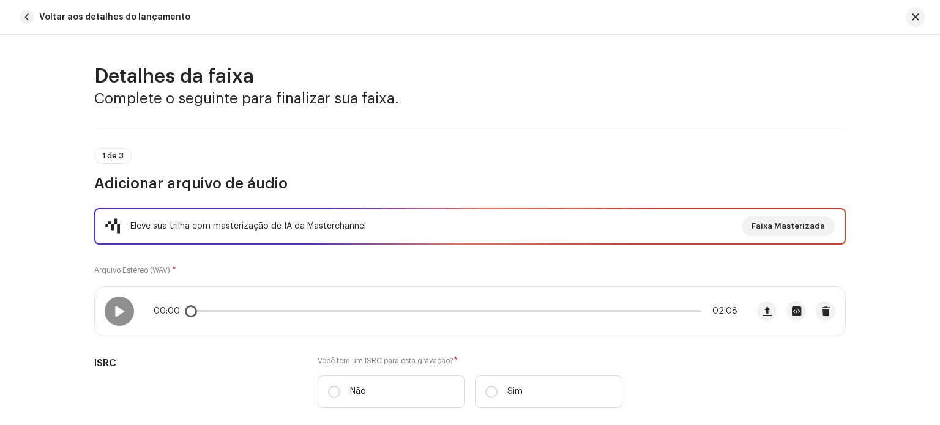
scroll to position [61, 0]
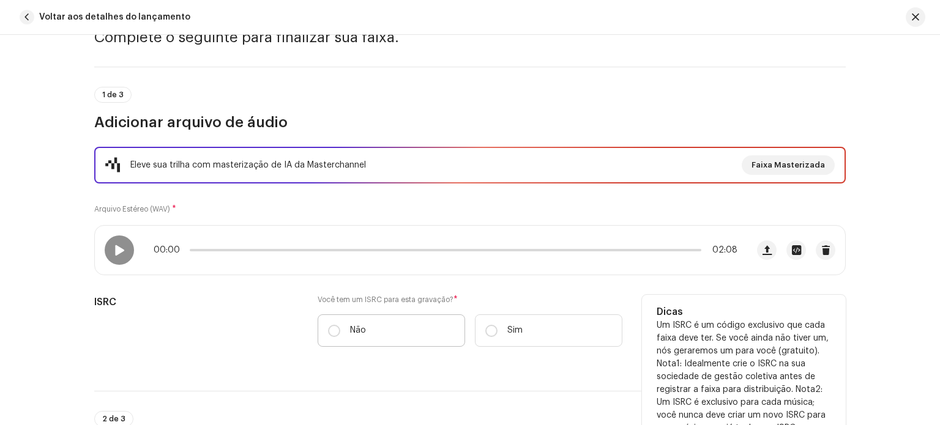
click at [339, 332] on label "Não" at bounding box center [391, 331] width 147 height 32
click at [339, 332] on input "Não" at bounding box center [334, 331] width 12 height 12
radio input "true"
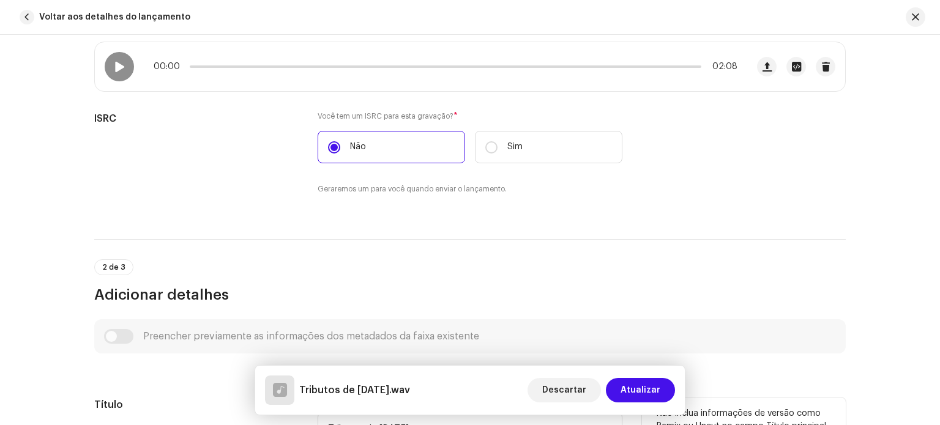
scroll to position [367, 0]
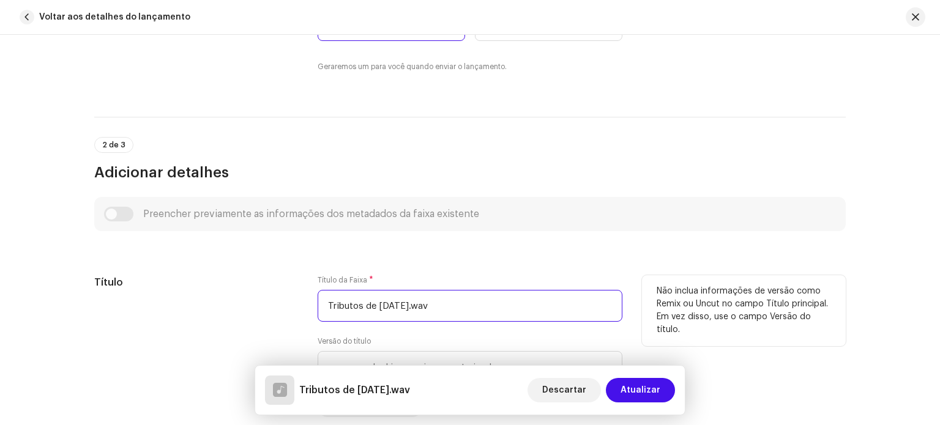
drag, startPoint x: 466, startPoint y: 304, endPoint x: 441, endPoint y: 305, distance: 25.7
click at [440, 305] on input "Tributos de Dia de Finados.wav" at bounding box center [470, 306] width 305 height 32
click at [464, 305] on input "Tributos de Dia de Finados." at bounding box center [470, 306] width 305 height 32
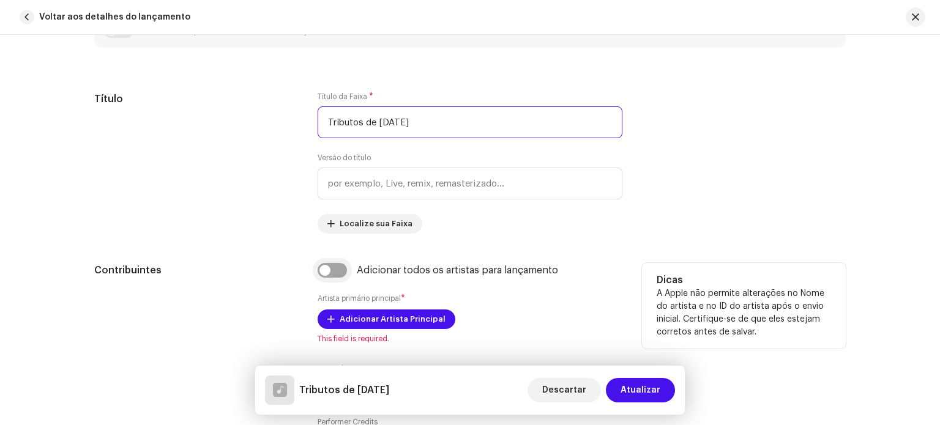
type input "Tributos de Dia de Finados"
click at [341, 273] on input "checkbox" at bounding box center [332, 270] width 29 height 15
checkbox input "true"
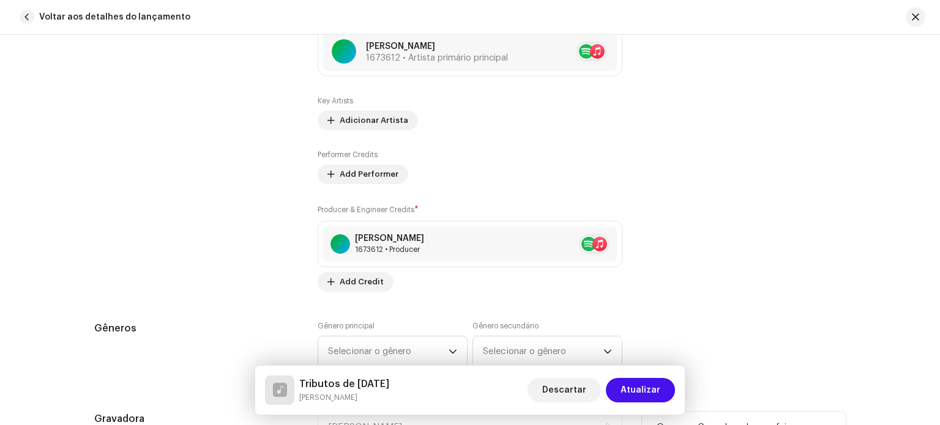
scroll to position [1040, 0]
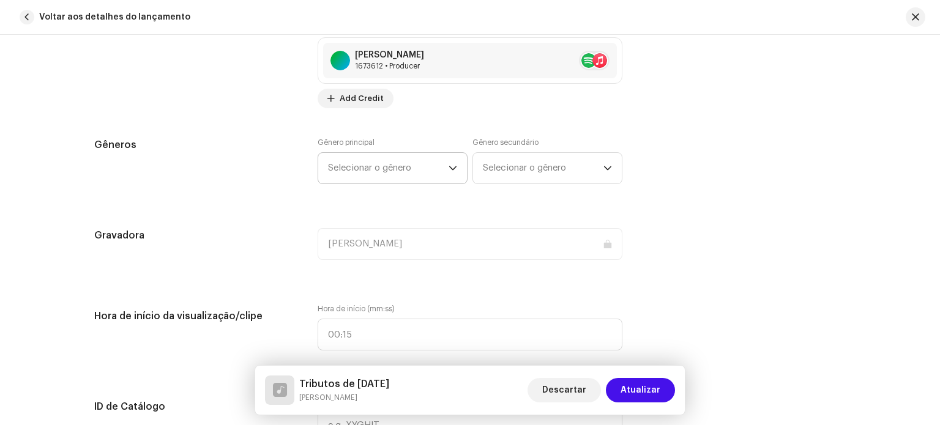
click at [384, 170] on span "Selecionar o gênero" at bounding box center [388, 168] width 121 height 31
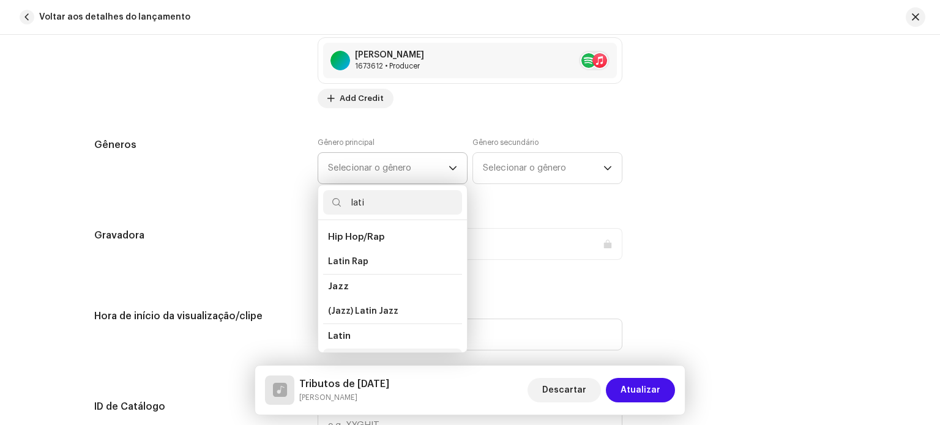
scroll to position [99, 0]
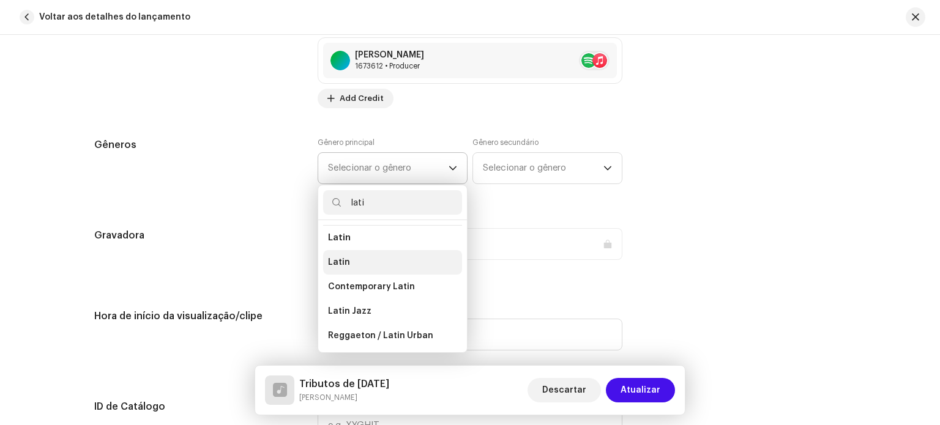
type input "lati"
click at [361, 259] on li "Latin" at bounding box center [392, 262] width 139 height 24
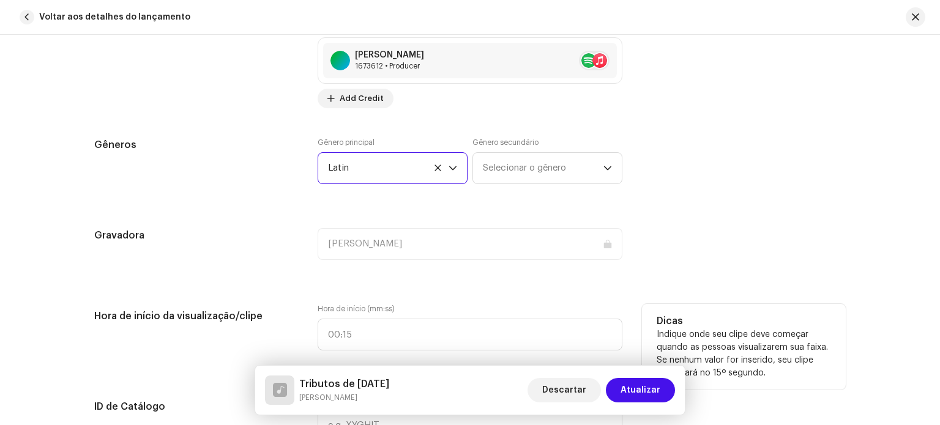
scroll to position [1102, 0]
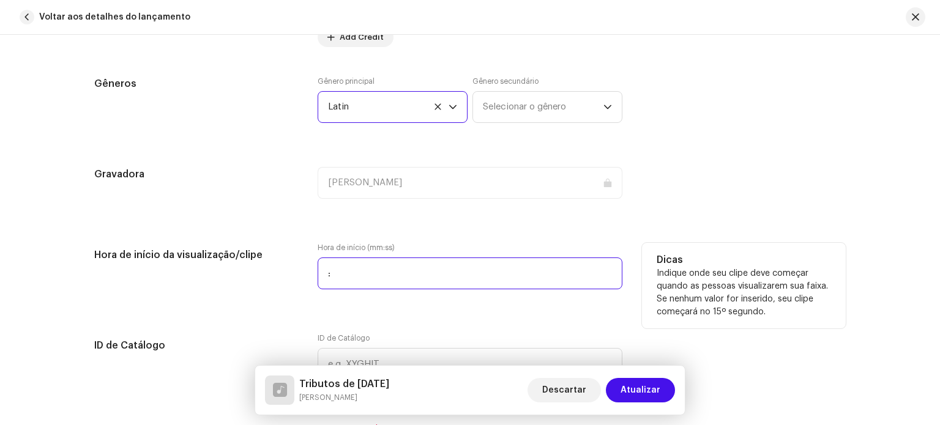
click at [377, 275] on input ":" at bounding box center [470, 274] width 305 height 32
type input "00:00"
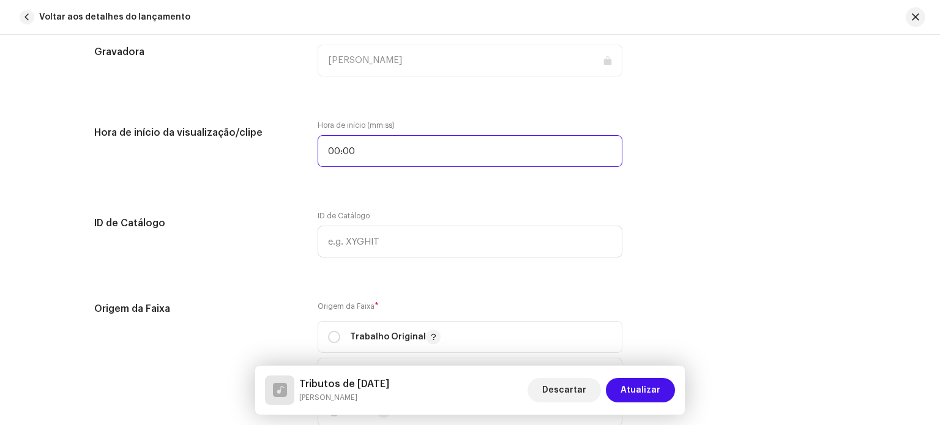
scroll to position [1346, 0]
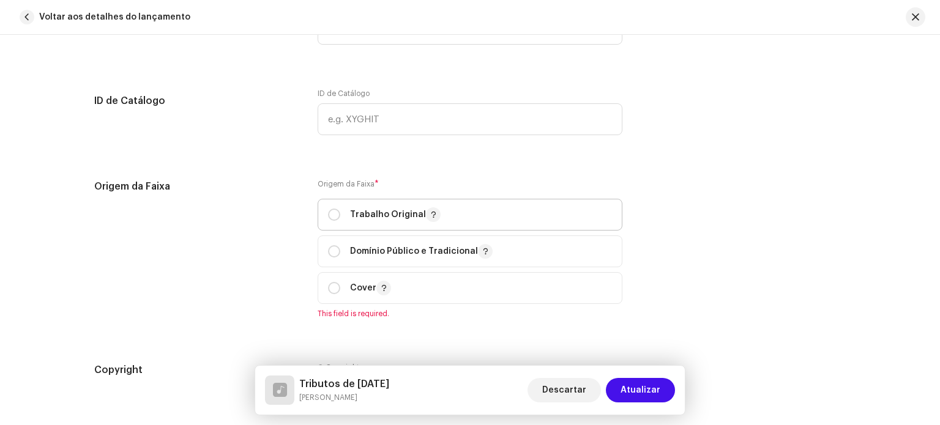
click at [372, 217] on p "Trabalho Original" at bounding box center [395, 214] width 91 height 15
radio input "true"
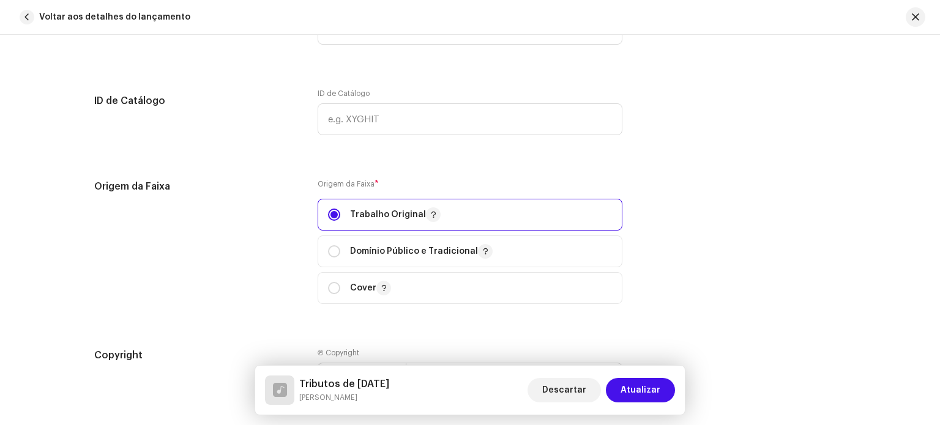
scroll to position [1469, 0]
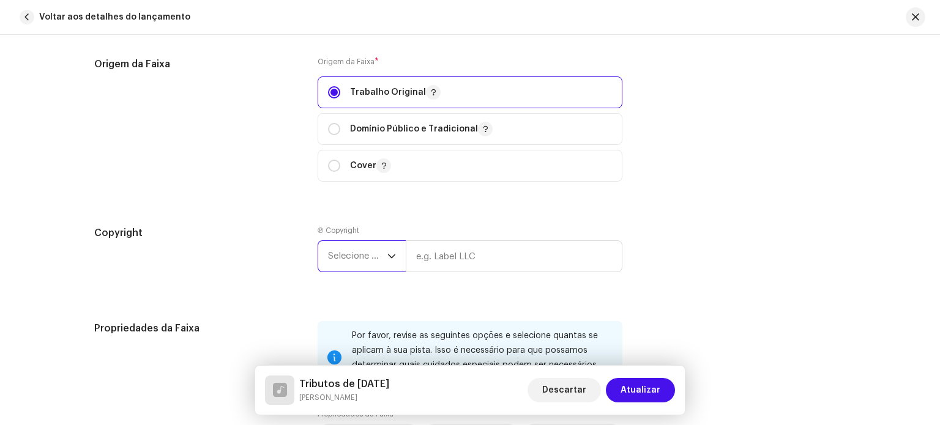
click at [366, 259] on span "Selecione o ano" at bounding box center [357, 256] width 59 height 31
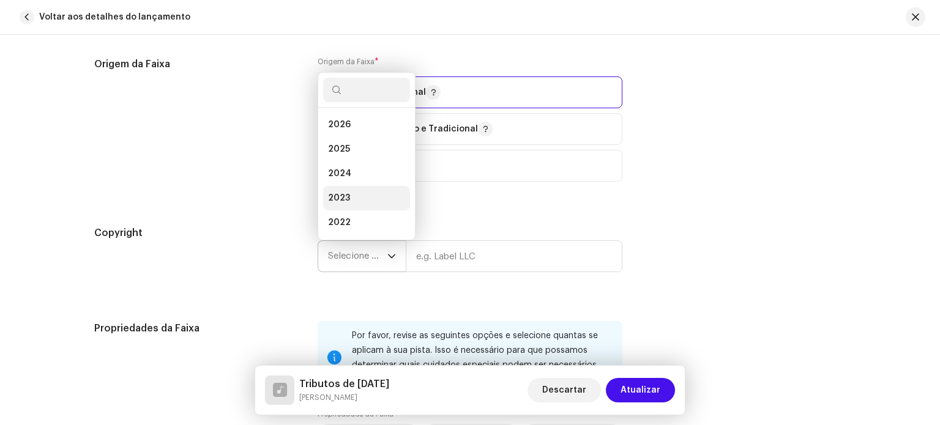
scroll to position [20, 0]
click at [349, 129] on li "2025" at bounding box center [366, 130] width 87 height 24
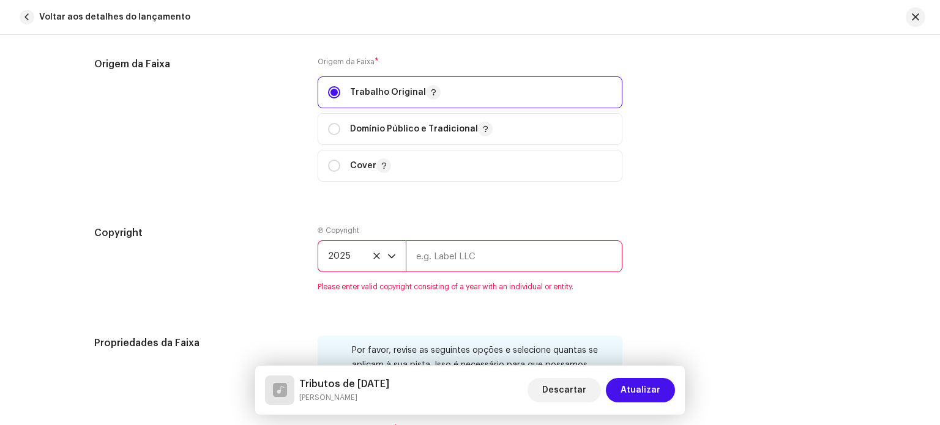
click at [440, 256] on input "text" at bounding box center [514, 257] width 217 height 32
type input "[PERSON_NAME]"
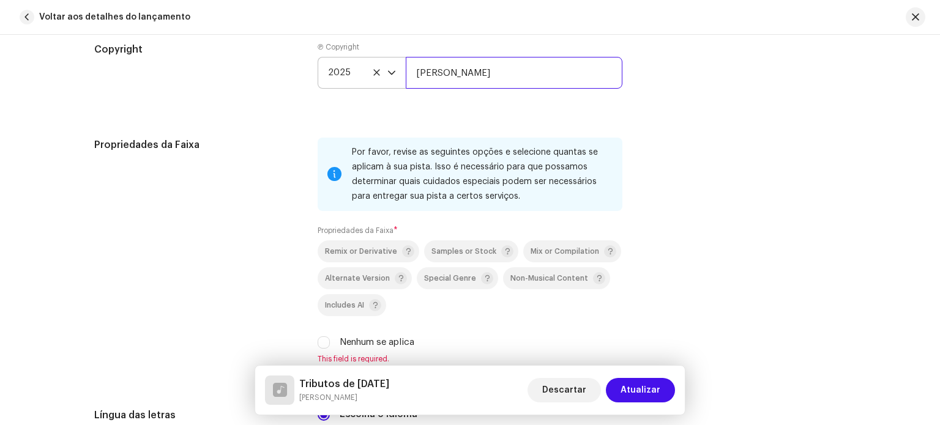
scroll to position [1775, 0]
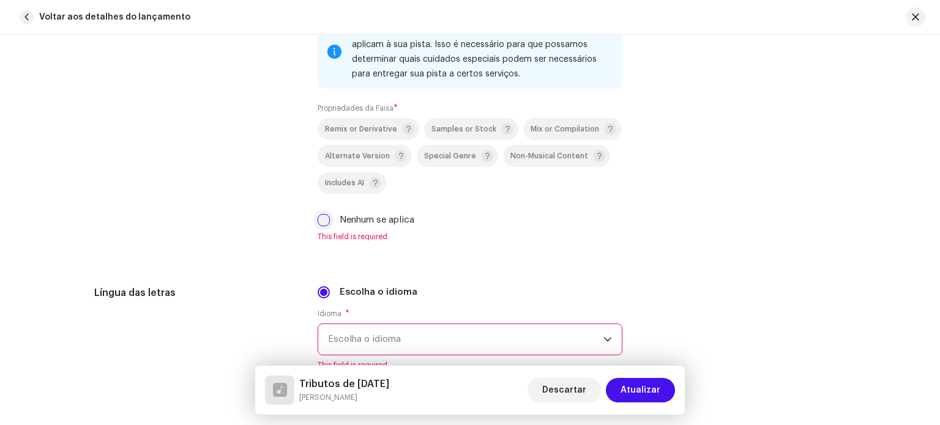
click at [327, 226] on input "Nenhum se aplica" at bounding box center [324, 220] width 12 height 12
checkbox input "true"
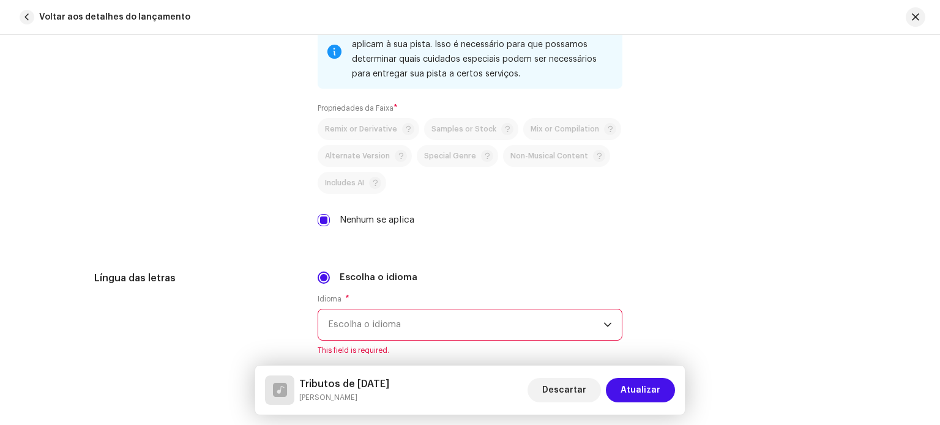
scroll to position [1897, 0]
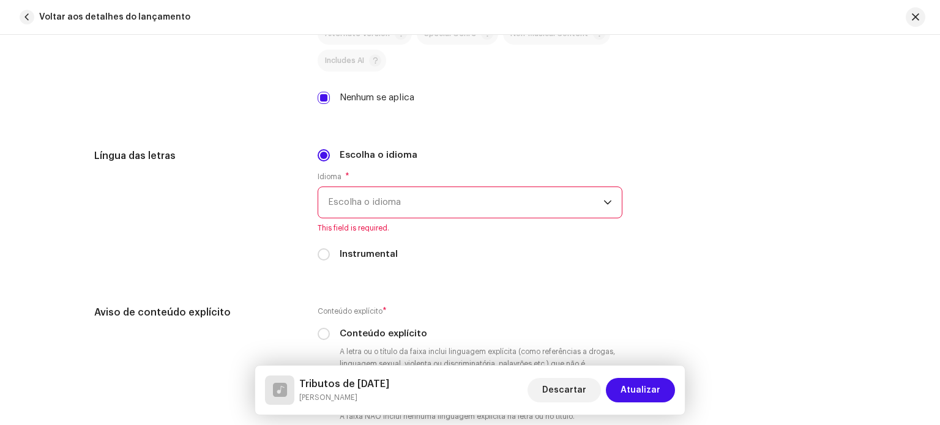
click at [348, 208] on span "Escolha o idioma" at bounding box center [465, 202] width 275 height 31
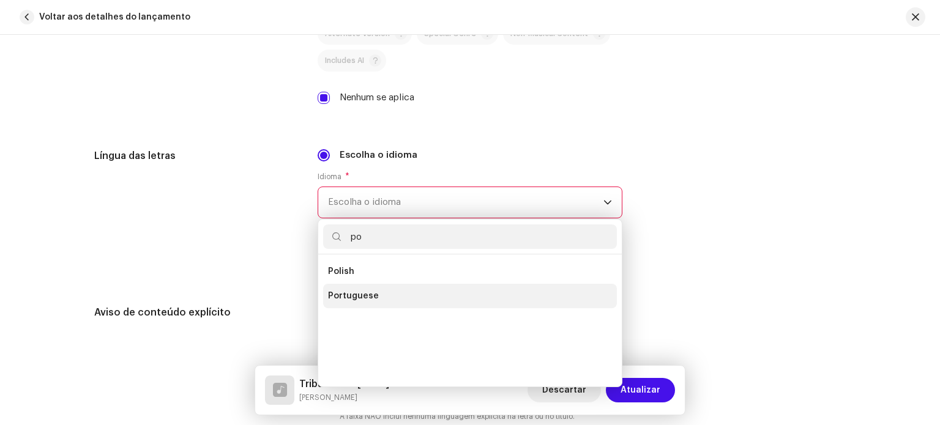
scroll to position [0, 0]
type input "po"
click at [364, 293] on span "Portuguese" at bounding box center [353, 296] width 51 height 12
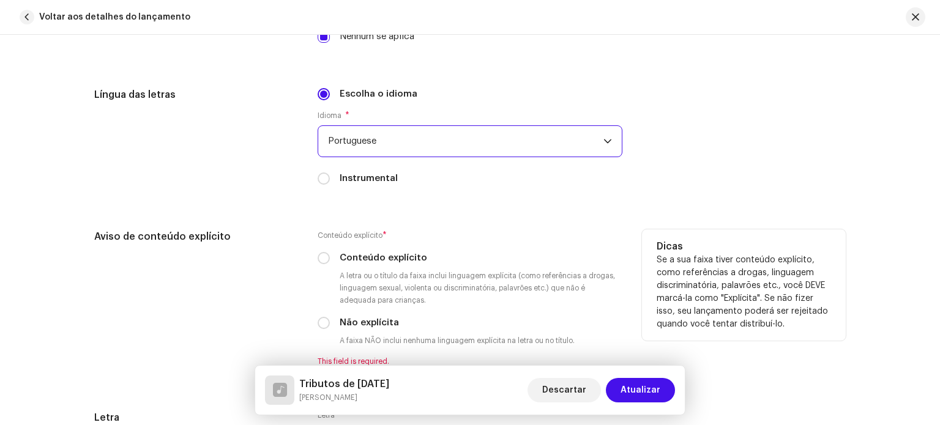
scroll to position [2020, 0]
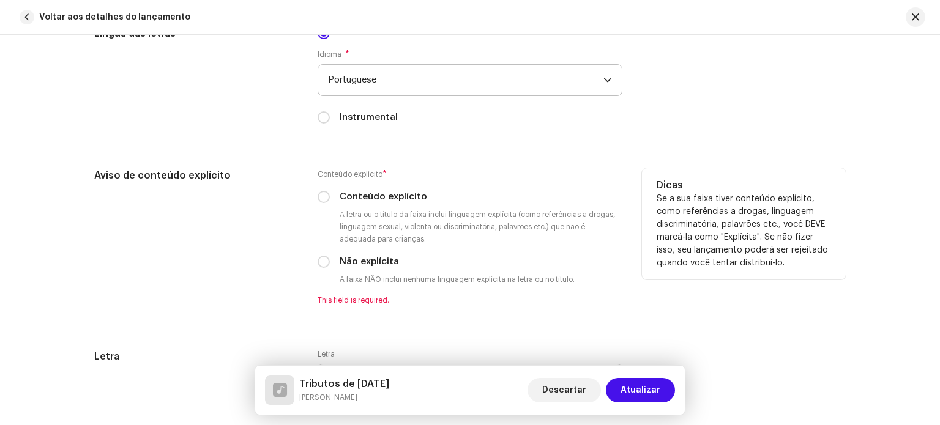
click at [344, 265] on label "Não explícita" at bounding box center [369, 261] width 59 height 13
click at [330, 265] on input "Não explícita" at bounding box center [324, 262] width 12 height 12
radio input "true"
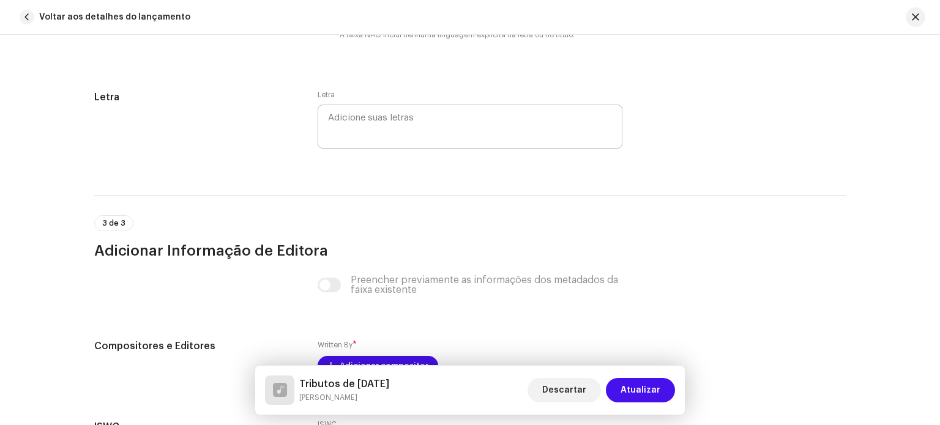
scroll to position [2326, 0]
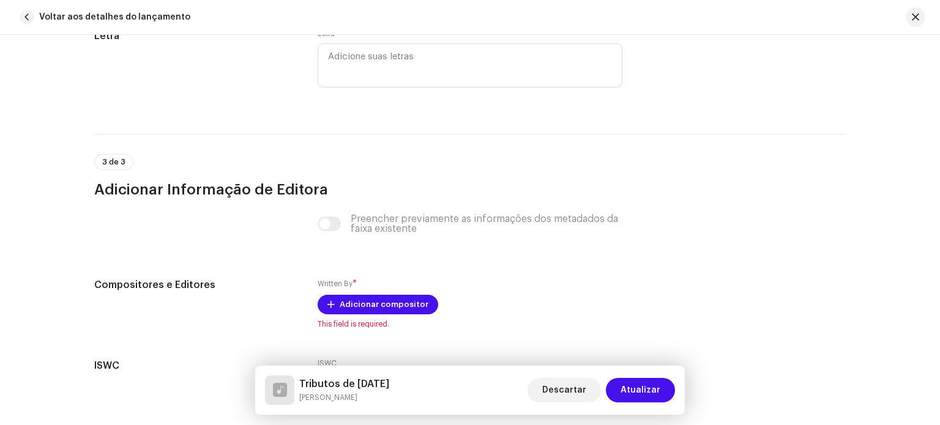
click at [330, 232] on div "Preencher previamente as informações dos metadados da faixa existente" at bounding box center [470, 224] width 305 height 20
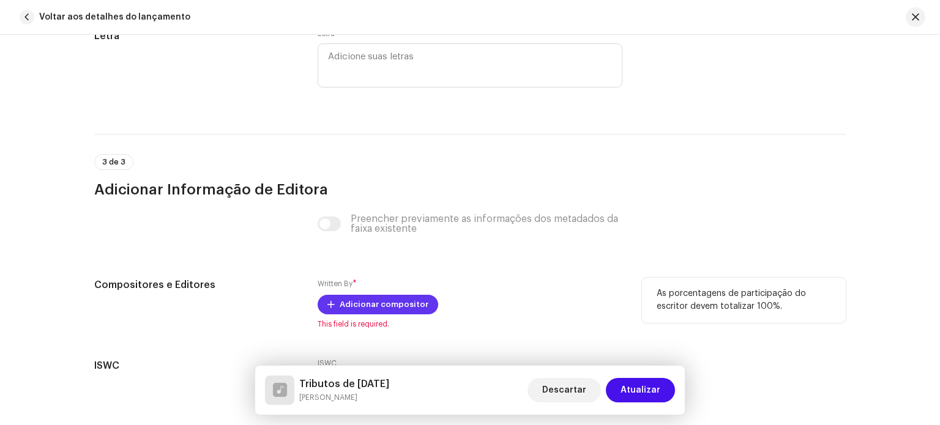
click at [347, 306] on span "Adicionar compositor" at bounding box center [384, 305] width 89 height 24
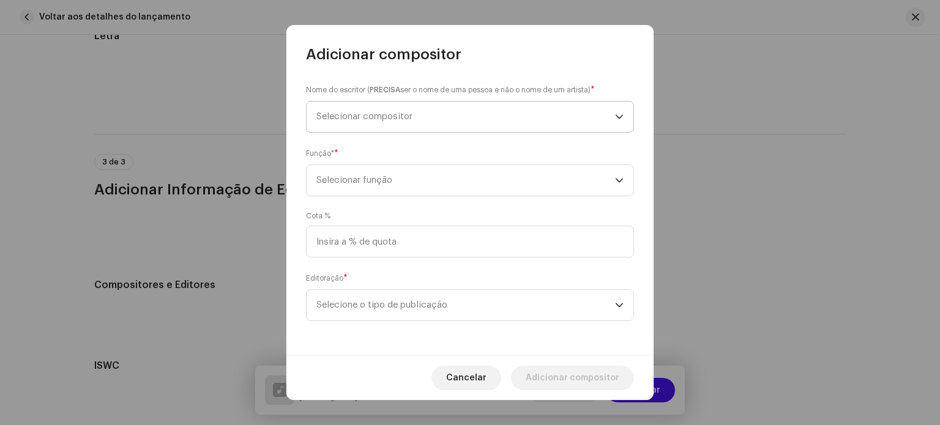
click at [386, 122] on span "Selecionar compositor" at bounding box center [465, 117] width 299 height 31
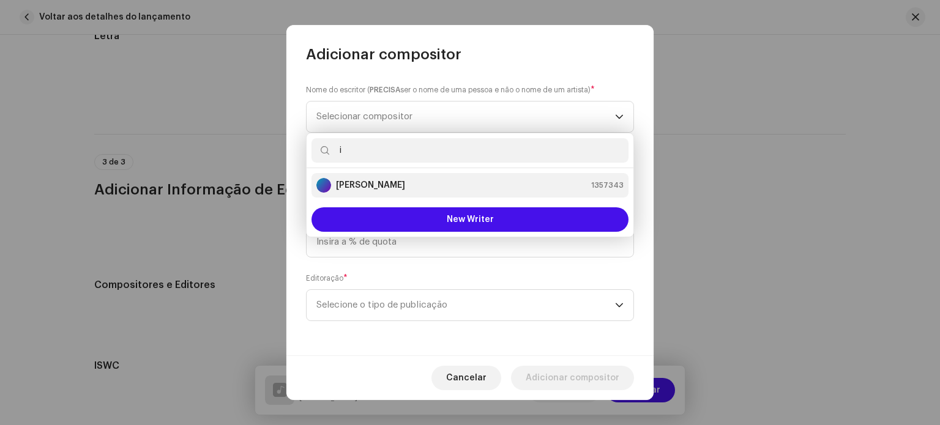
type input "i"
click at [386, 185] on strong "Ivan Alves da Silva" at bounding box center [370, 185] width 69 height 12
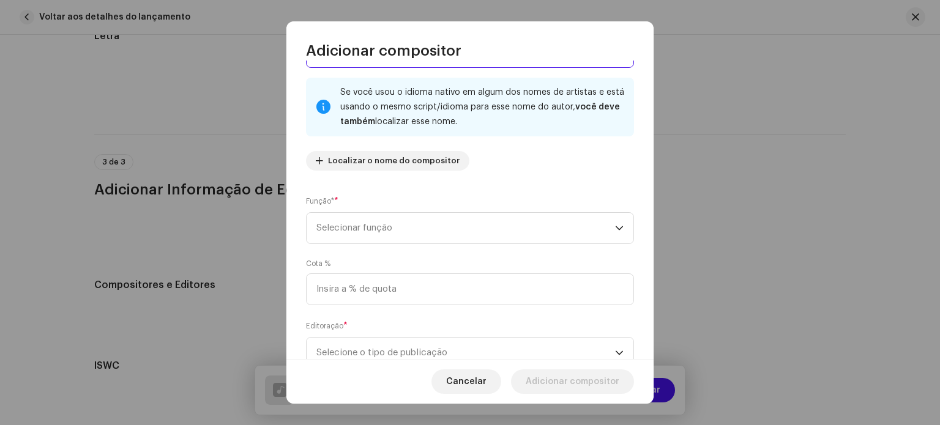
scroll to position [105, 0]
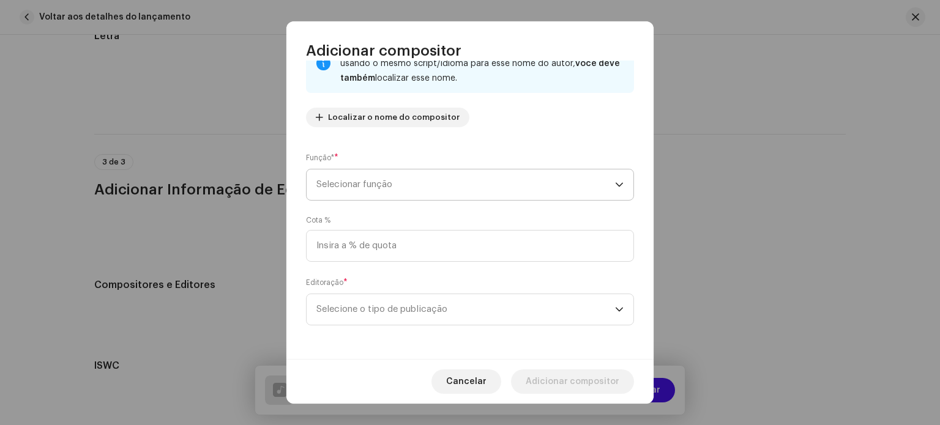
click at [392, 184] on span "Selecionar função" at bounding box center [465, 185] width 299 height 31
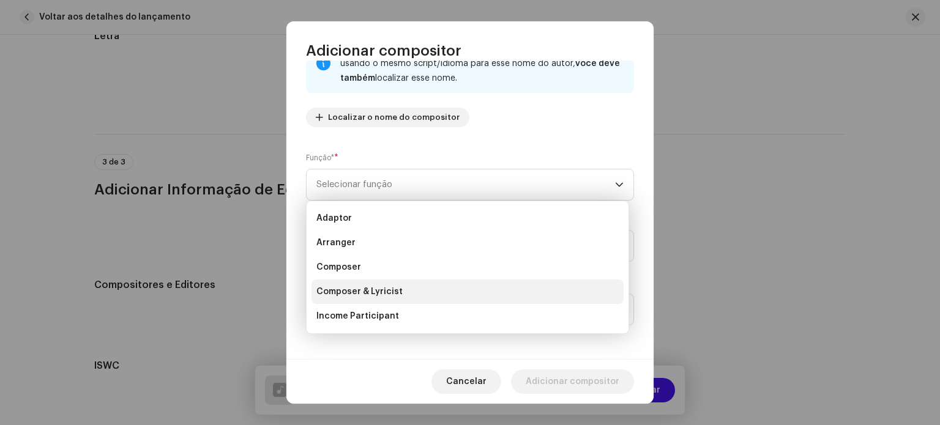
click at [364, 292] on span "Composer & Lyricist" at bounding box center [359, 292] width 86 height 12
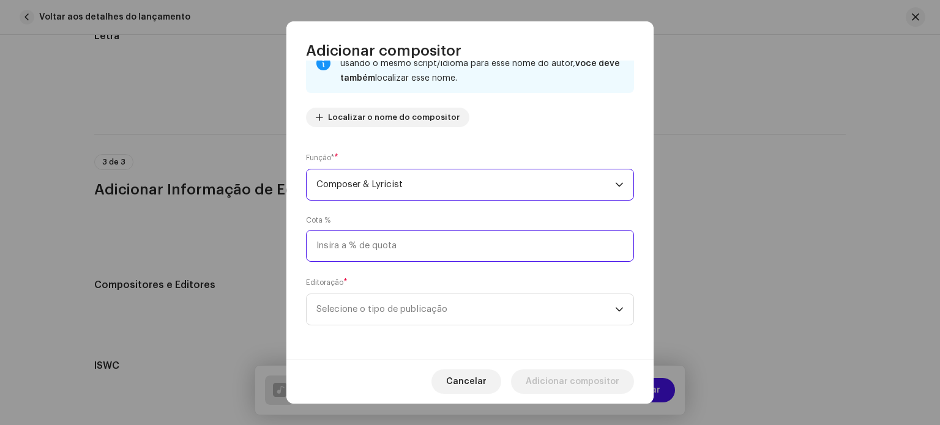
click at [368, 244] on input at bounding box center [470, 246] width 328 height 32
type input "100,00"
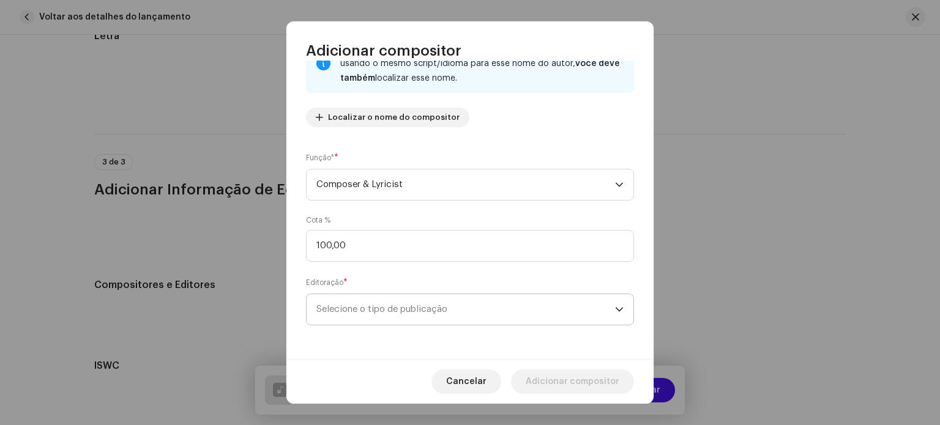
click at [418, 305] on span "Selecione o tipo de publicação" at bounding box center [465, 309] width 299 height 31
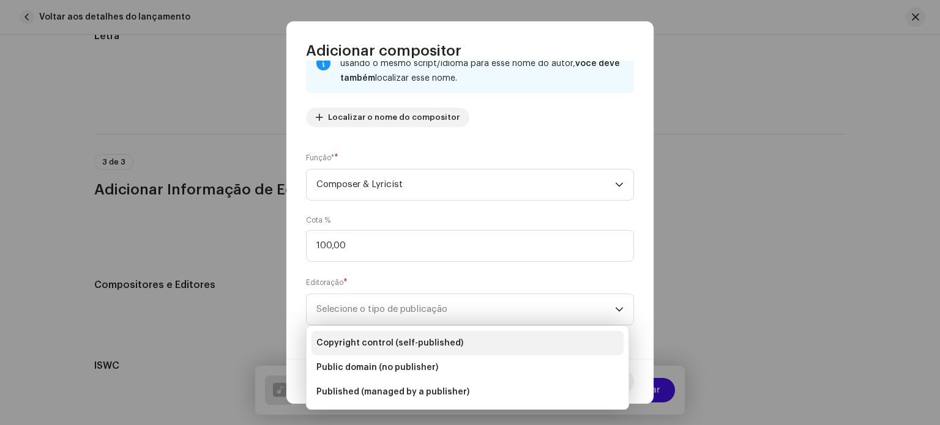
click at [398, 340] on span "Copyright control (self-published)" at bounding box center [389, 343] width 147 height 12
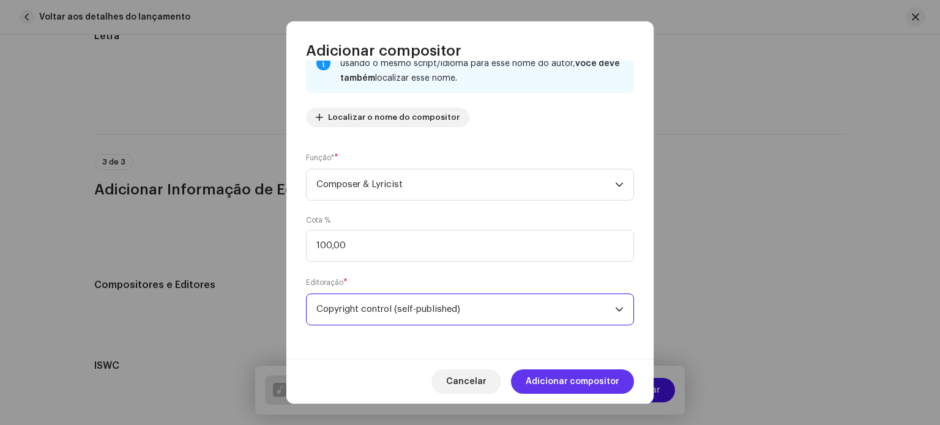
click at [556, 380] on span "Adicionar compositor" at bounding box center [573, 382] width 94 height 24
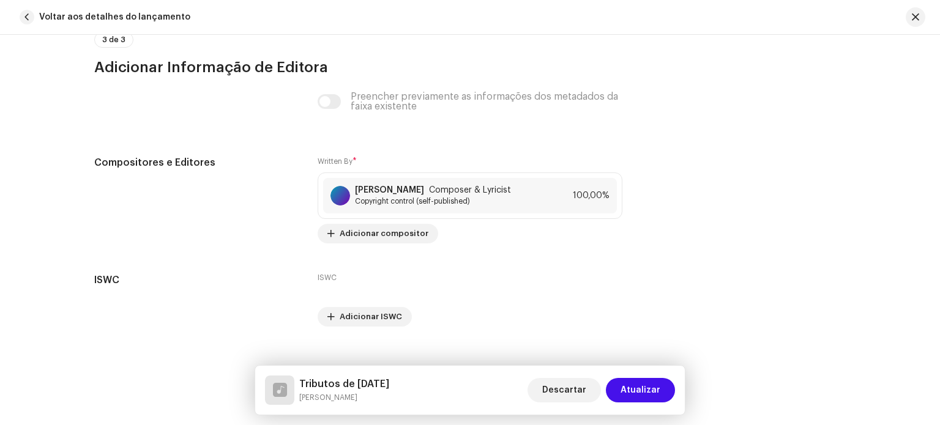
scroll to position [2469, 0]
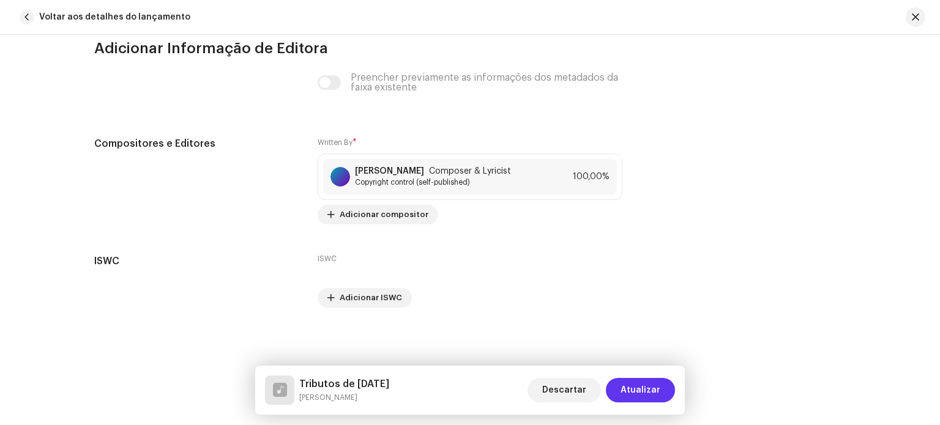
click at [630, 382] on span "Atualizar" at bounding box center [641, 390] width 40 height 24
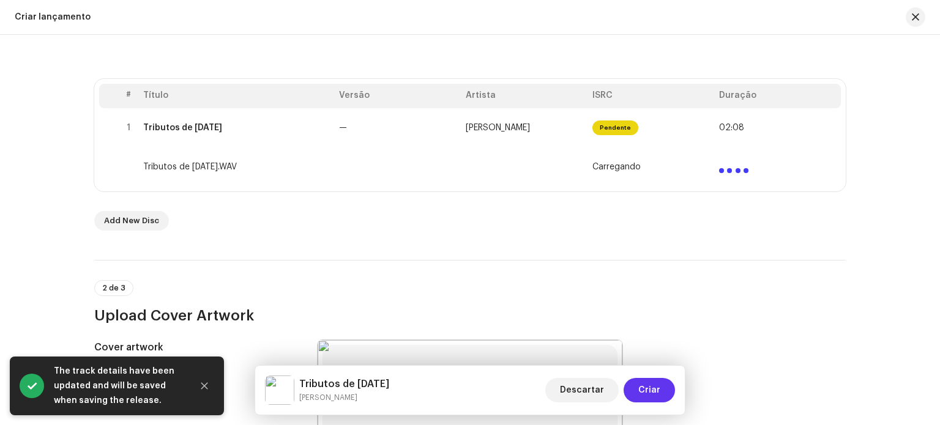
click at [639, 386] on button "Criar" at bounding box center [649, 390] width 51 height 24
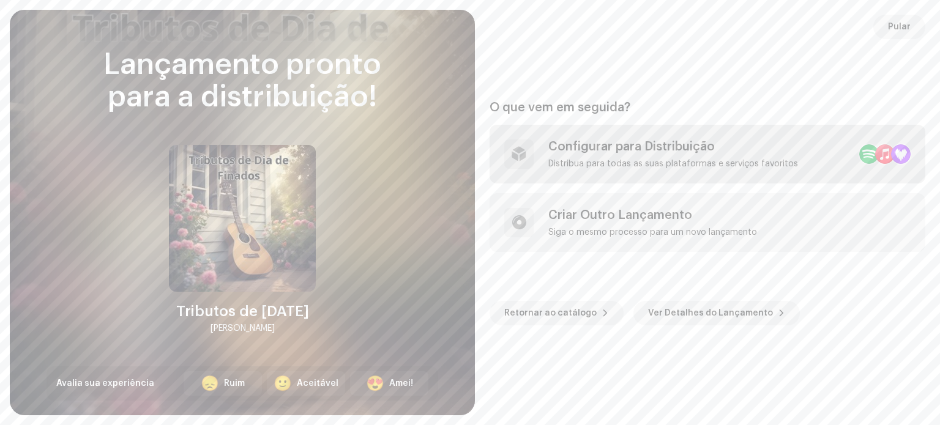
click at [766, 147] on div "Configurar para Distribuição" at bounding box center [673, 147] width 250 height 15
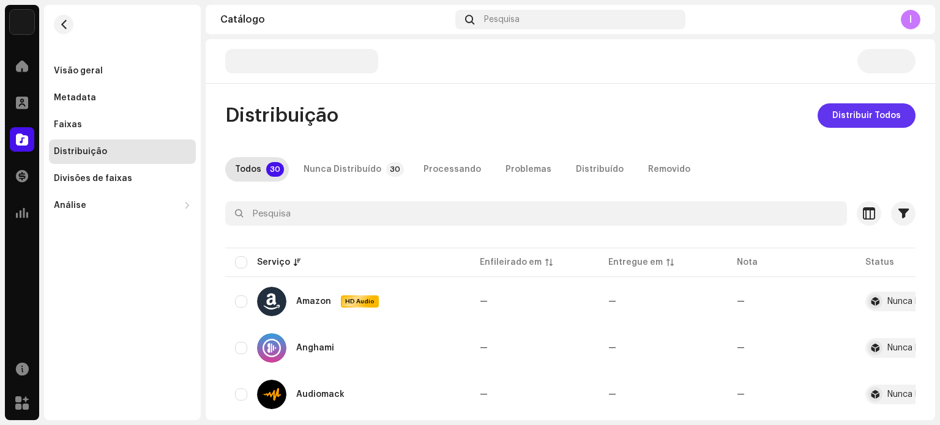
click at [845, 119] on span "Distribuir Todos" at bounding box center [866, 115] width 69 height 24
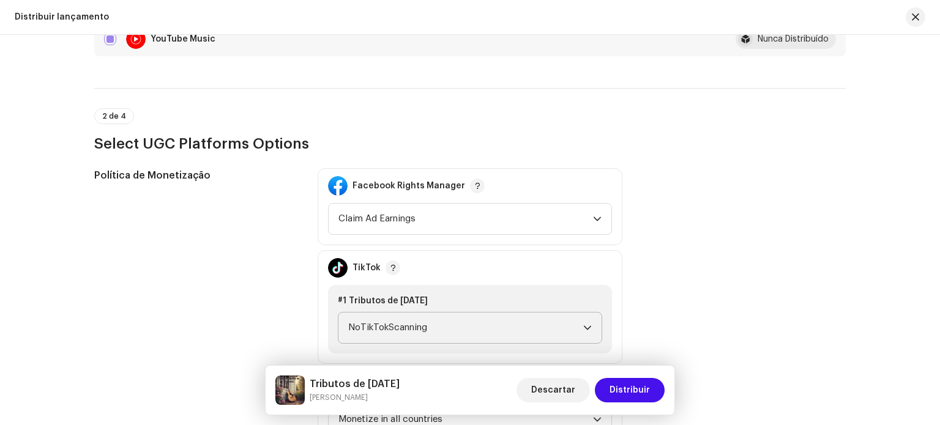
scroll to position [1346, 0]
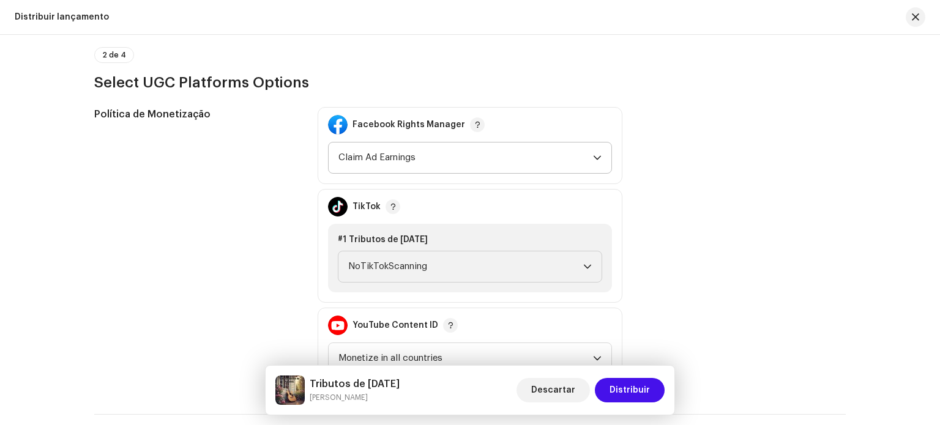
click at [470, 160] on span "Claim Ad Earnings" at bounding box center [465, 158] width 255 height 31
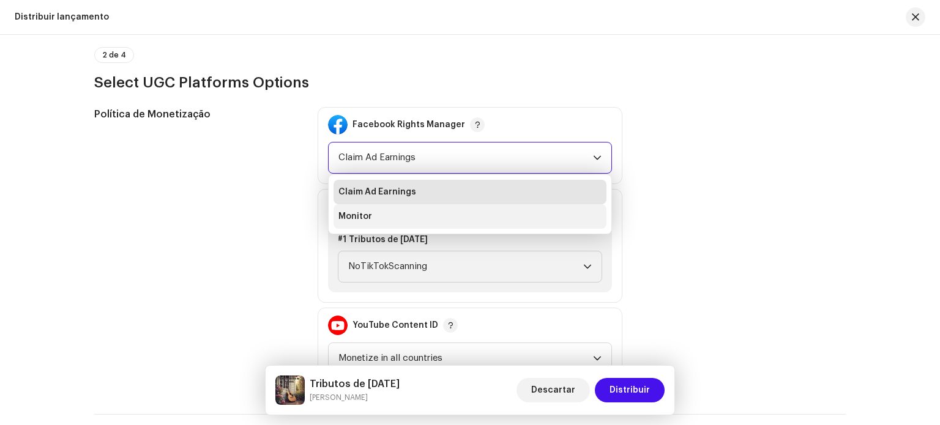
click at [438, 215] on li "Monitor" at bounding box center [470, 216] width 273 height 24
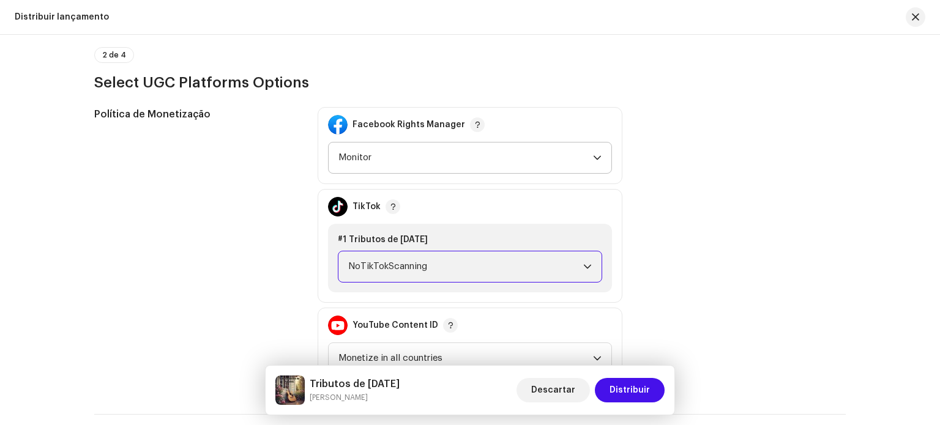
click at [427, 264] on span "NoTikTokScanning" at bounding box center [465, 267] width 235 height 31
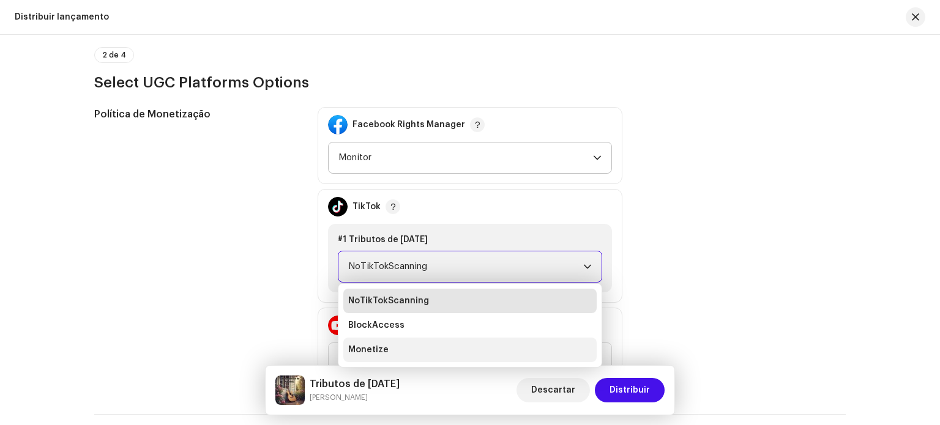
click at [405, 342] on li "Monetize" at bounding box center [469, 350] width 253 height 24
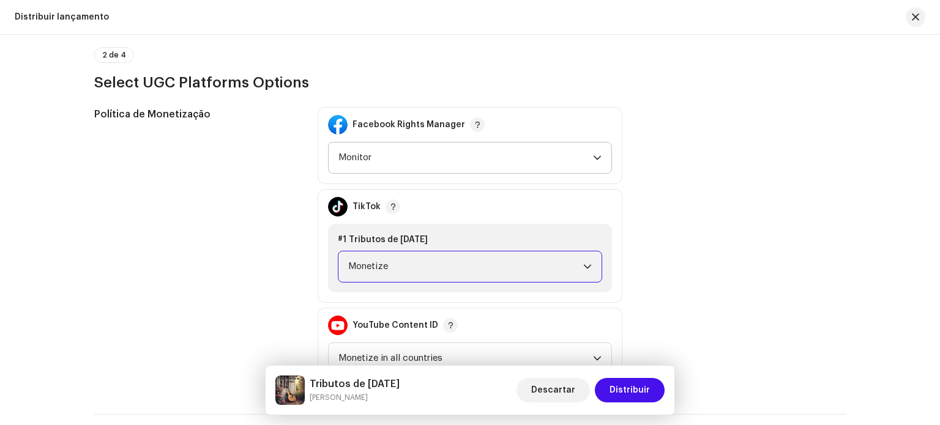
scroll to position [1469, 0]
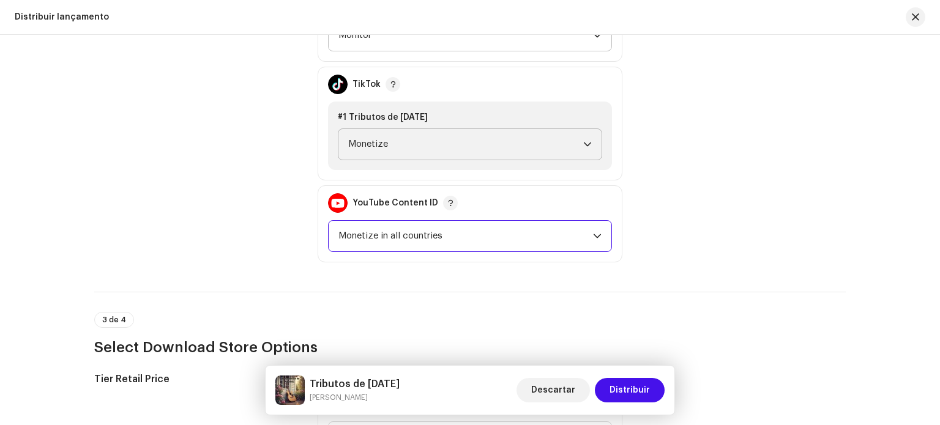
click at [422, 236] on span "Monetize in all countries" at bounding box center [465, 236] width 255 height 31
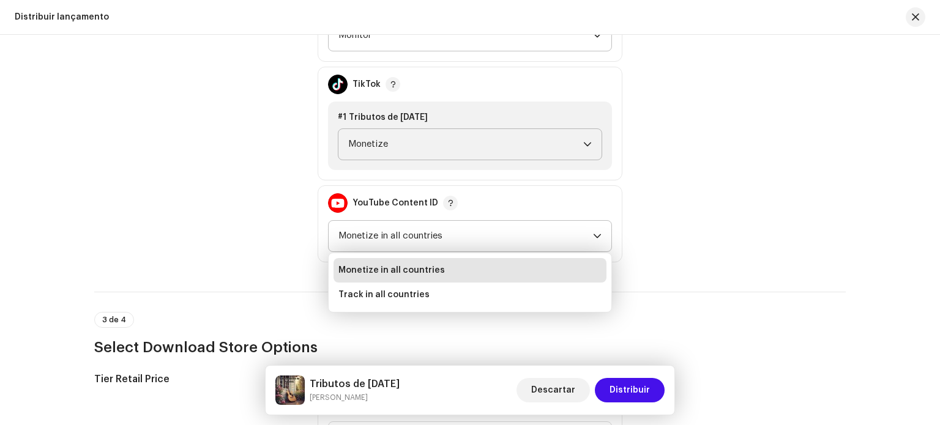
click at [408, 269] on span "Monetize in all countries" at bounding box center [391, 270] width 106 height 12
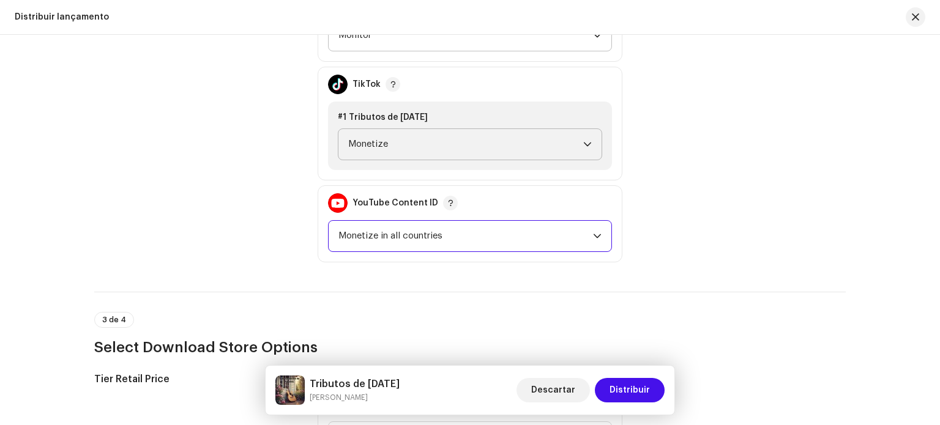
scroll to position [1714, 0]
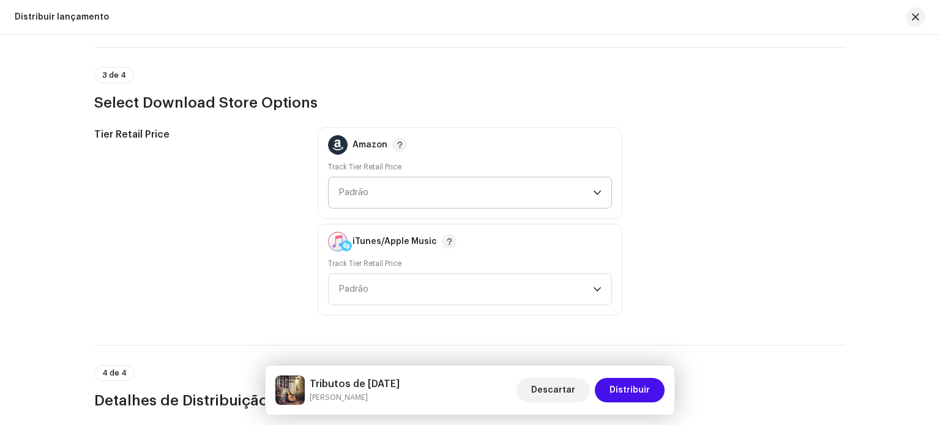
click at [417, 188] on span "Padrão" at bounding box center [465, 192] width 255 height 31
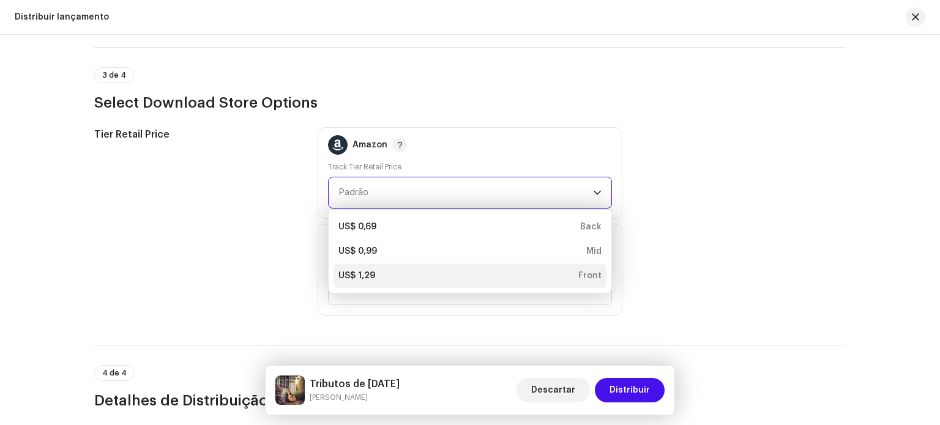
click at [377, 271] on div "US$ 1,29 Front" at bounding box center [469, 276] width 263 height 12
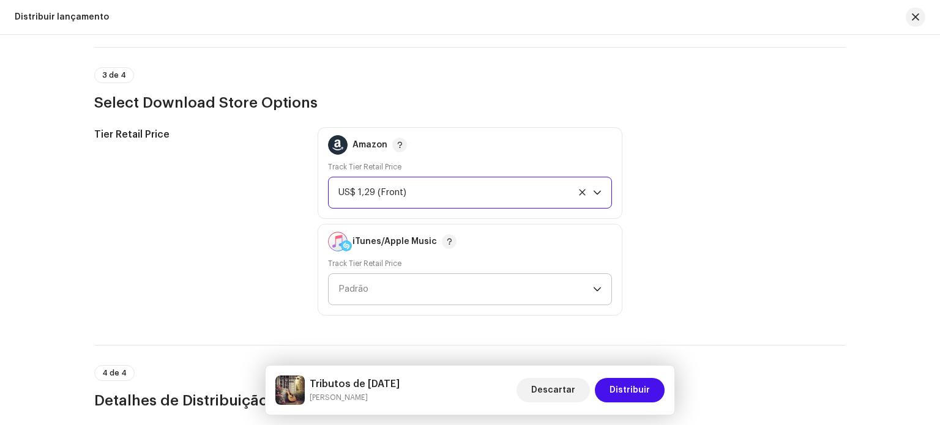
scroll to position [1775, 0]
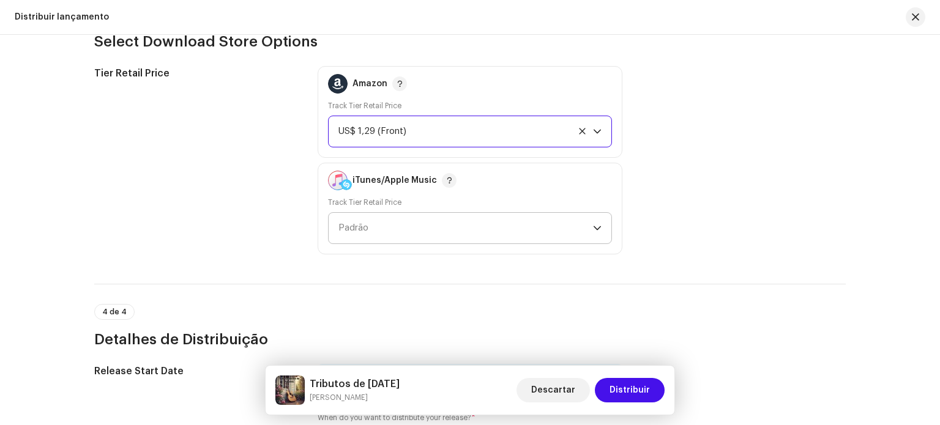
click at [394, 230] on span "Padrão" at bounding box center [465, 228] width 255 height 31
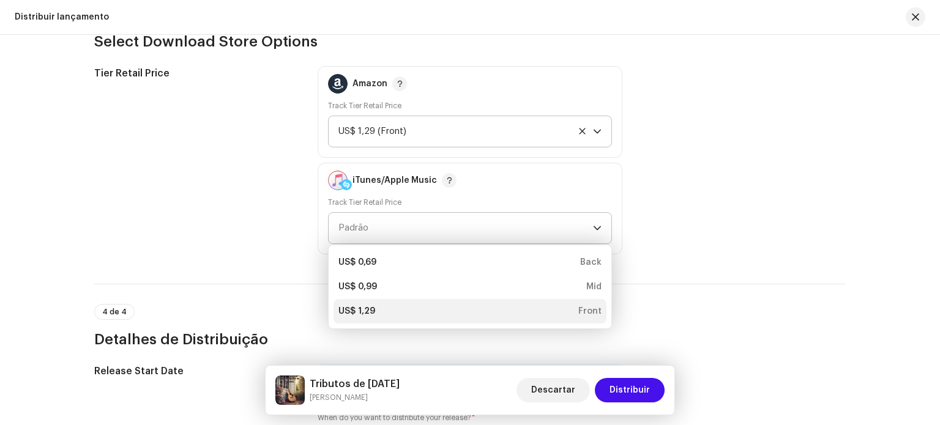
click at [382, 305] on div "US$ 1,29 Front" at bounding box center [469, 311] width 263 height 12
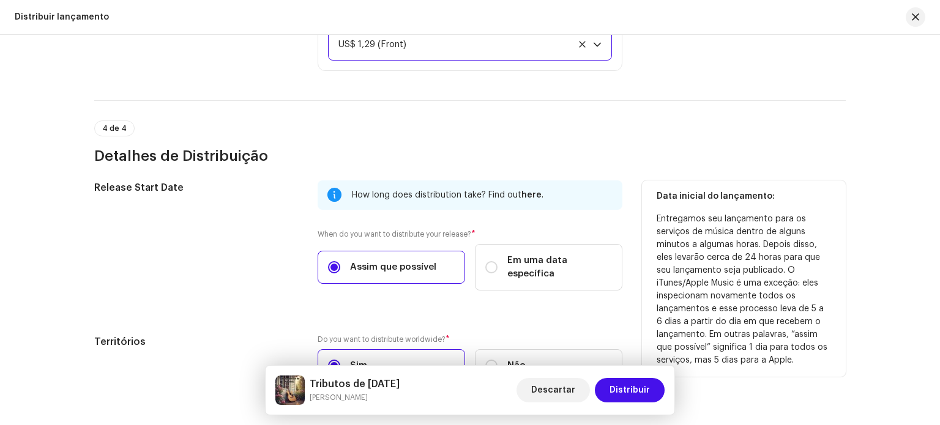
scroll to position [2033, 0]
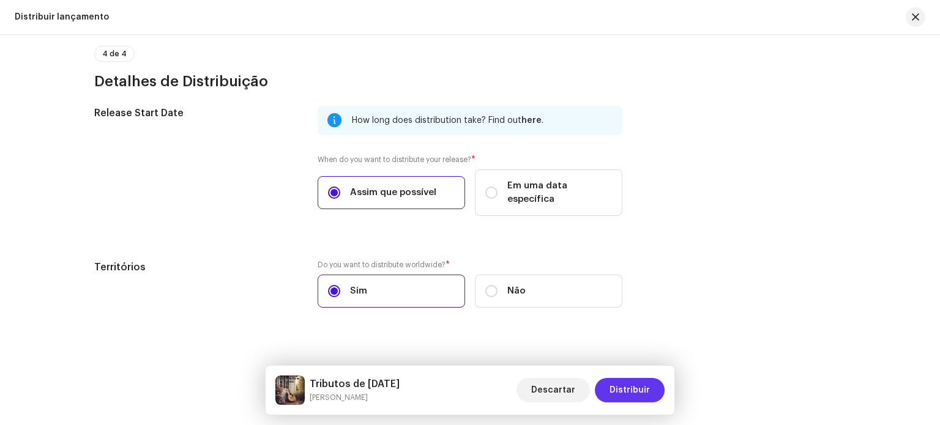
click at [619, 387] on span "Distribuir" at bounding box center [630, 390] width 40 height 24
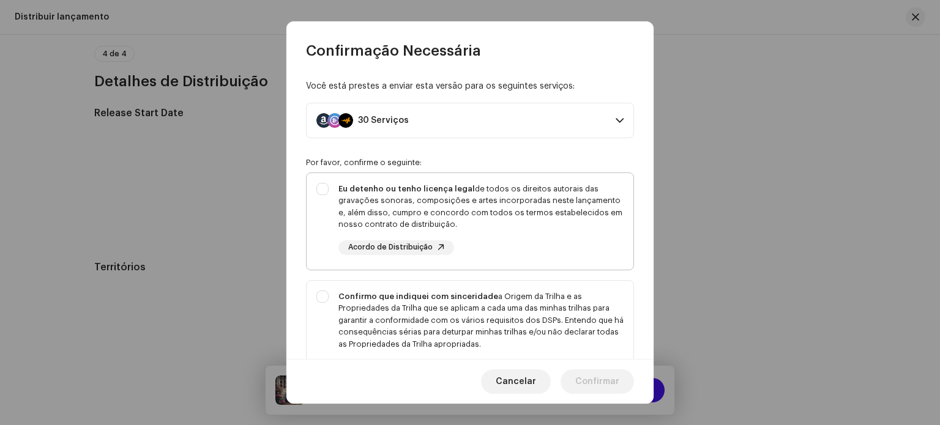
click at [378, 195] on div "Eu detenho ou tenho licença legal de todos os direitos autorais das gravações s…" at bounding box center [480, 207] width 285 height 48
checkbox input "true"
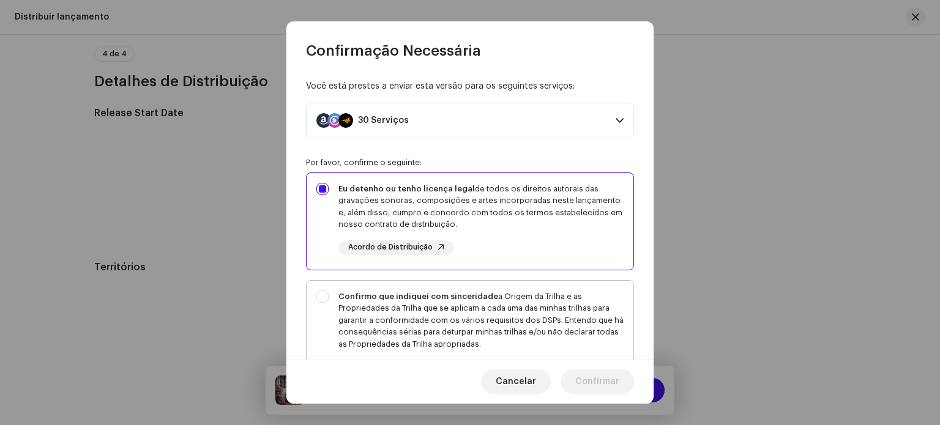
click at [372, 293] on strong "Confirmo que indiquei com sinceridade" at bounding box center [418, 297] width 160 height 8
checkbox input "true"
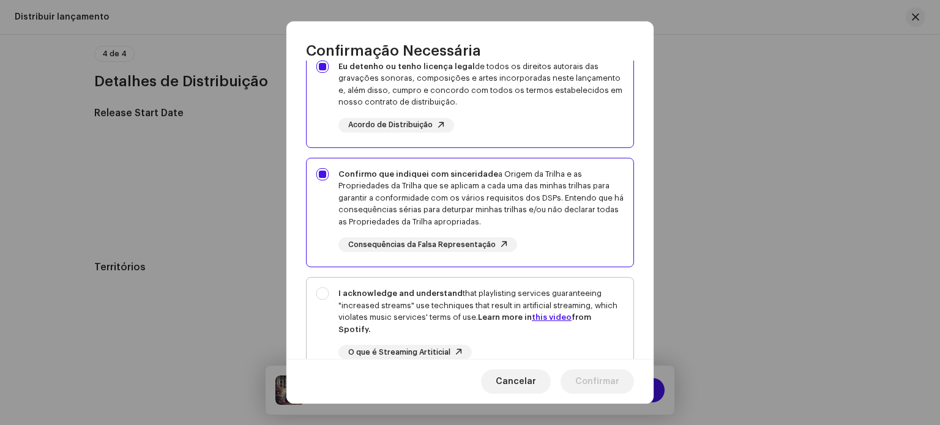
drag, startPoint x: 372, startPoint y: 305, endPoint x: 401, endPoint y: 329, distance: 37.5
click at [371, 305] on div "I acknowledge and understand that playlisting services guaranteeing "increased …" at bounding box center [480, 312] width 285 height 48
checkbox input "true"
click at [595, 386] on span "Confirmar" at bounding box center [597, 382] width 44 height 24
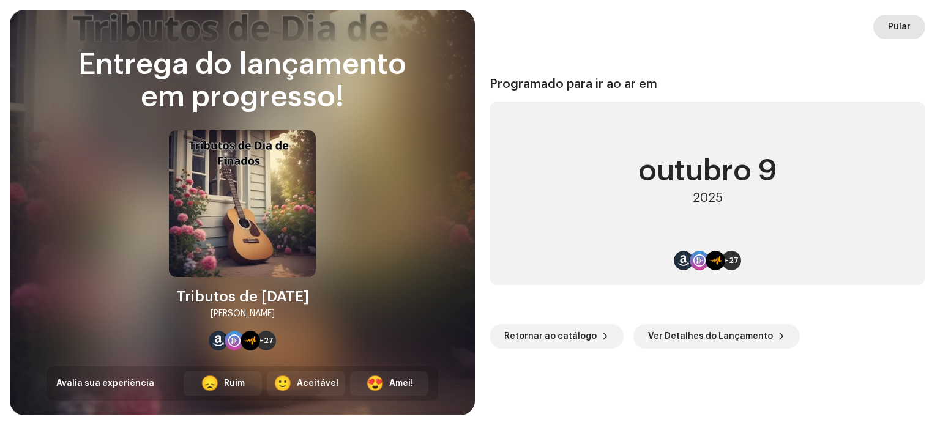
click at [916, 26] on button "Pular" at bounding box center [899, 27] width 52 height 24
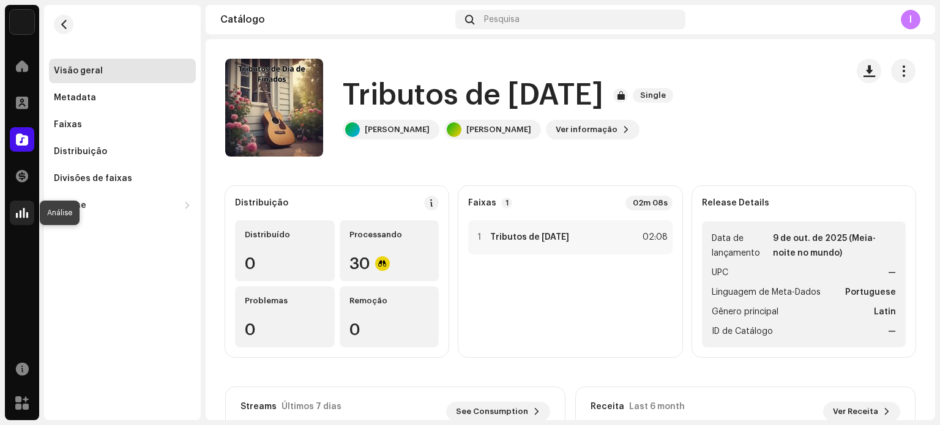
click at [19, 212] on span at bounding box center [22, 213] width 12 height 10
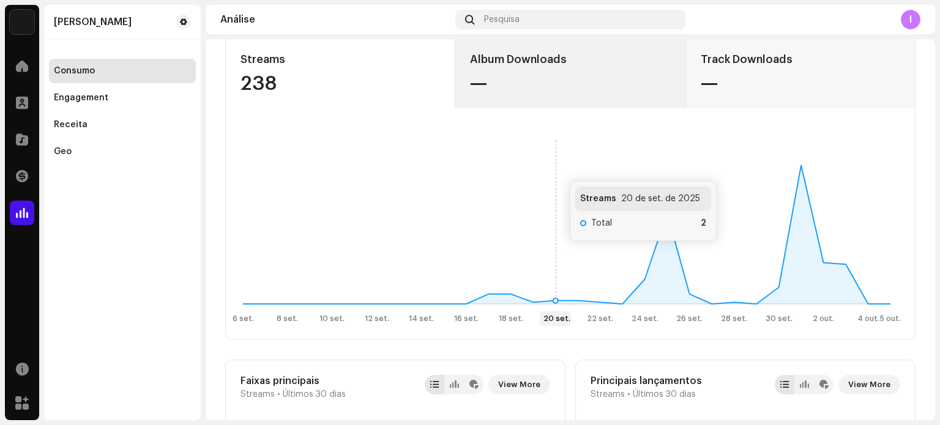
scroll to position [61, 0]
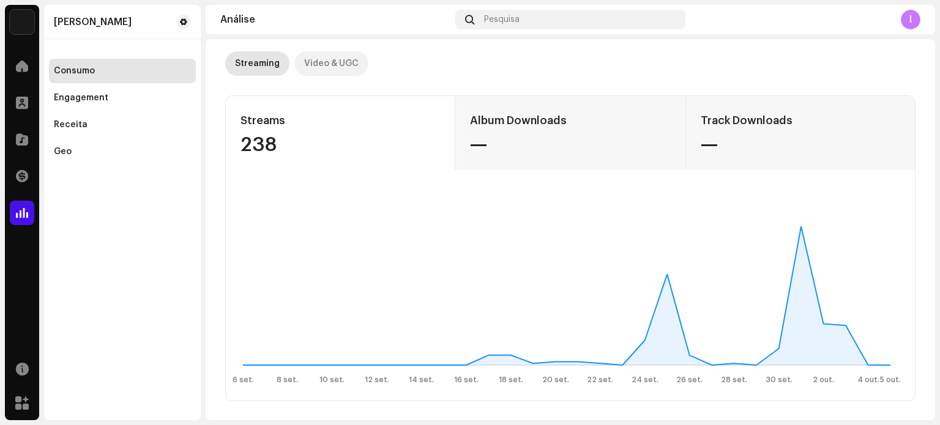
click at [340, 63] on div "Video & UGC" at bounding box center [331, 63] width 54 height 24
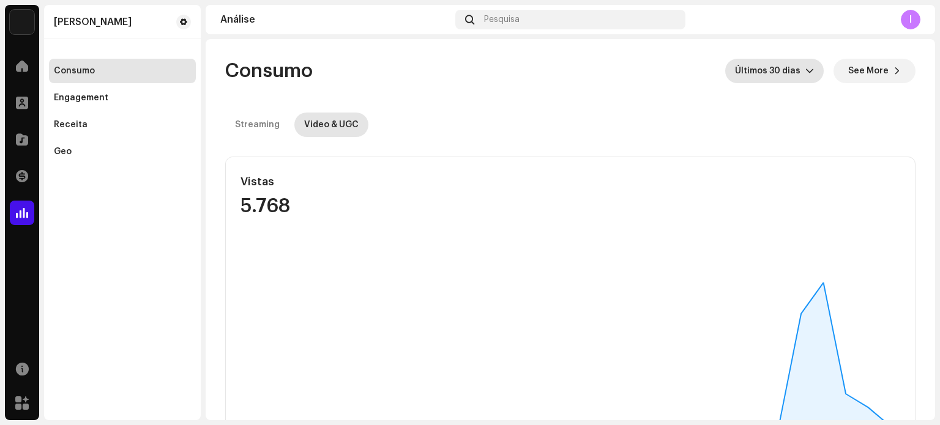
click at [806, 70] on icon "dropdown trigger" at bounding box center [809, 71] width 7 height 4
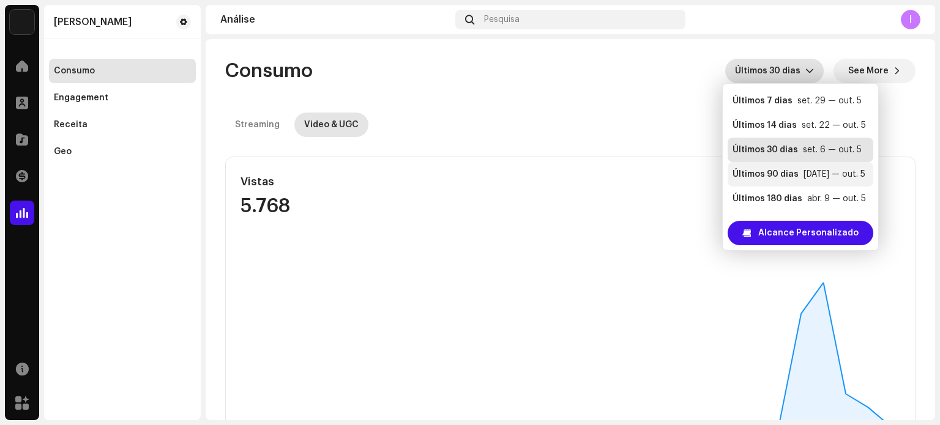
click at [785, 170] on div "Últimos 90 dias" at bounding box center [766, 174] width 66 height 12
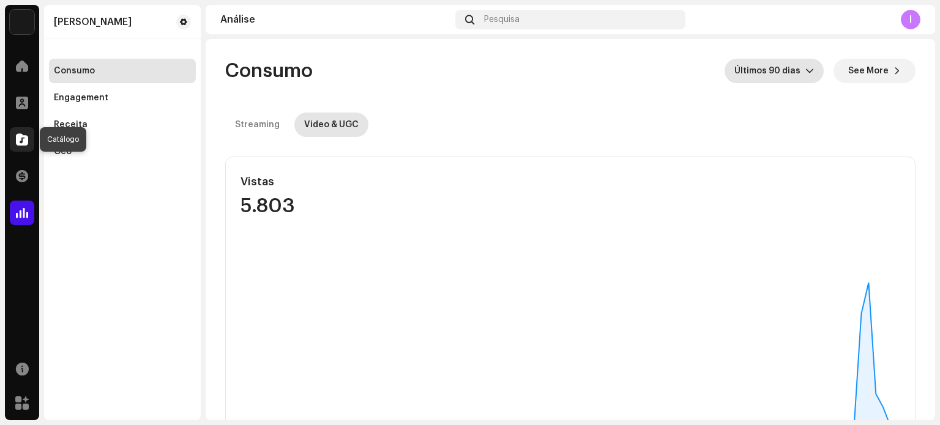
click at [22, 139] on span at bounding box center [22, 140] width 12 height 10
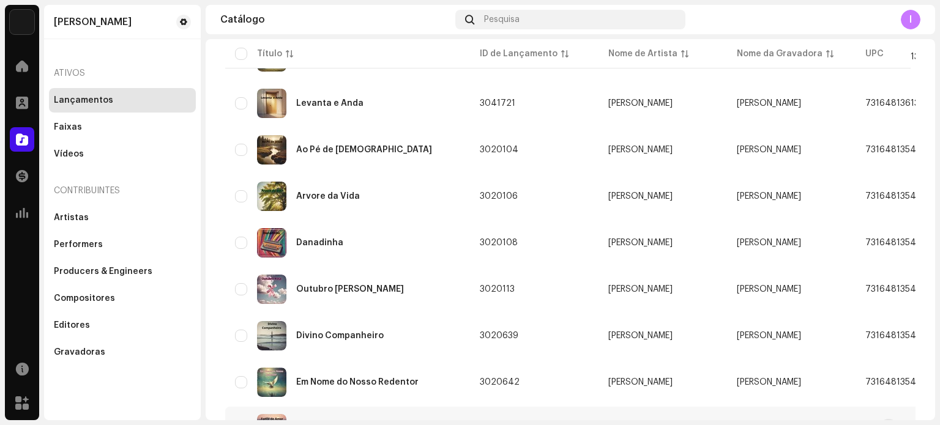
scroll to position [923, 0]
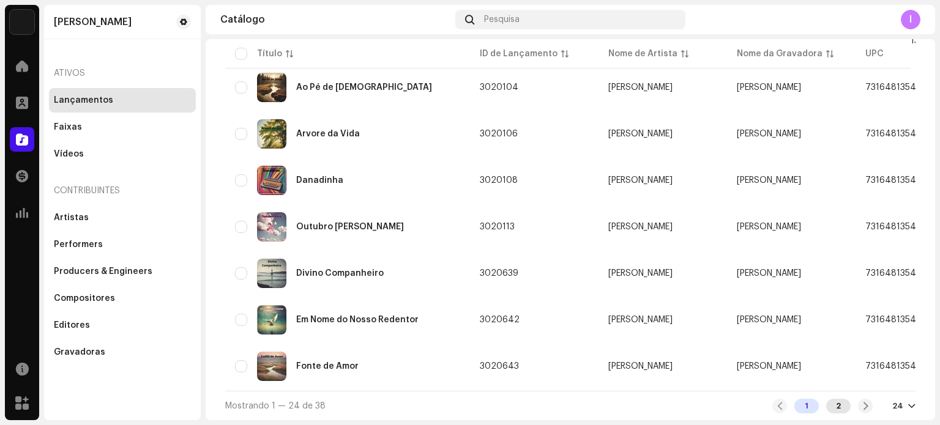
click at [832, 407] on div "2" at bounding box center [838, 406] width 24 height 15
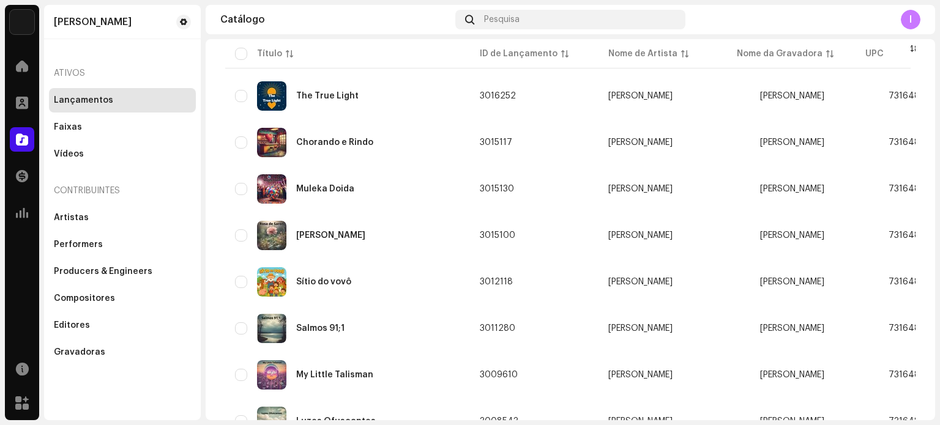
scroll to position [458, 0]
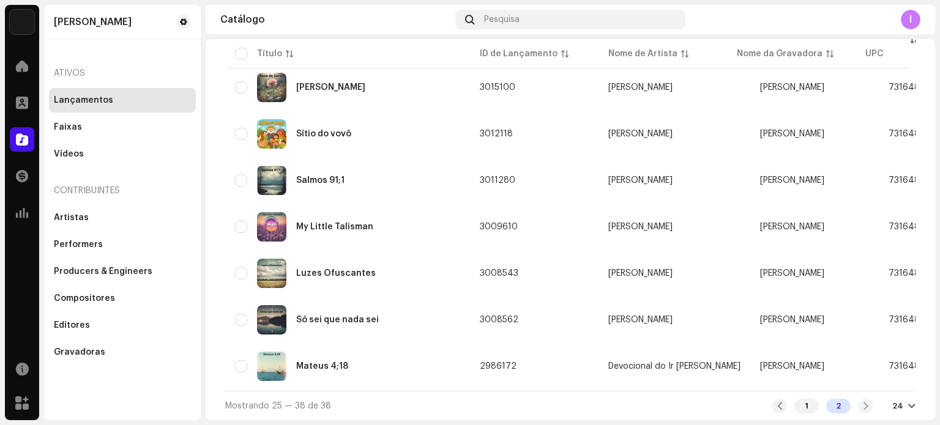
click at [857, 404] on div "1 2" at bounding box center [822, 406] width 100 height 15
click at [776, 407] on span at bounding box center [780, 406] width 8 height 10
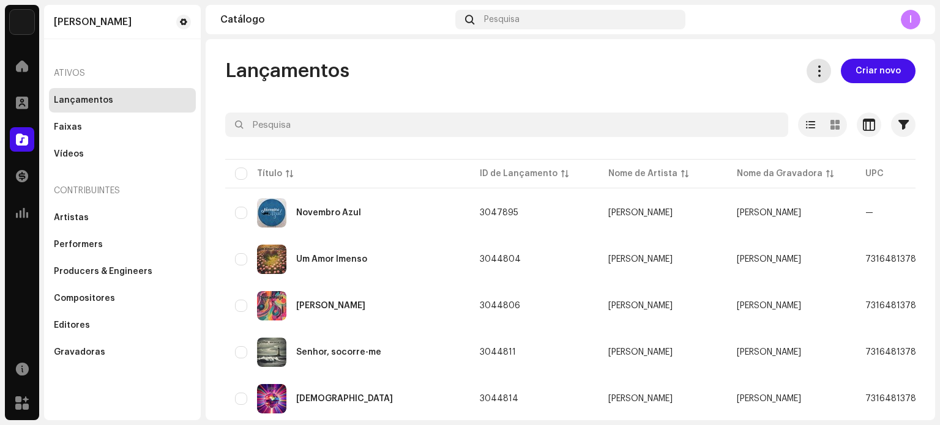
click at [816, 69] on span at bounding box center [819, 71] width 12 height 10
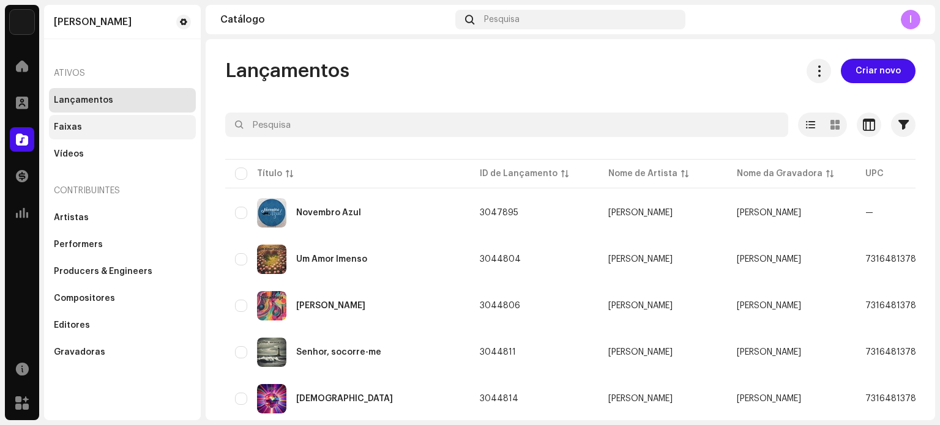
click at [69, 127] on div "Faixas" at bounding box center [68, 127] width 28 height 10
